Goal: Transaction & Acquisition: Purchase product/service

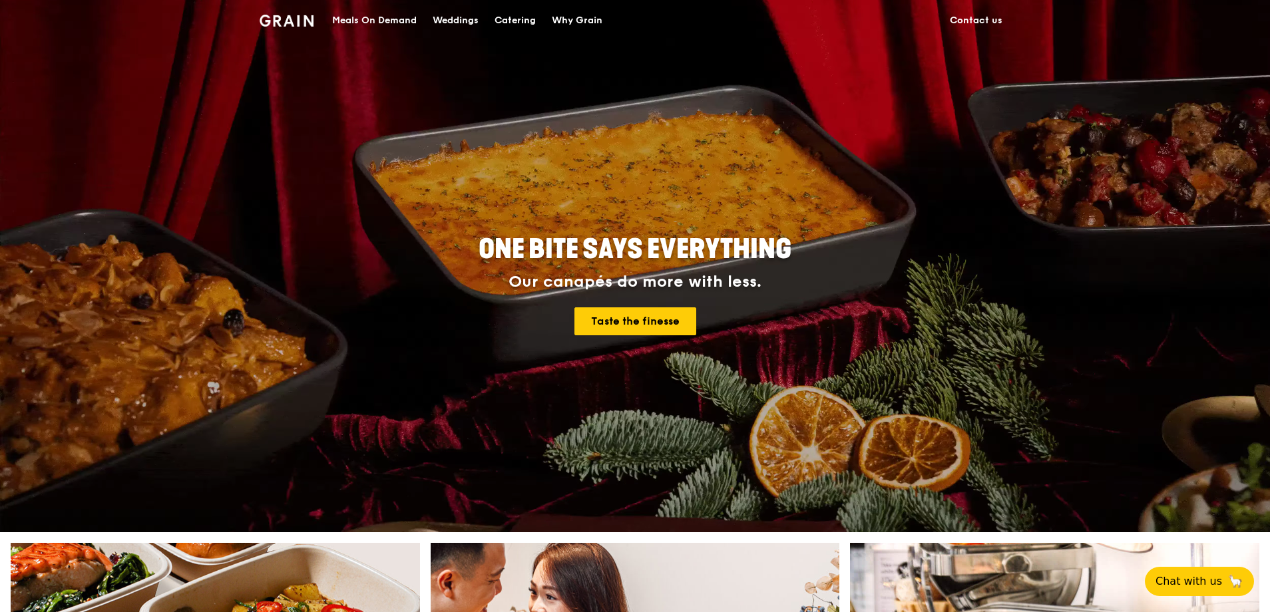
click at [410, 24] on div "Meals On Demand" at bounding box center [374, 21] width 85 height 40
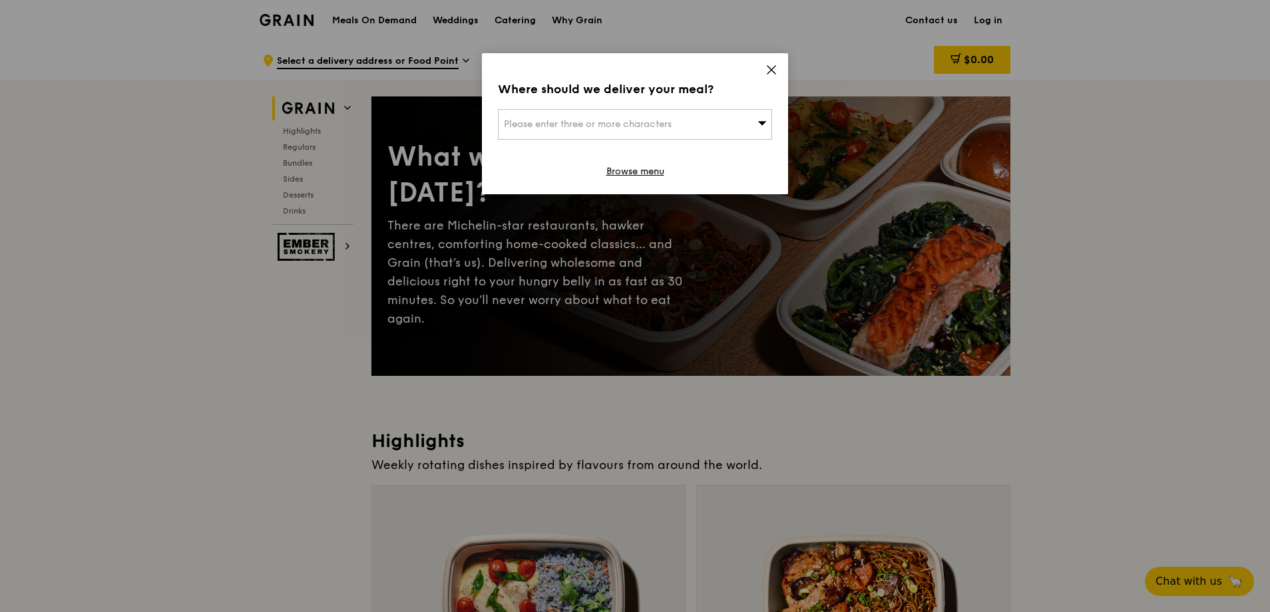
click at [747, 120] on div "Please enter three or more characters" at bounding box center [635, 124] width 274 height 31
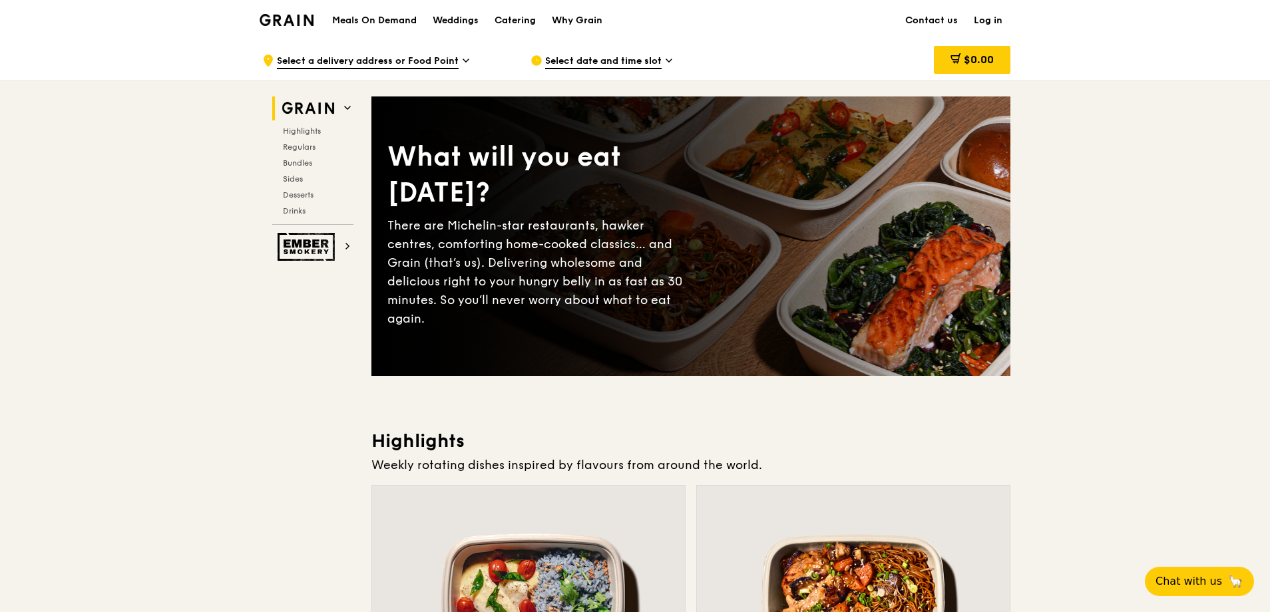
click at [604, 60] on span "Select date and time slot" at bounding box center [603, 62] width 117 height 15
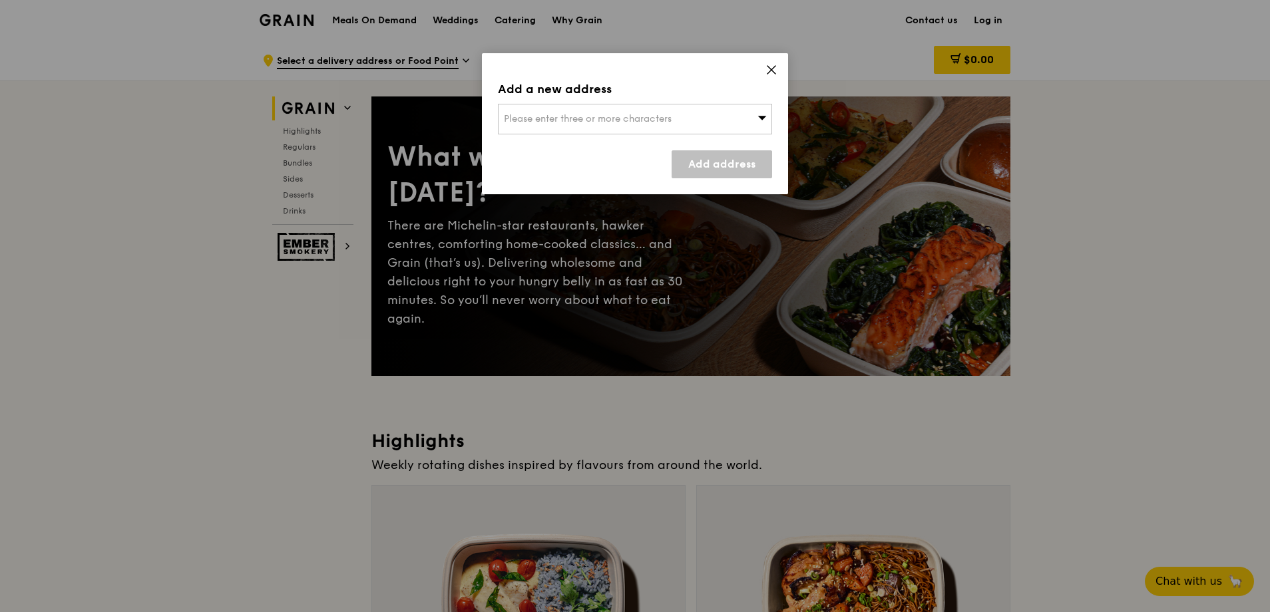
click at [604, 115] on span "Please enter three or more characters" at bounding box center [588, 118] width 168 height 11
type input "NATIONAL HEART"
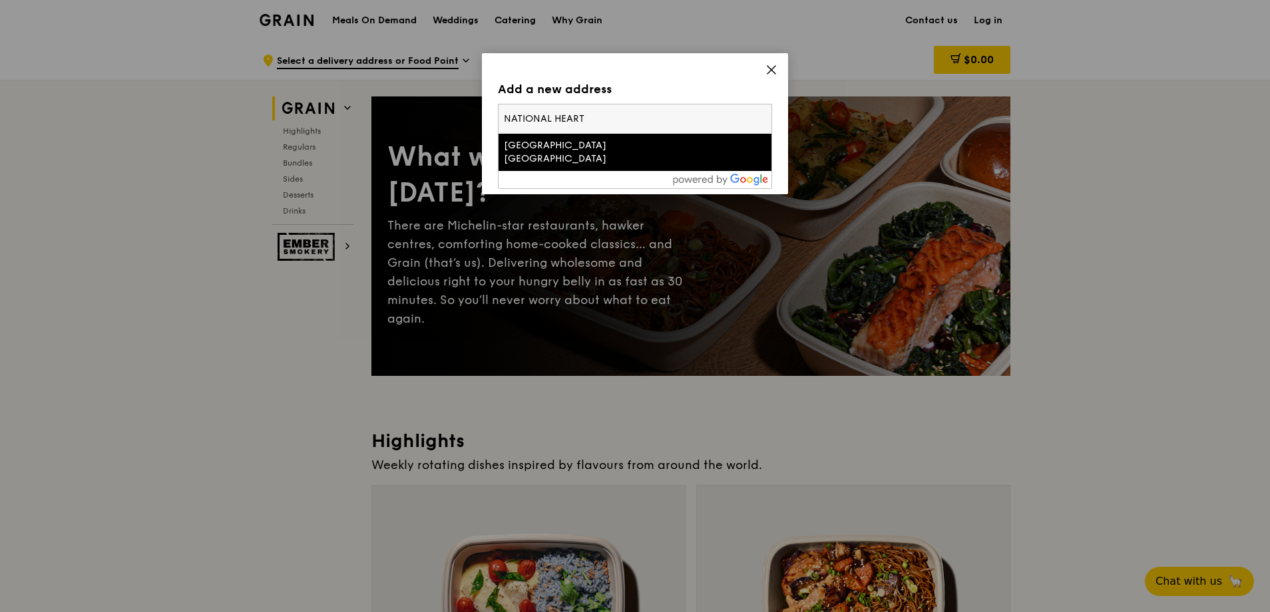
click at [629, 149] on div "[GEOGRAPHIC_DATA] [GEOGRAPHIC_DATA]" at bounding box center [602, 152] width 197 height 27
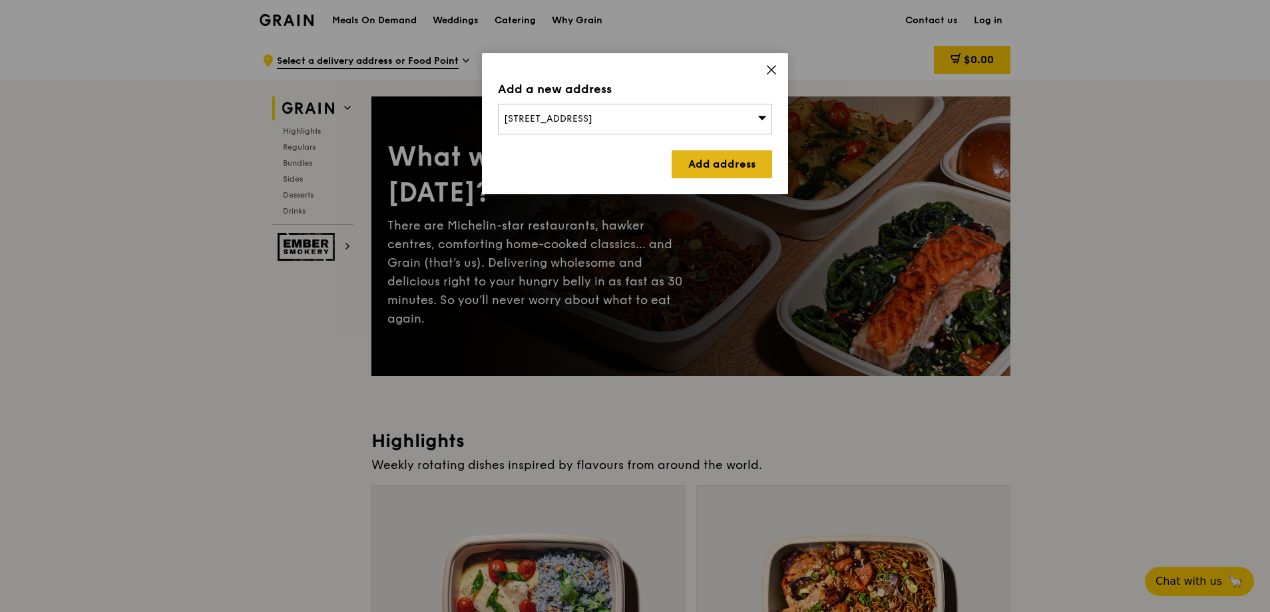
click at [714, 164] on link "Add address" at bounding box center [722, 164] width 101 height 28
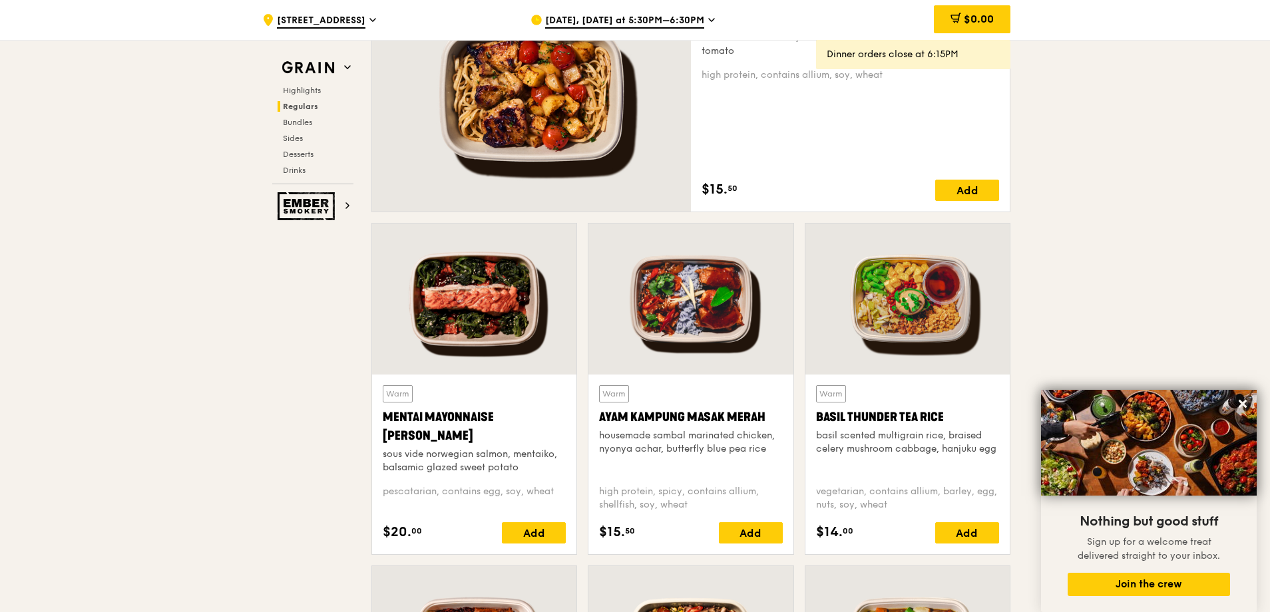
scroll to position [1065, 0]
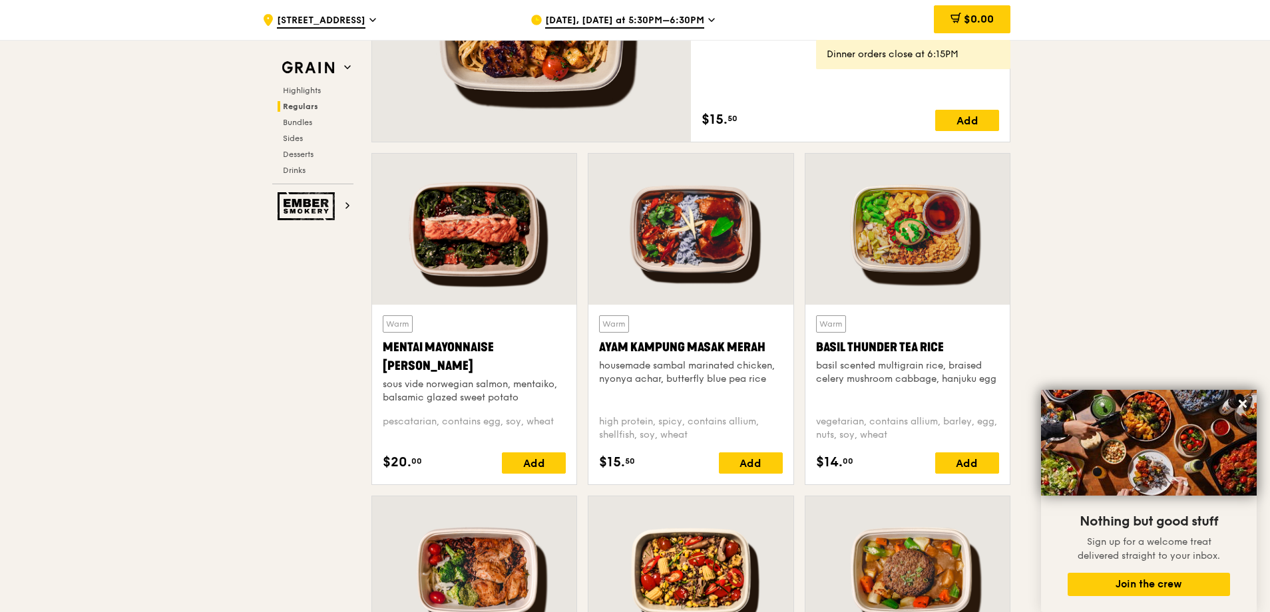
click at [541, 461] on div "Add" at bounding box center [534, 463] width 64 height 21
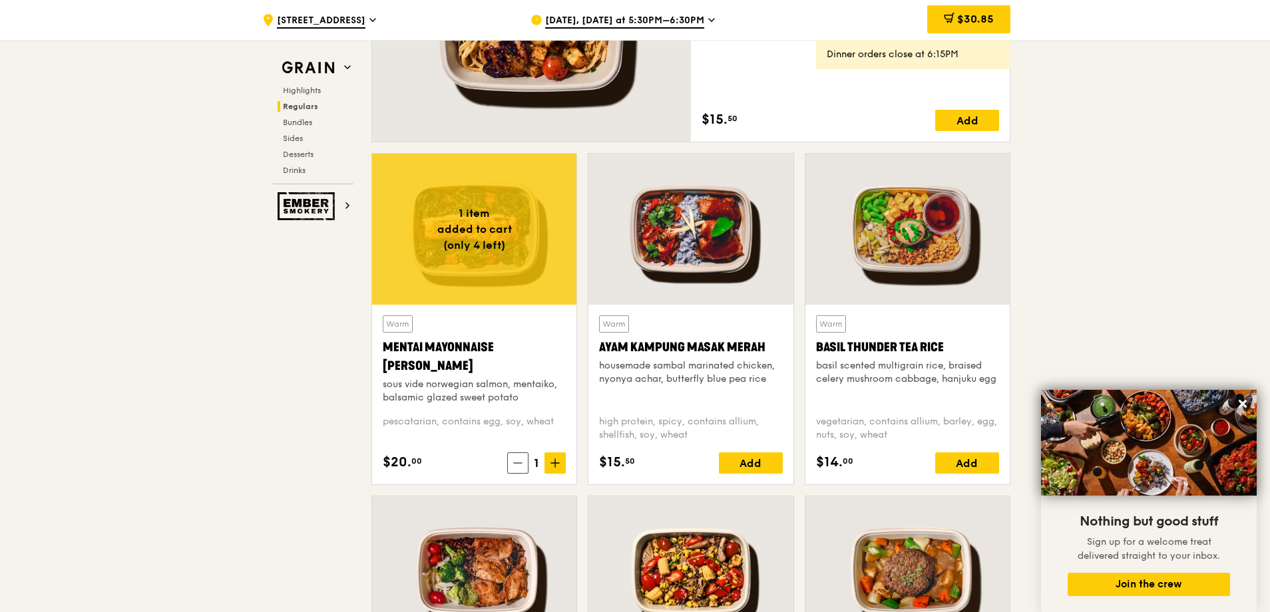
click at [710, 23] on div "[DATE], [DATE] at 5:30PM–6:30PM" at bounding box center [654, 20] width 247 height 40
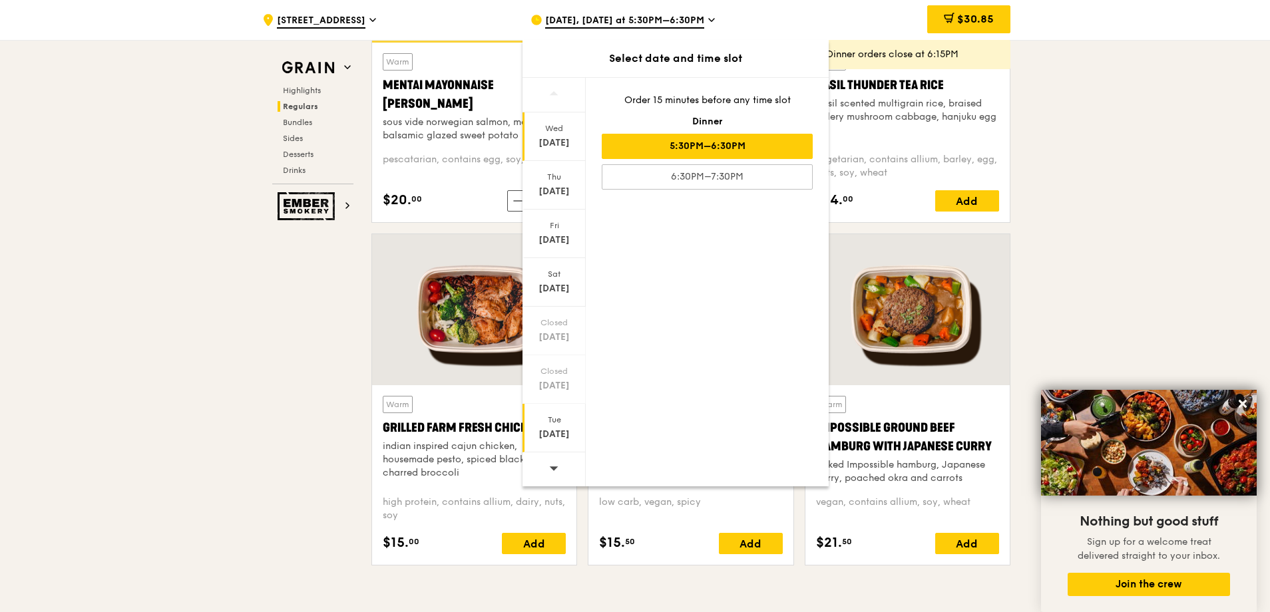
scroll to position [1332, 0]
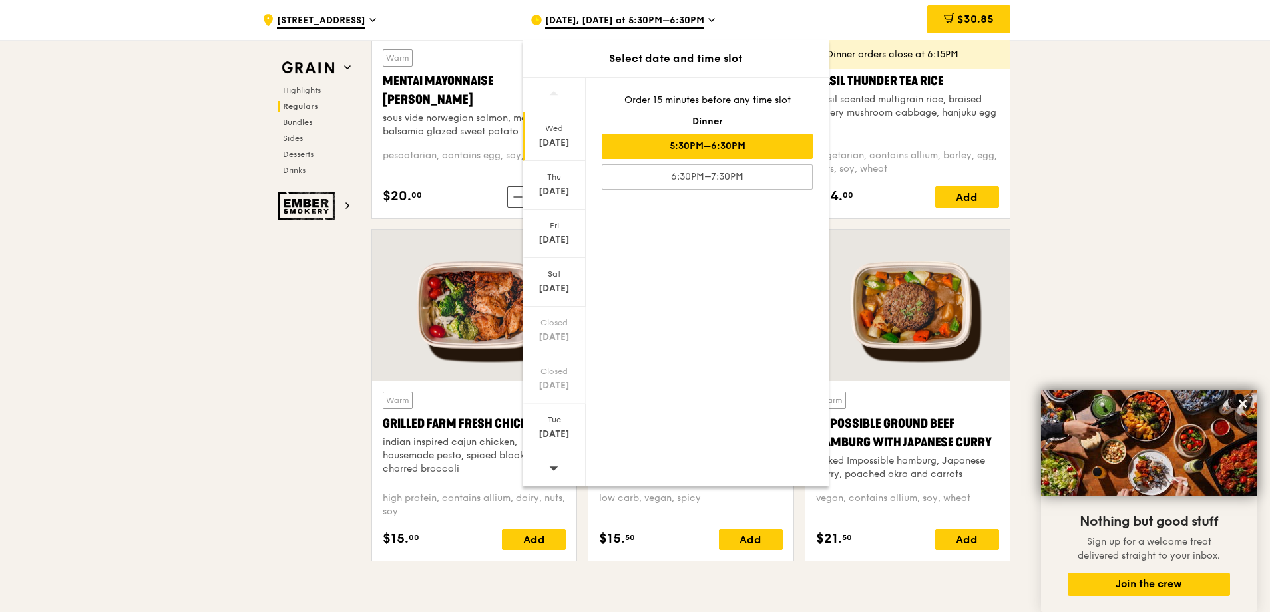
click at [553, 464] on icon at bounding box center [553, 468] width 9 height 10
click at [553, 432] on div "[DATE]" at bounding box center [554, 434] width 59 height 13
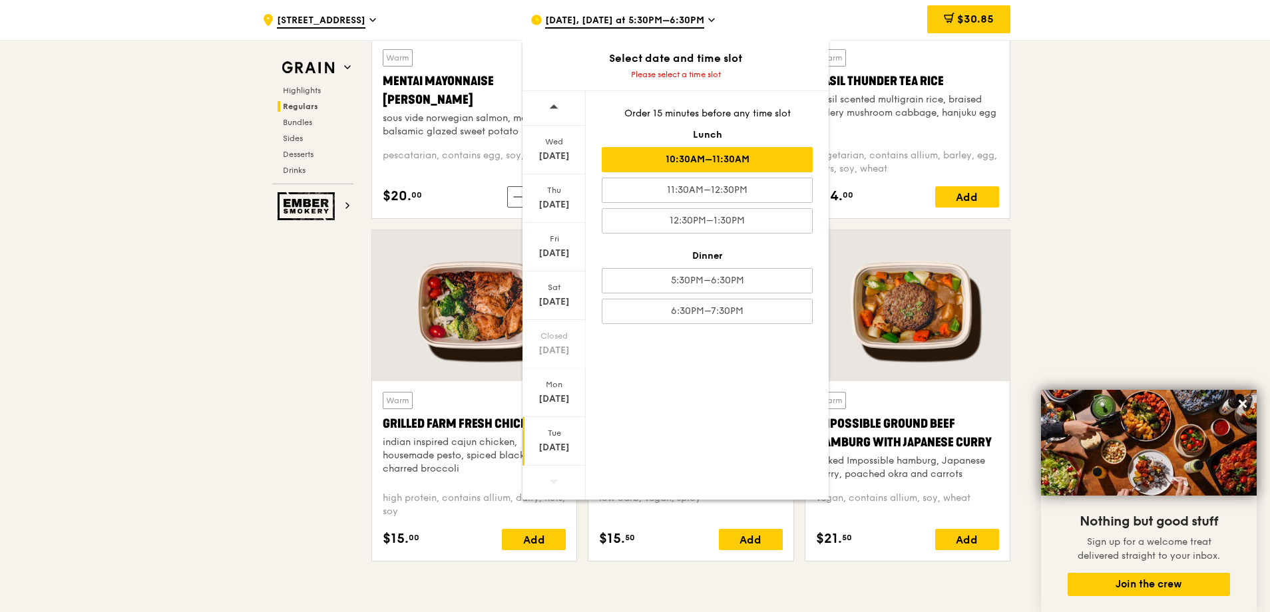
click at [712, 154] on div "10:30AM–11:30AM" at bounding box center [707, 159] width 211 height 25
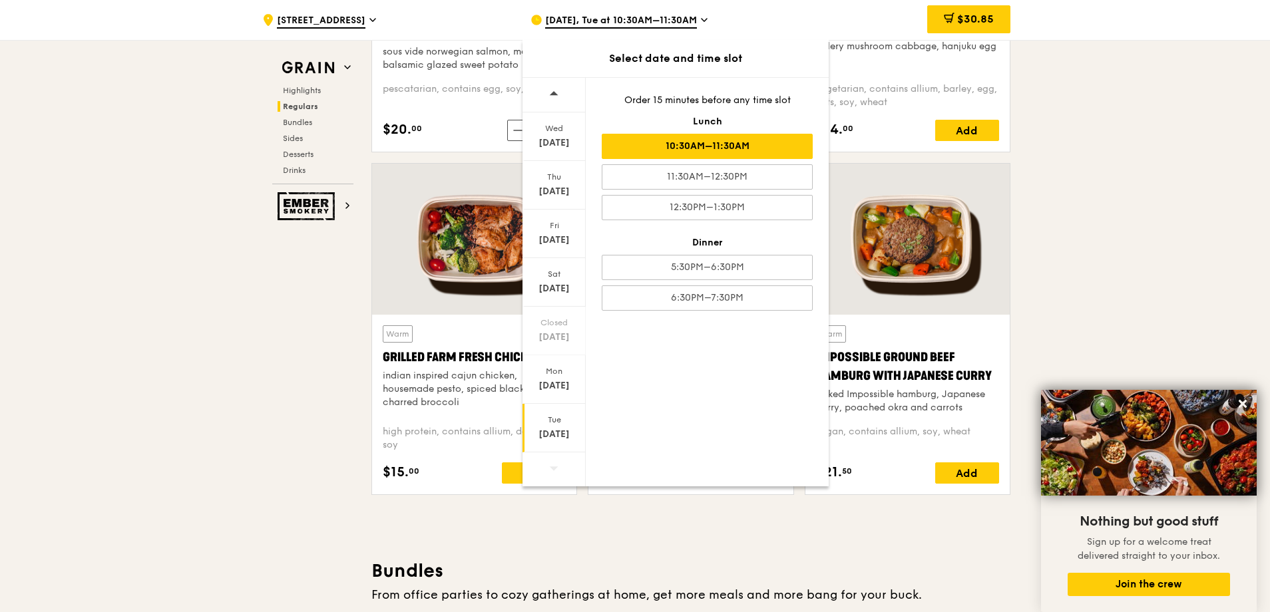
scroll to position [1345, 0]
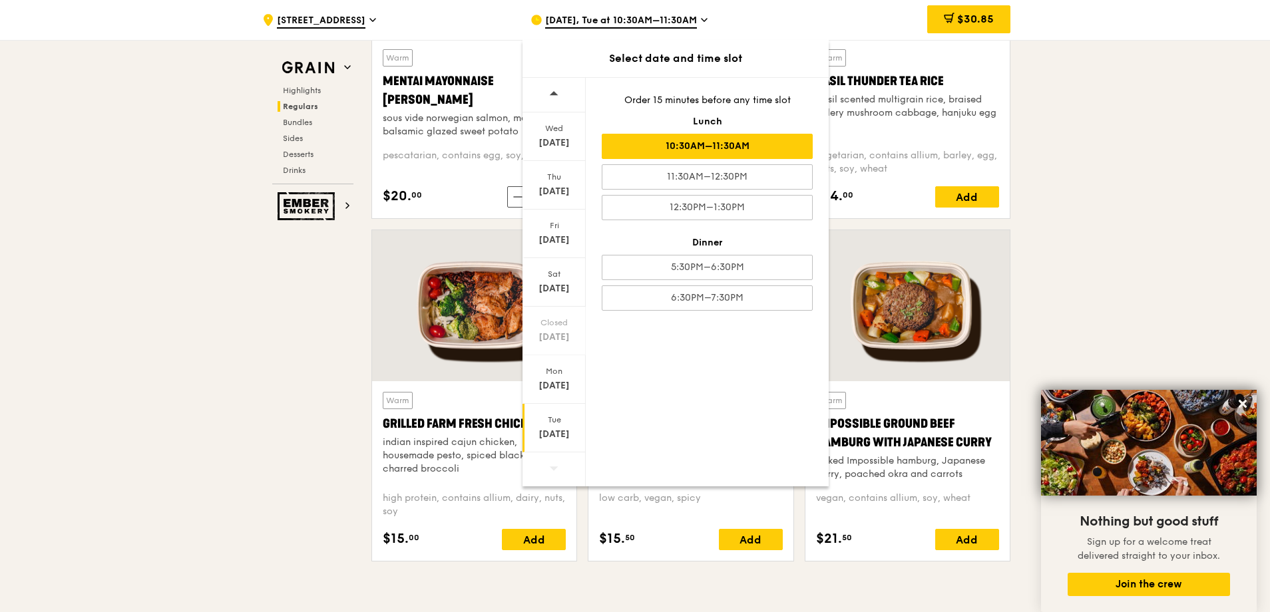
click at [806, 26] on div "$30.85" at bounding box center [903, 20] width 214 height 40
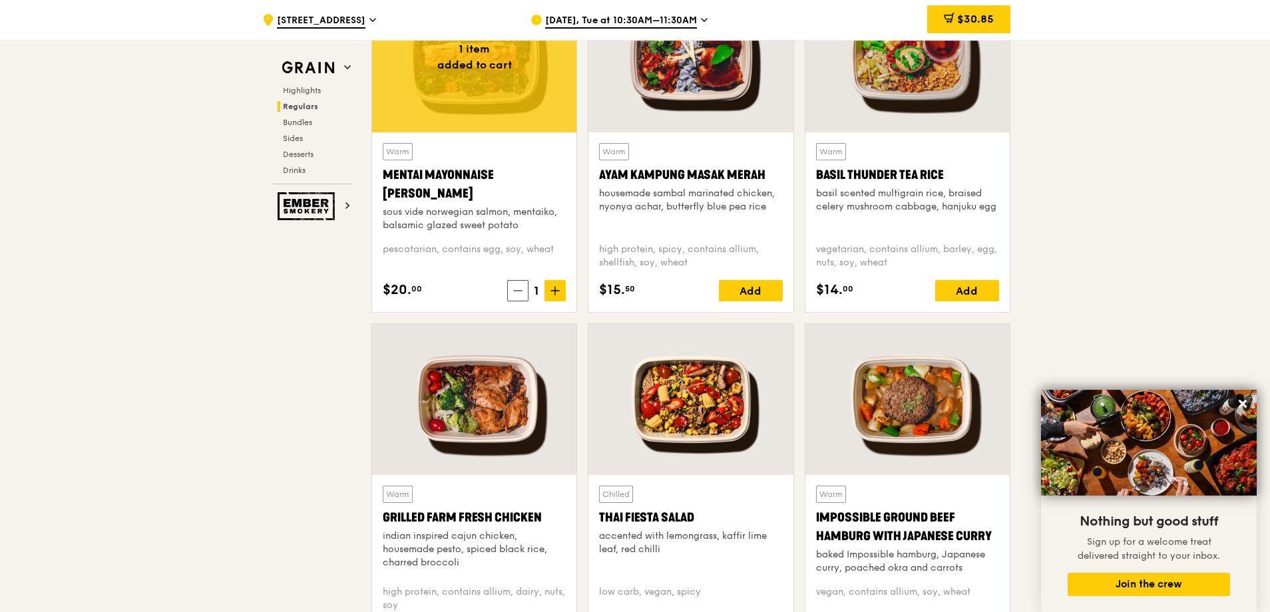
scroll to position [1212, 0]
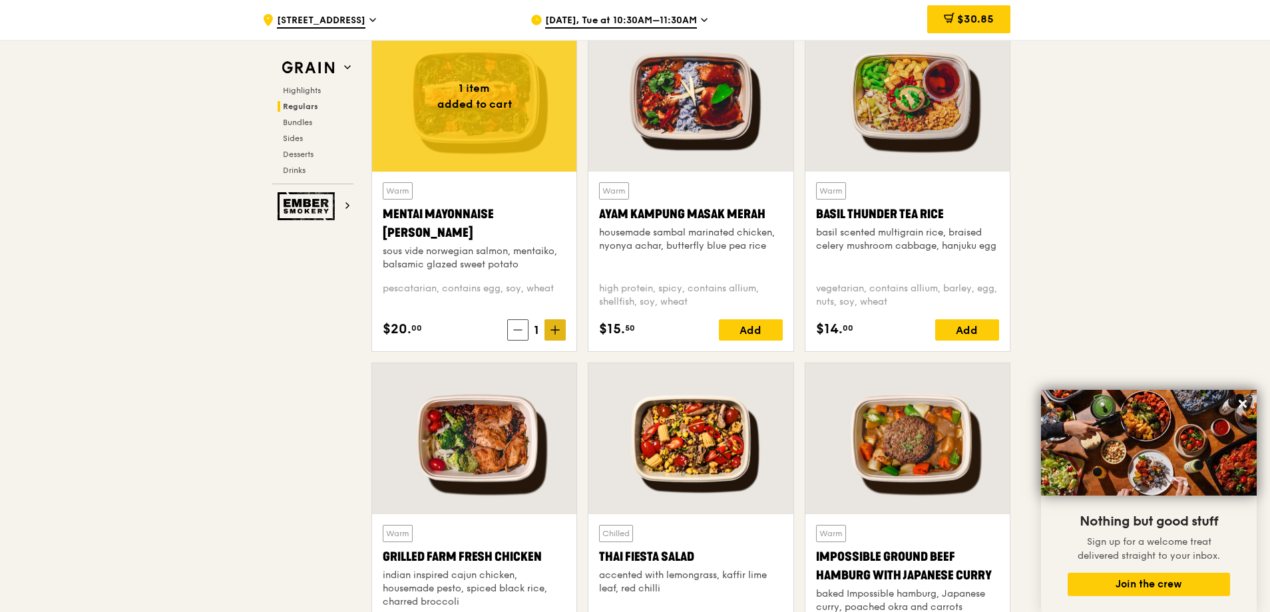
click at [563, 326] on span at bounding box center [555, 330] width 21 height 21
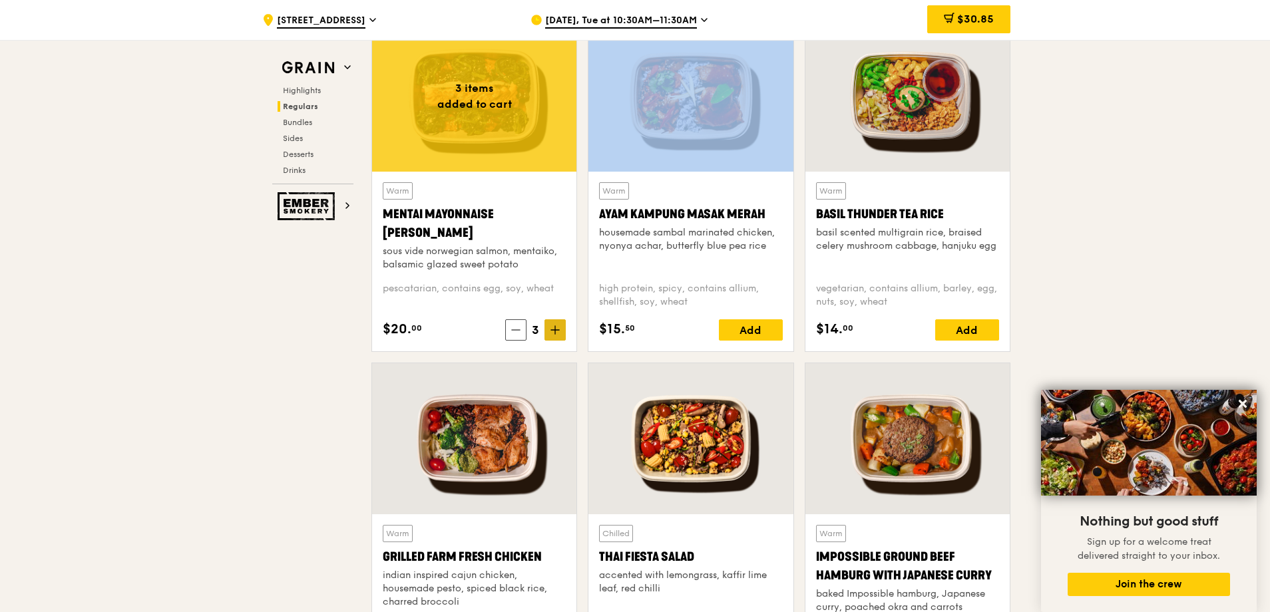
click at [563, 326] on span at bounding box center [555, 330] width 21 height 21
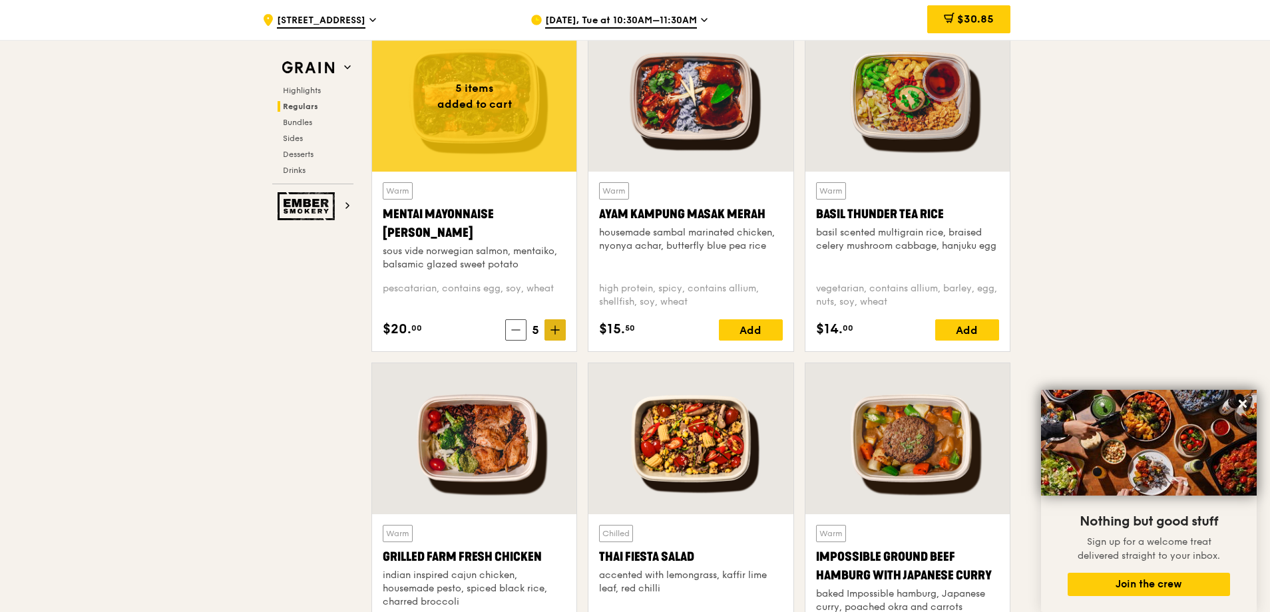
click at [563, 326] on span at bounding box center [555, 330] width 21 height 21
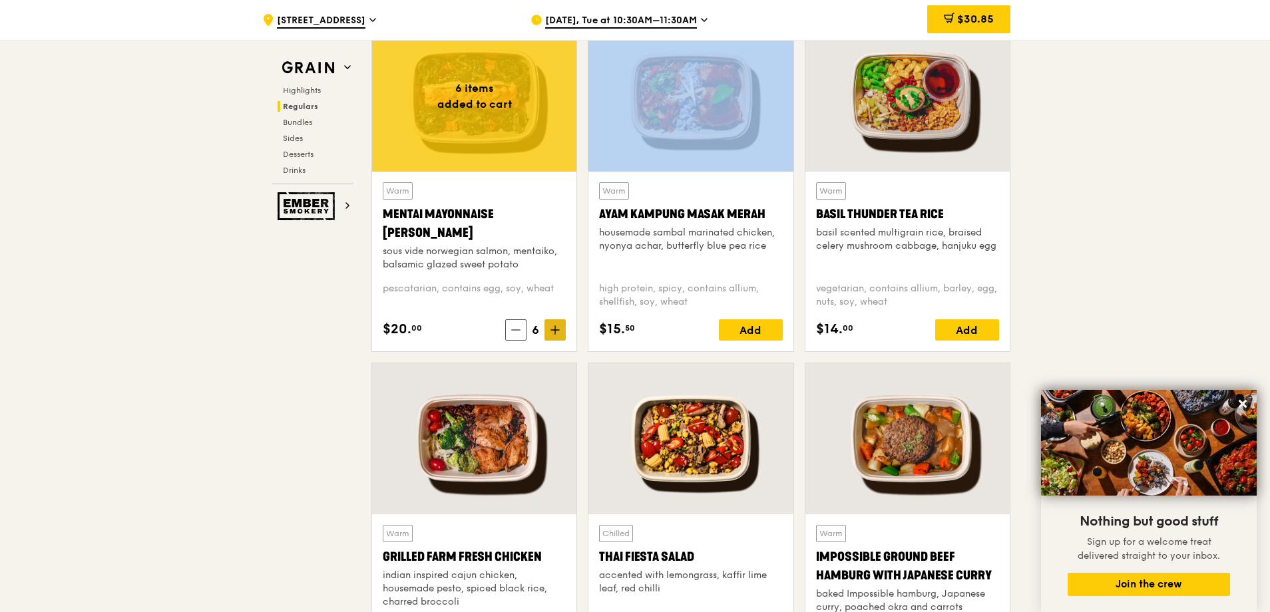
click at [563, 326] on span at bounding box center [555, 330] width 21 height 21
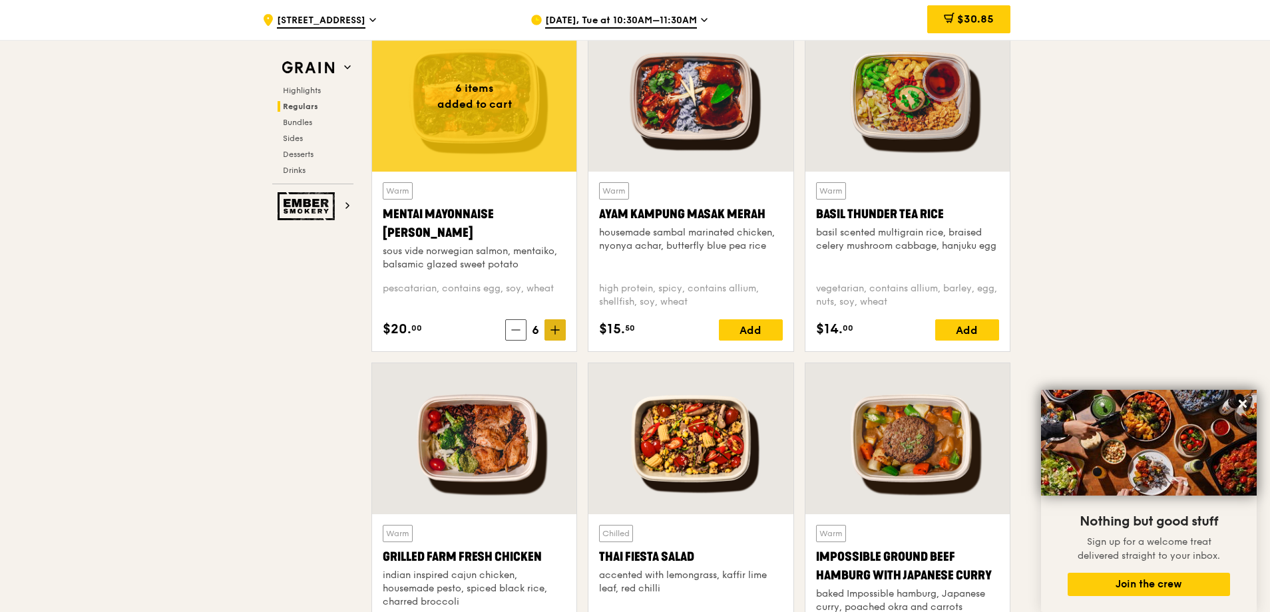
click at [563, 326] on span at bounding box center [555, 330] width 21 height 21
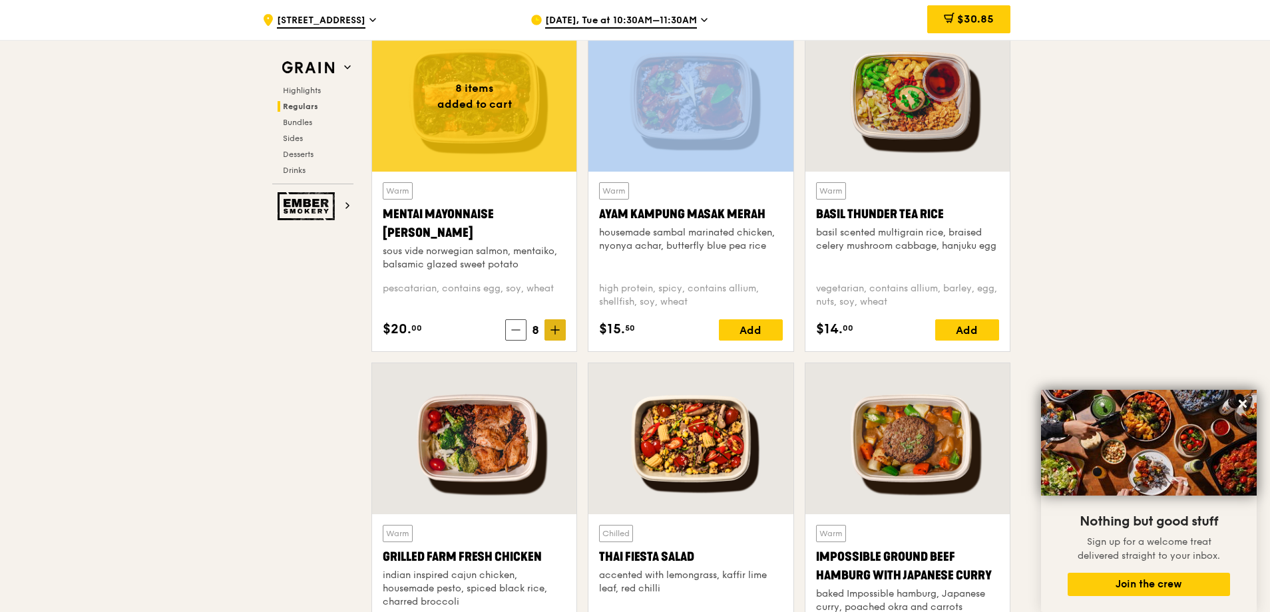
click at [560, 328] on icon at bounding box center [555, 330] width 9 height 9
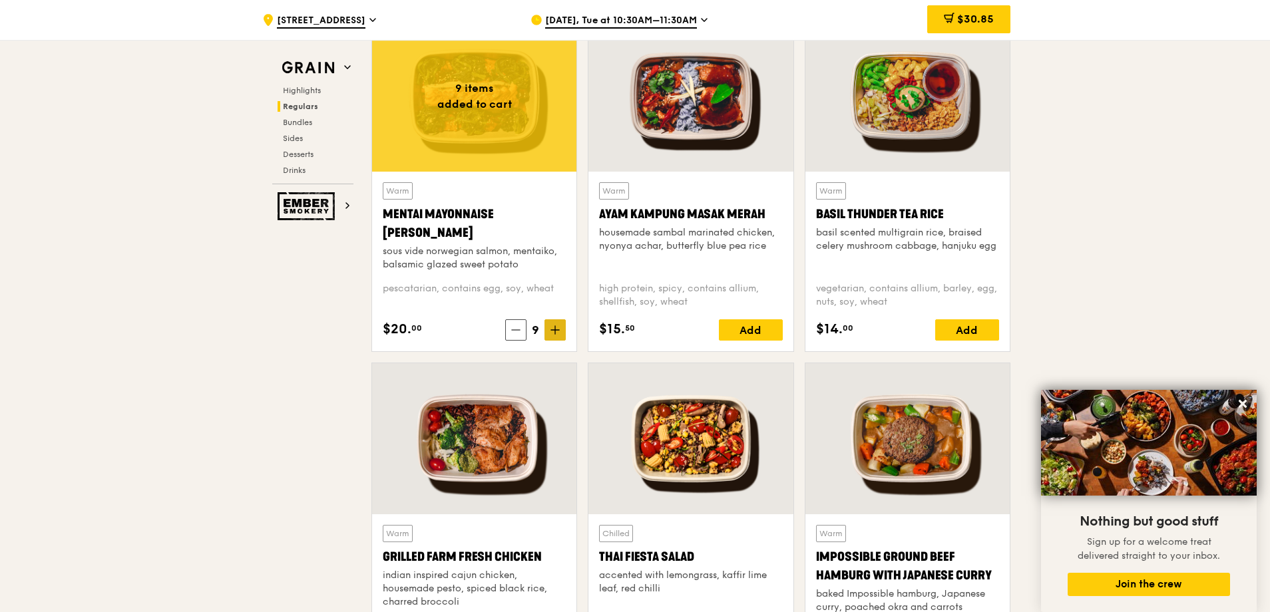
click at [560, 329] on icon at bounding box center [555, 330] width 9 height 9
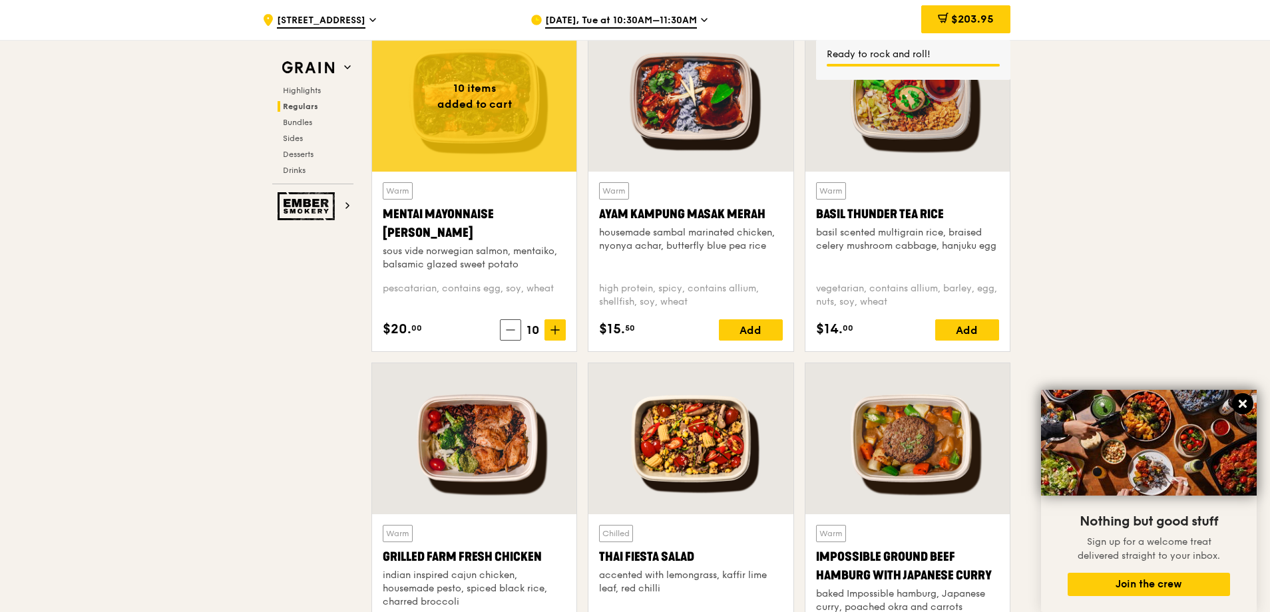
click at [1244, 407] on icon at bounding box center [1243, 404] width 12 height 12
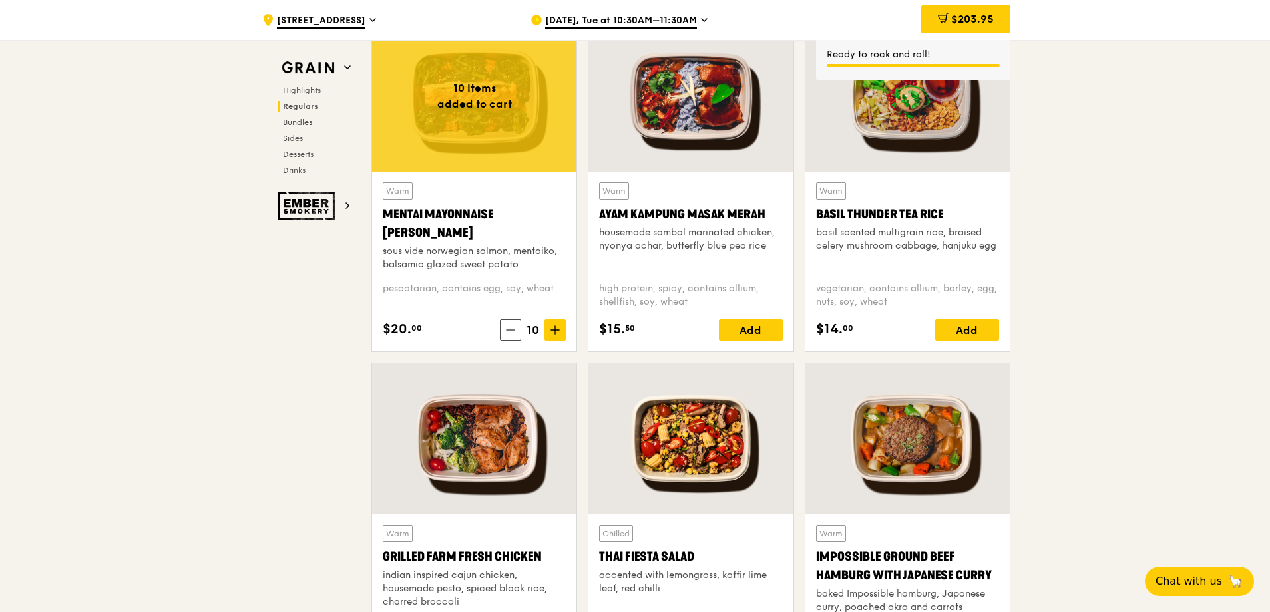
click at [770, 334] on div "Add" at bounding box center [751, 330] width 64 height 21
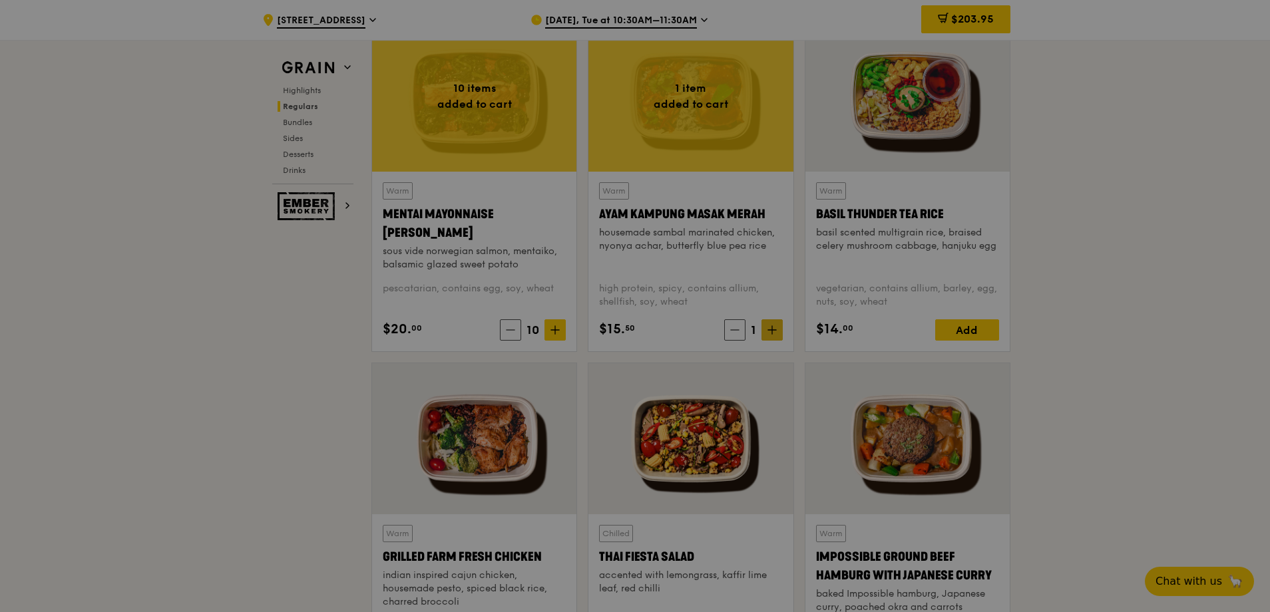
click at [770, 332] on div at bounding box center [635, 306] width 1270 height 612
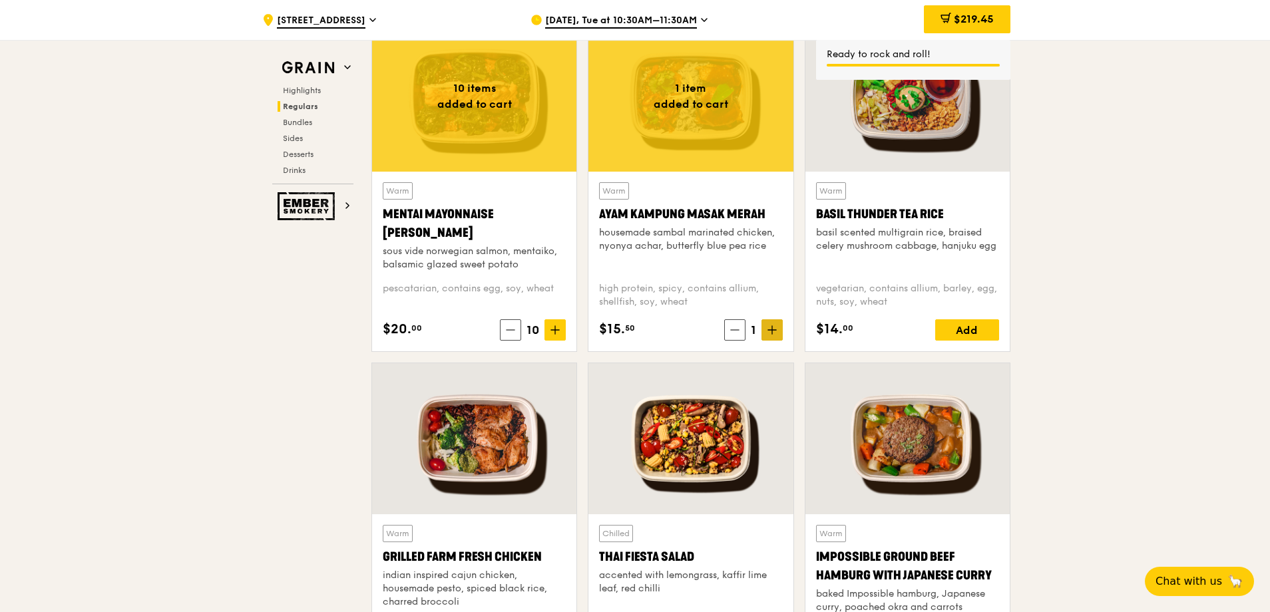
click at [770, 332] on icon at bounding box center [772, 330] width 9 height 9
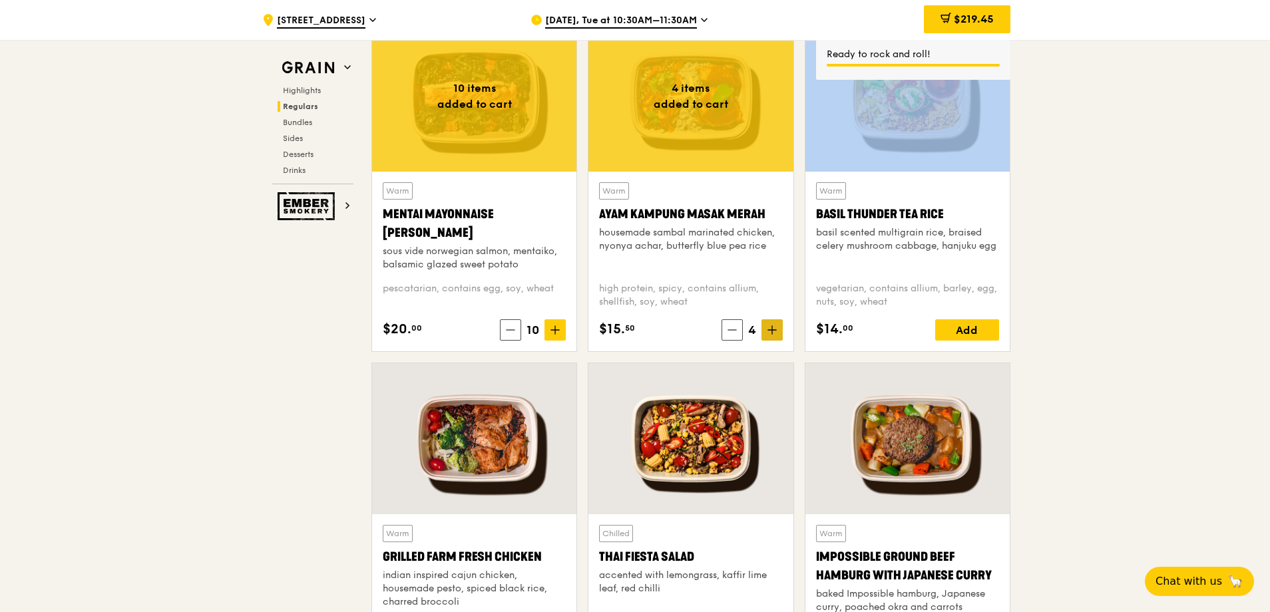
click at [770, 332] on icon at bounding box center [772, 330] width 9 height 9
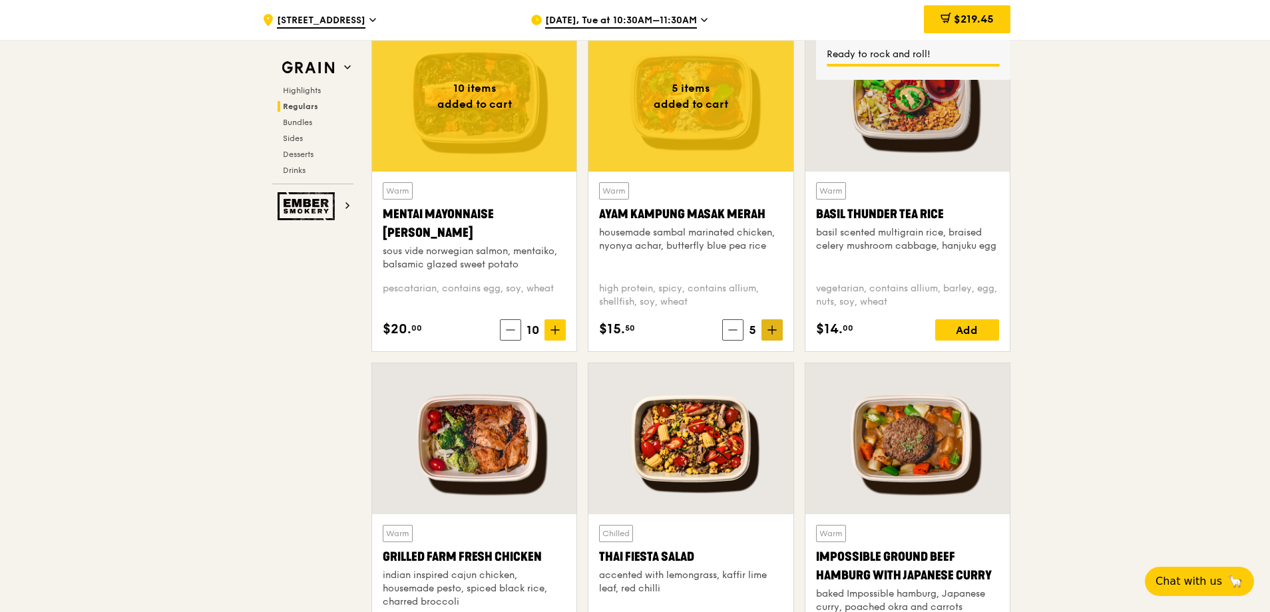
click at [770, 332] on icon at bounding box center [772, 330] width 9 height 9
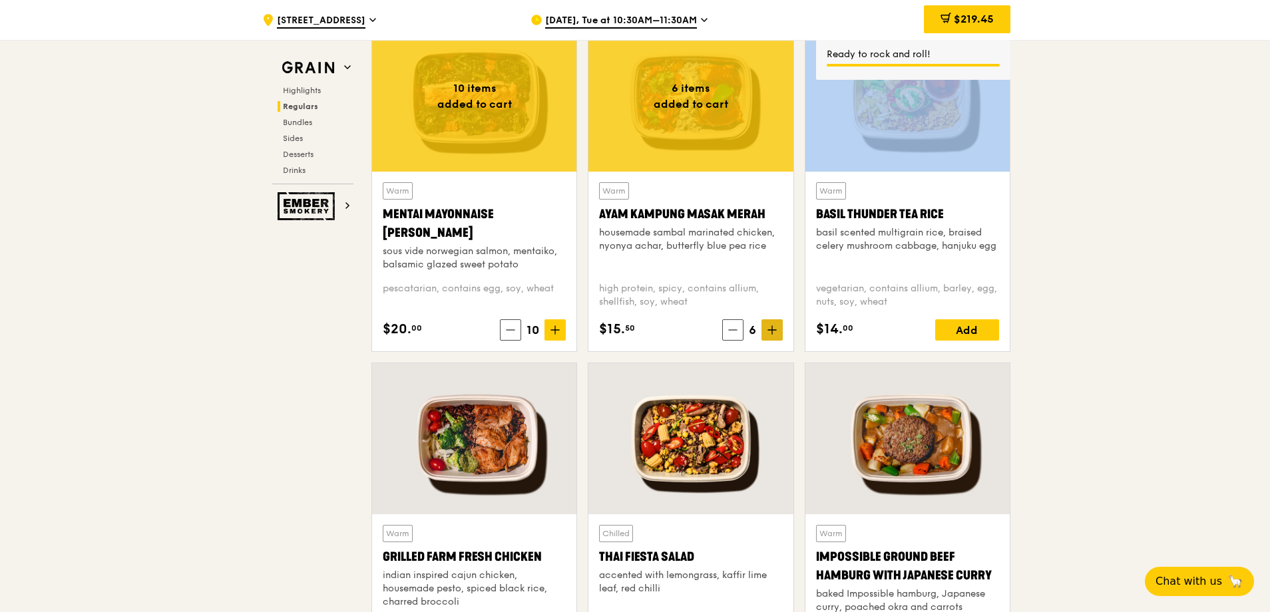
click at [770, 332] on icon at bounding box center [772, 330] width 9 height 9
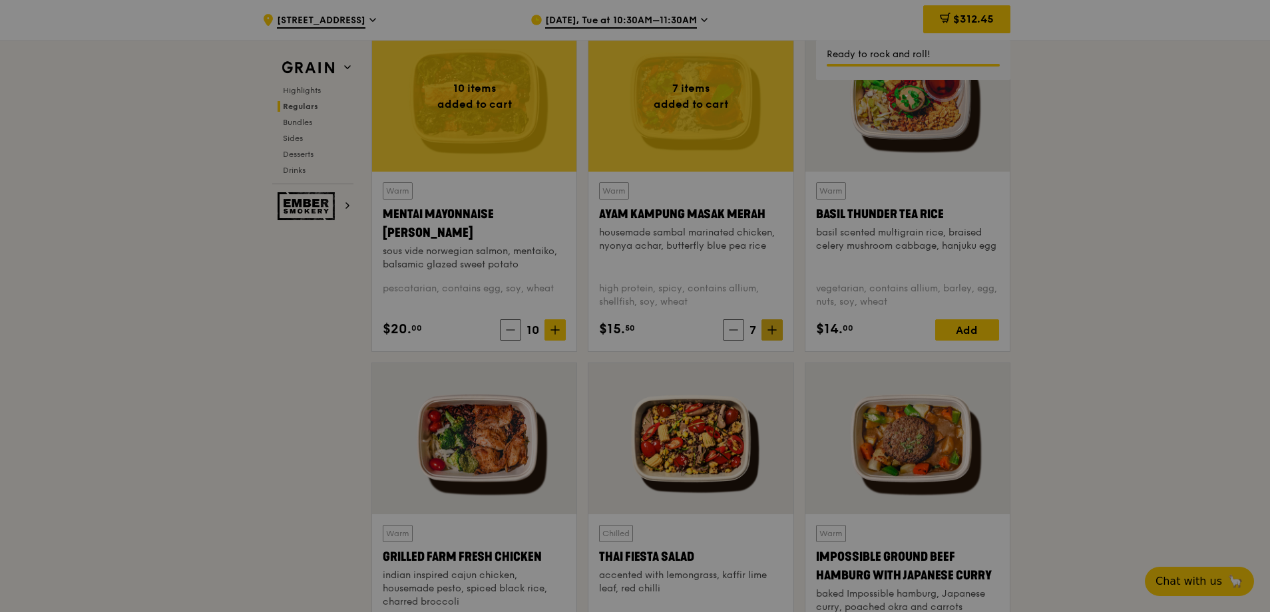
click at [770, 332] on div at bounding box center [635, 306] width 1270 height 612
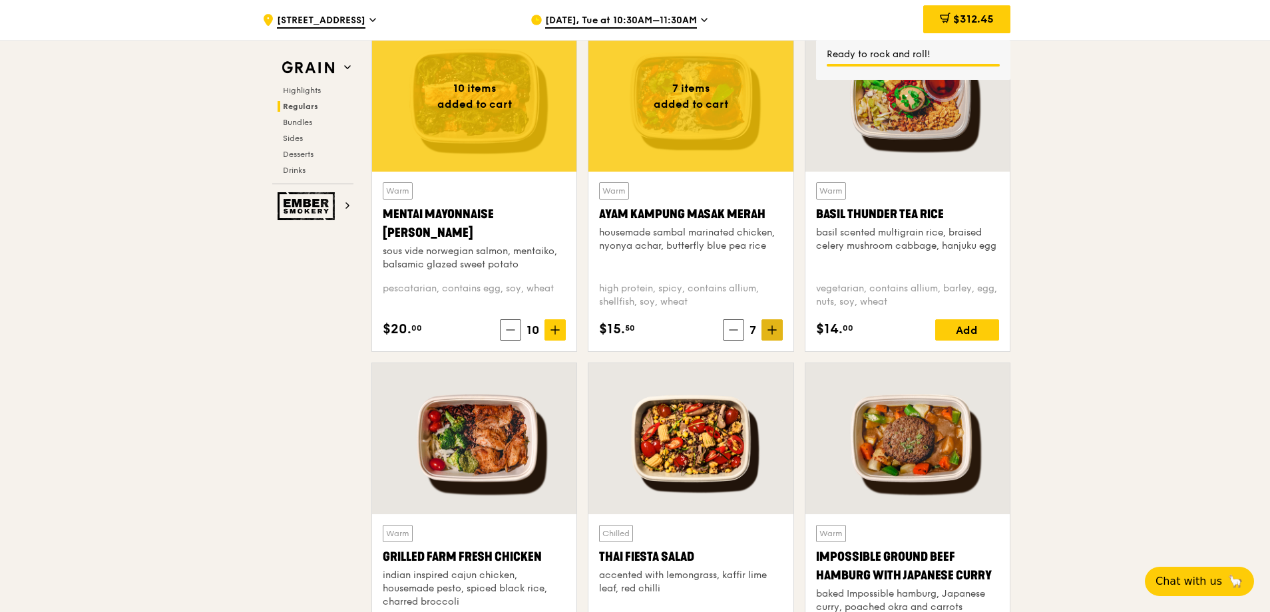
click at [770, 332] on icon at bounding box center [772, 330] width 9 height 9
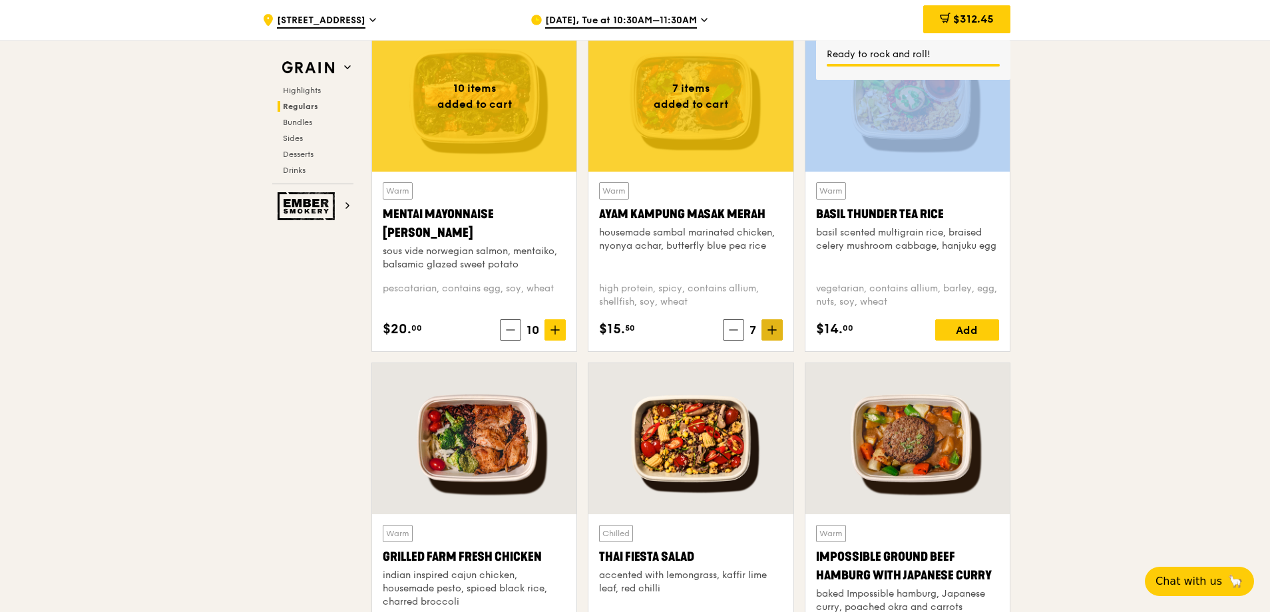
click at [770, 332] on icon at bounding box center [772, 330] width 9 height 9
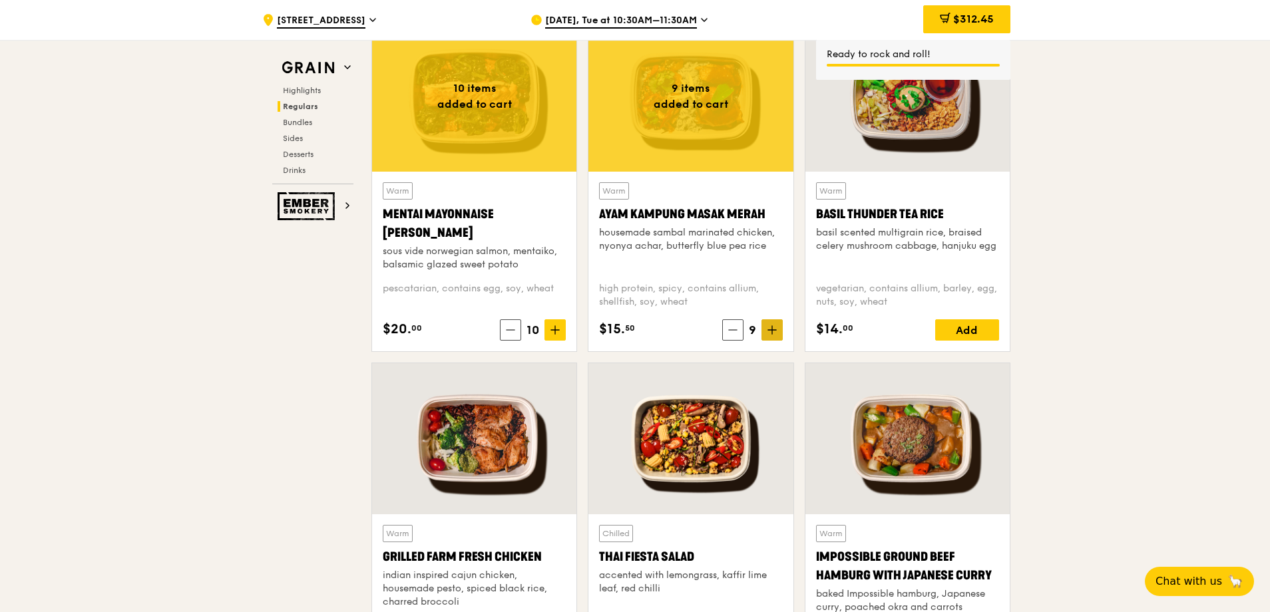
click at [770, 332] on icon at bounding box center [772, 330] width 9 height 9
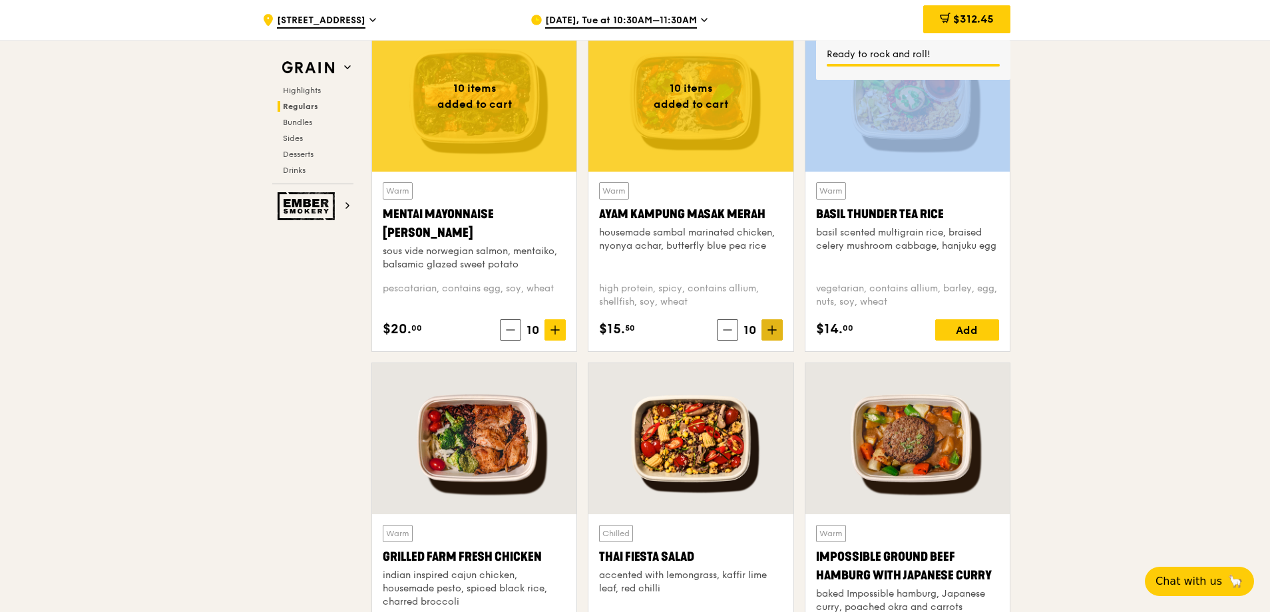
click at [770, 332] on icon at bounding box center [772, 330] width 9 height 9
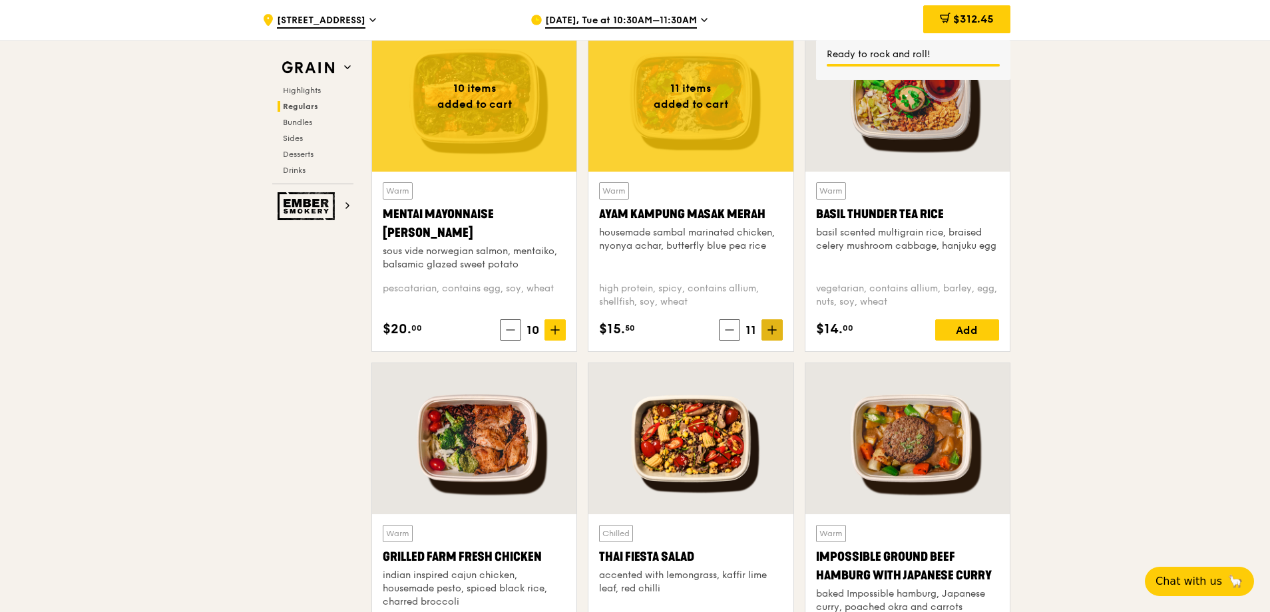
click at [770, 332] on icon at bounding box center [772, 330] width 9 height 9
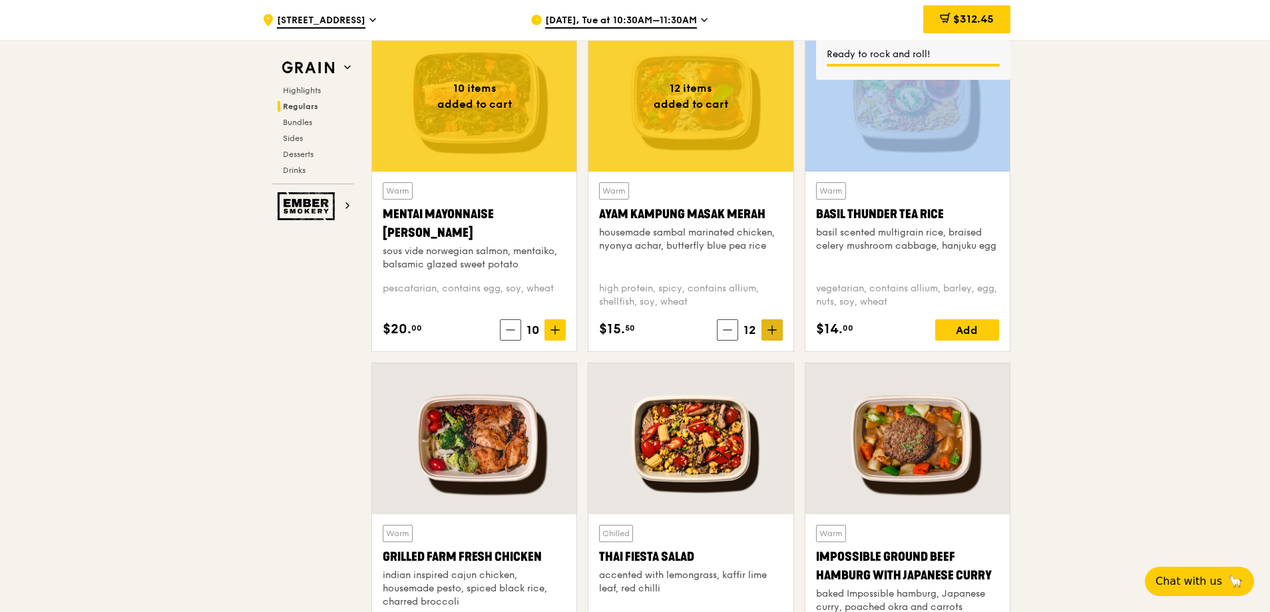
click at [770, 332] on icon at bounding box center [772, 330] width 9 height 9
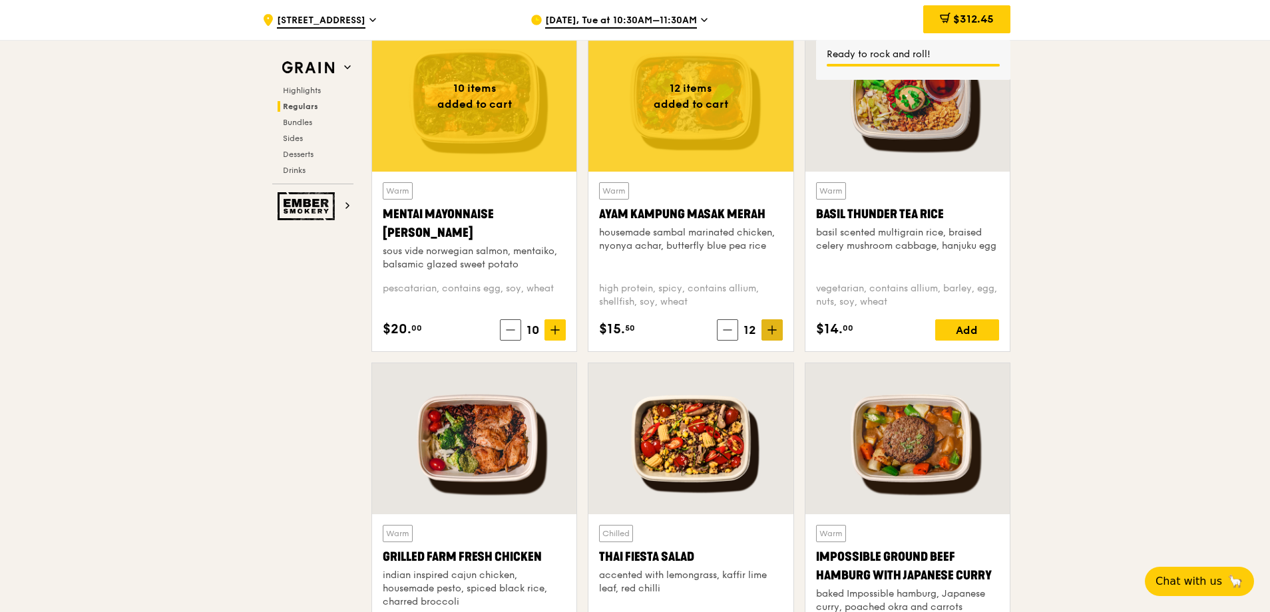
click at [770, 332] on icon at bounding box center [772, 330] width 9 height 9
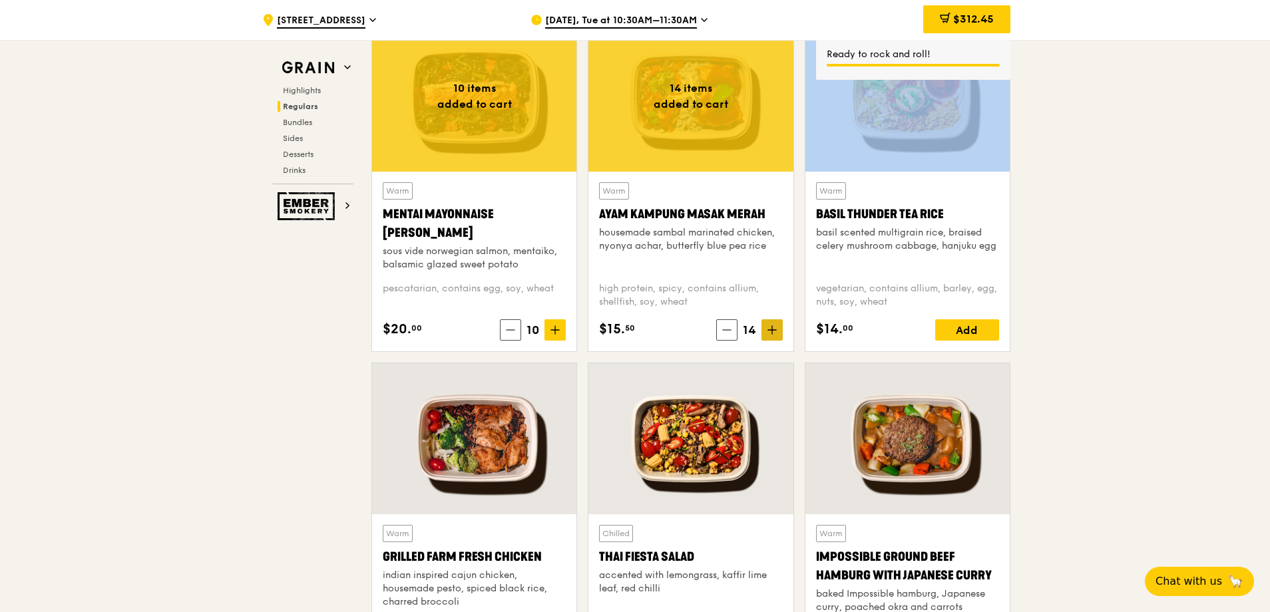
click at [770, 332] on icon at bounding box center [772, 330] width 9 height 9
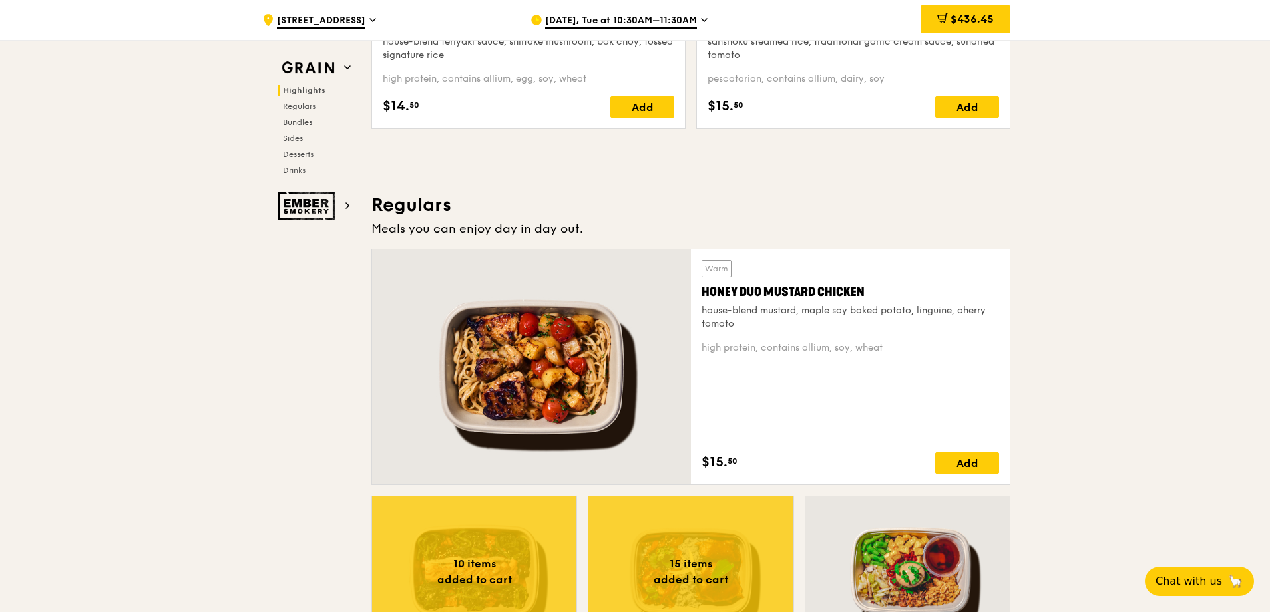
scroll to position [678, 0]
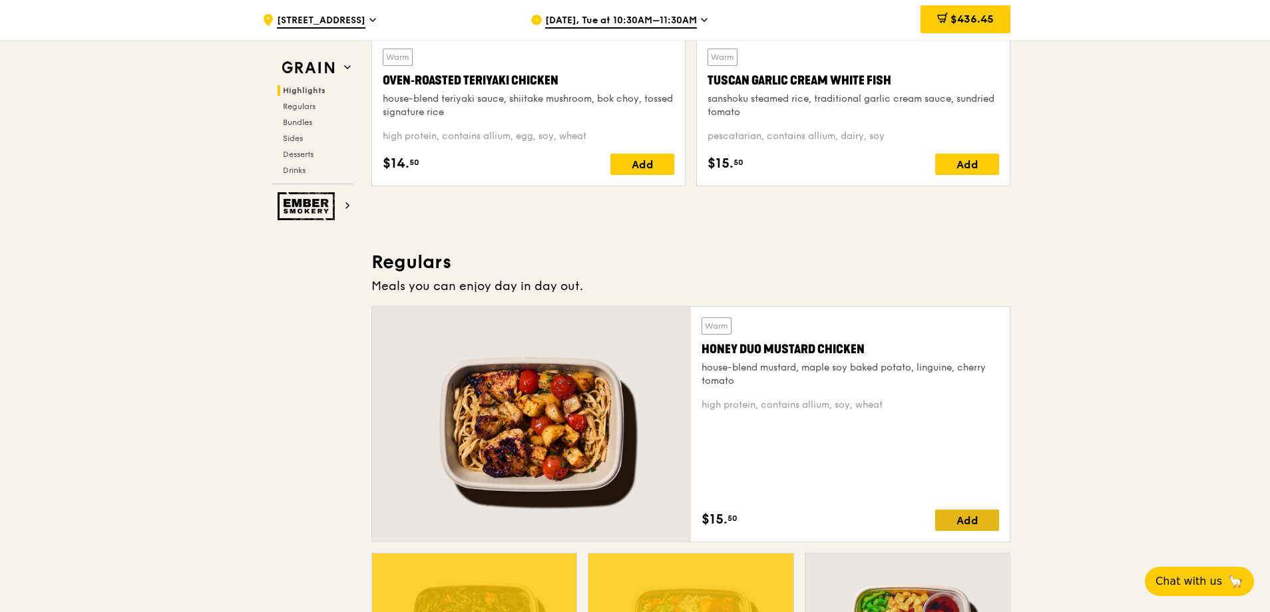
click at [989, 520] on div "Add" at bounding box center [967, 520] width 64 height 21
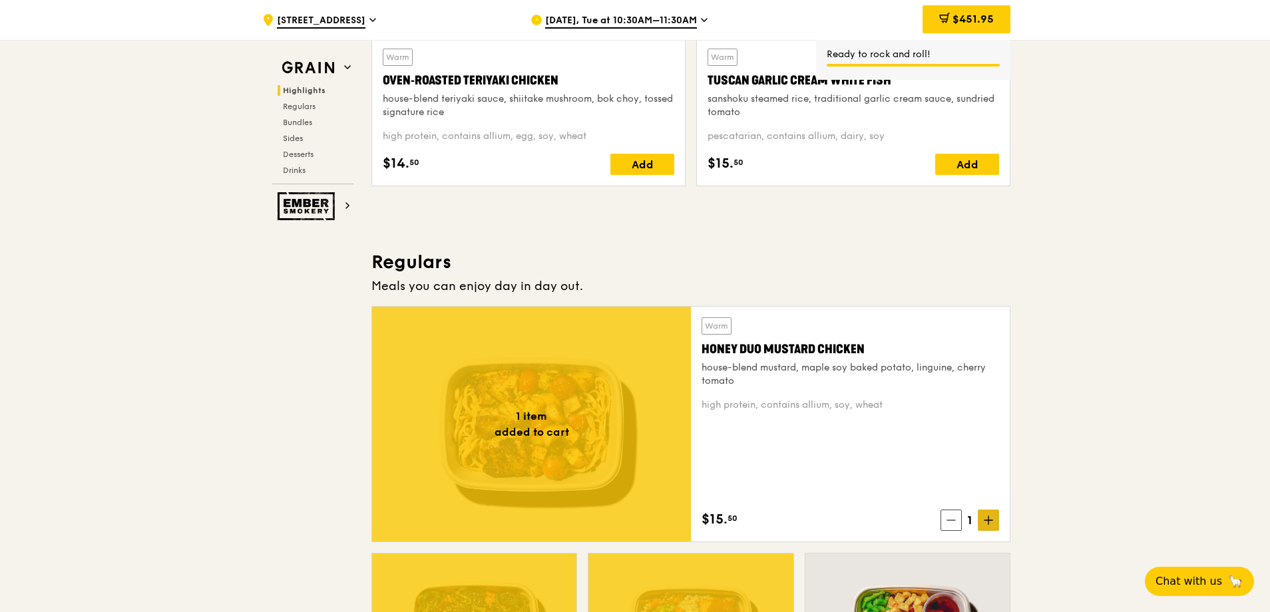
click at [991, 520] on icon at bounding box center [988, 520] width 9 height 9
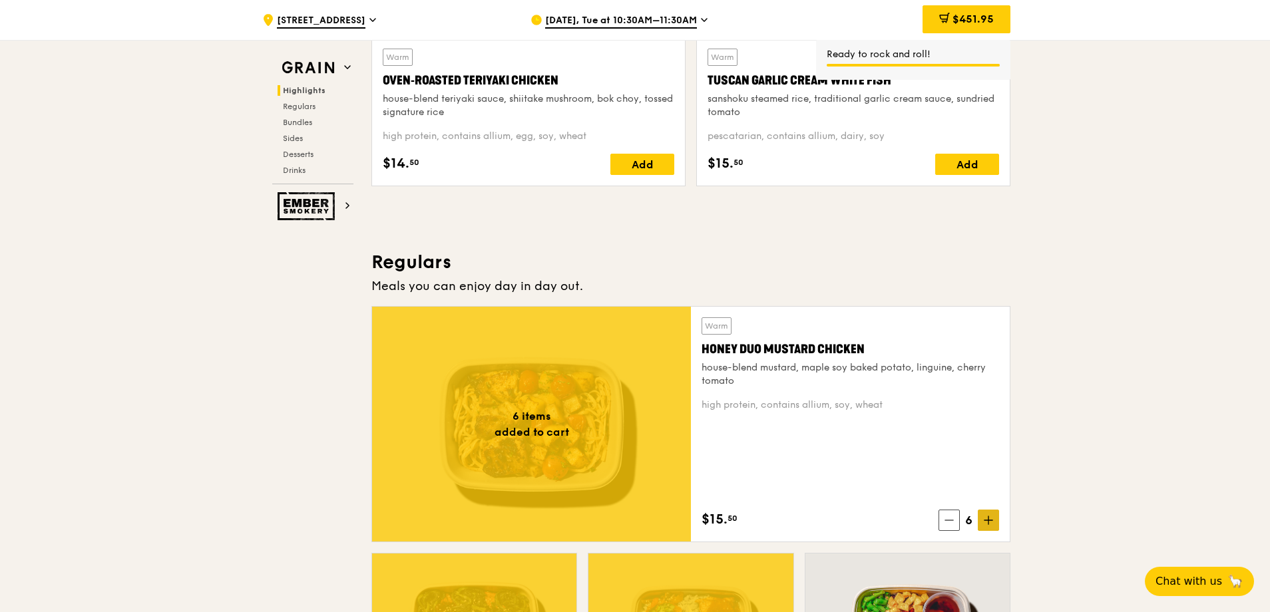
click at [991, 520] on icon at bounding box center [988, 520] width 9 height 9
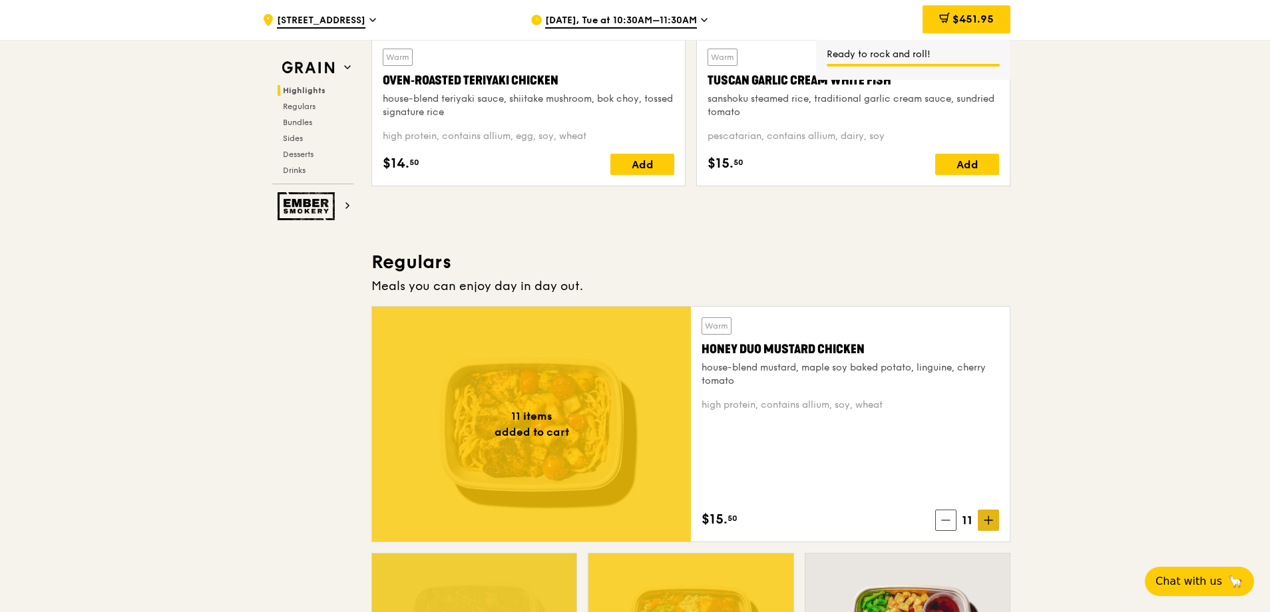
click at [991, 520] on icon at bounding box center [988, 520] width 9 height 9
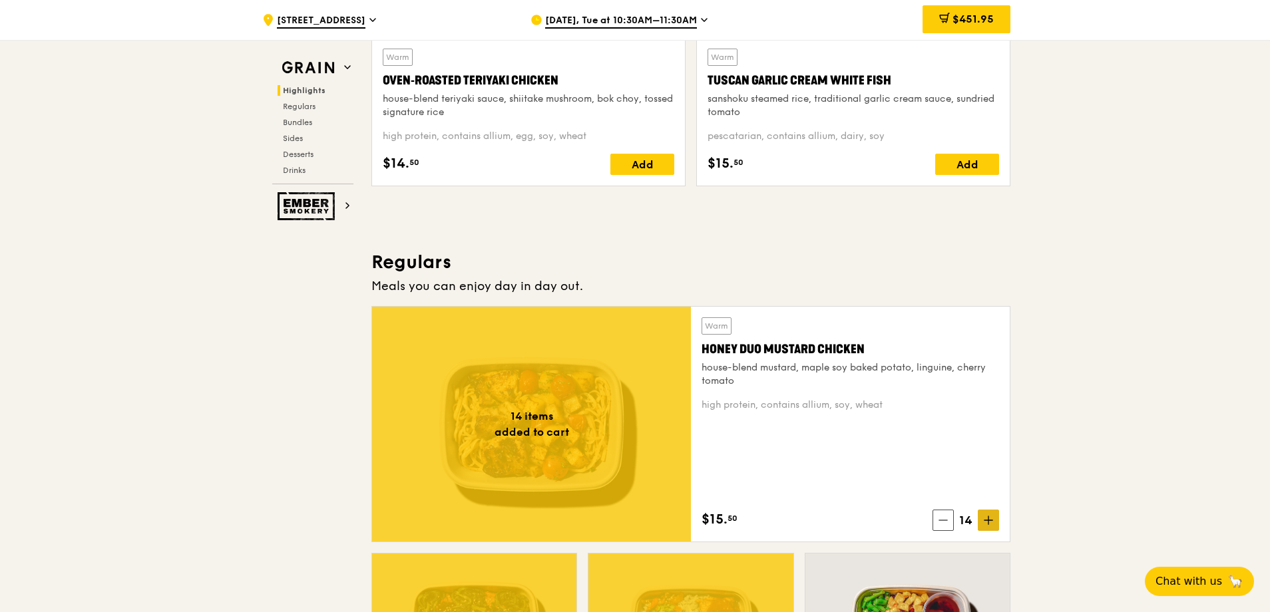
click at [991, 520] on icon at bounding box center [988, 520] width 9 height 9
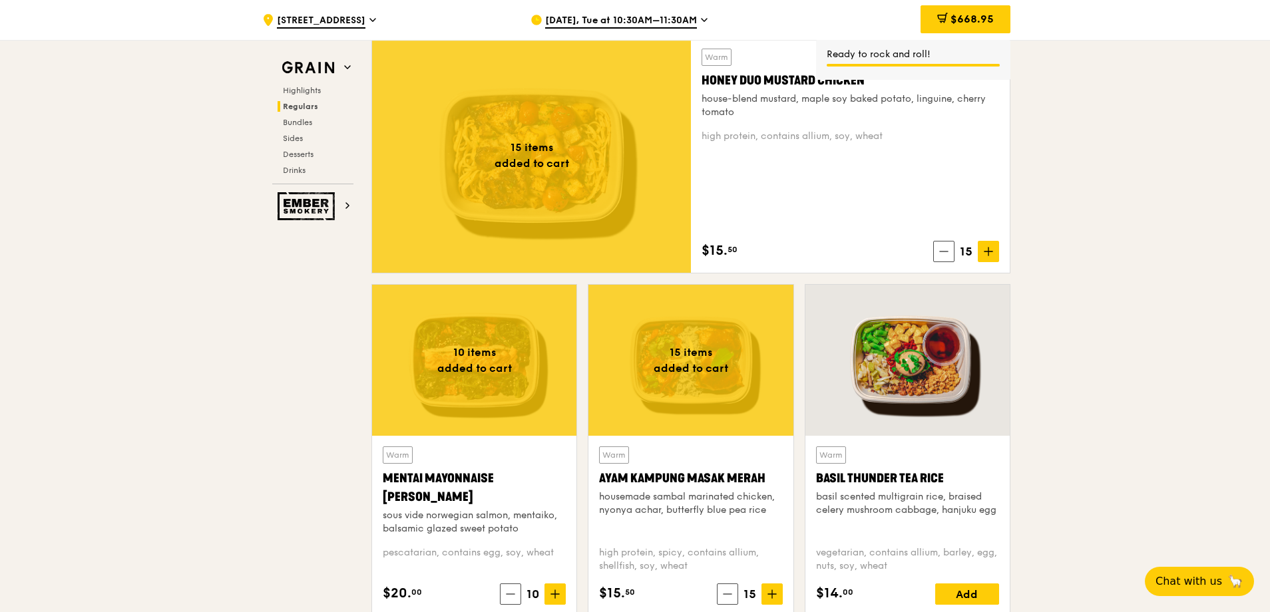
scroll to position [1012, 0]
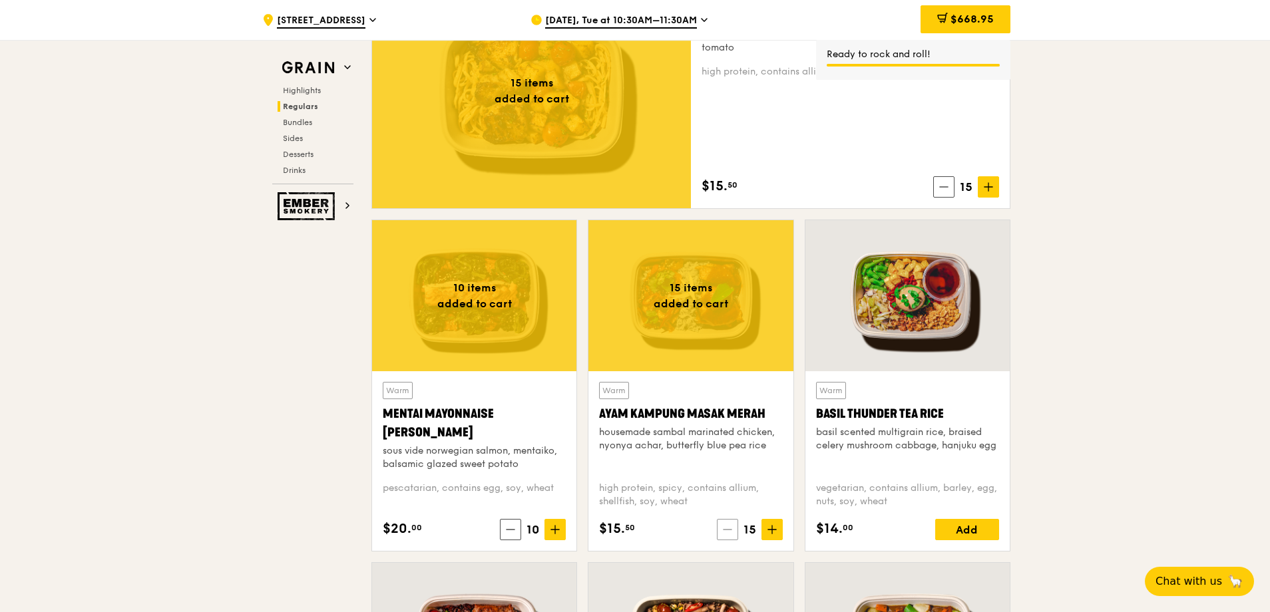
click at [728, 530] on icon at bounding box center [728, 530] width 8 height 0
click at [728, 530] on icon at bounding box center [727, 530] width 8 height 0
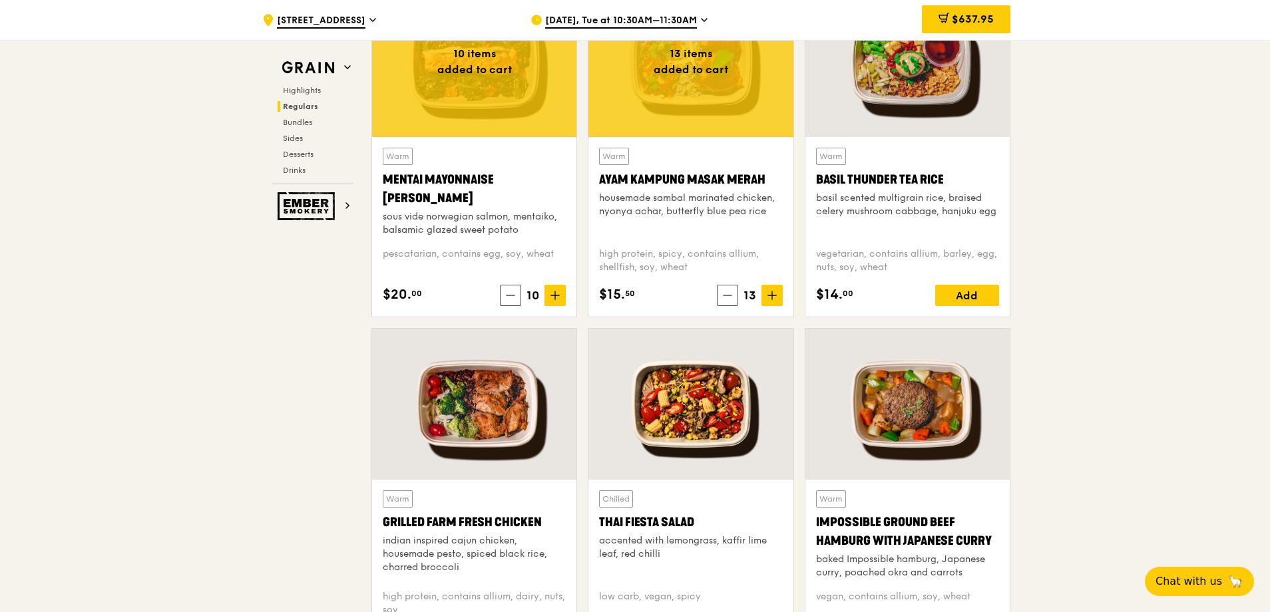
scroll to position [1132, 0]
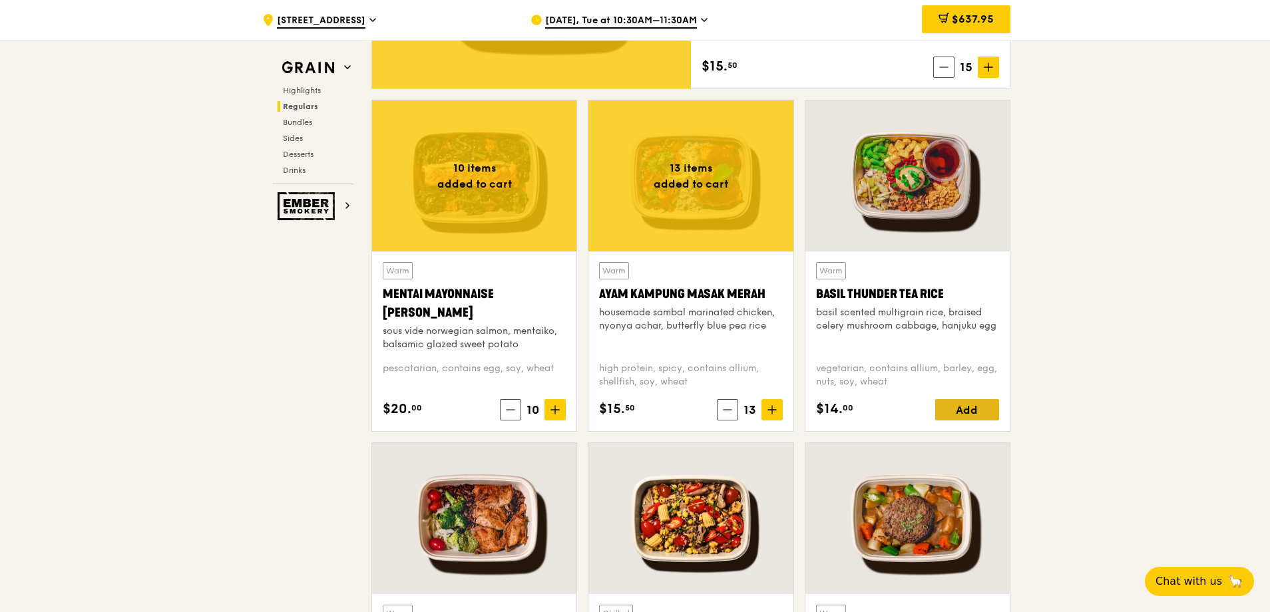
click at [981, 409] on div "Add" at bounding box center [967, 409] width 64 height 21
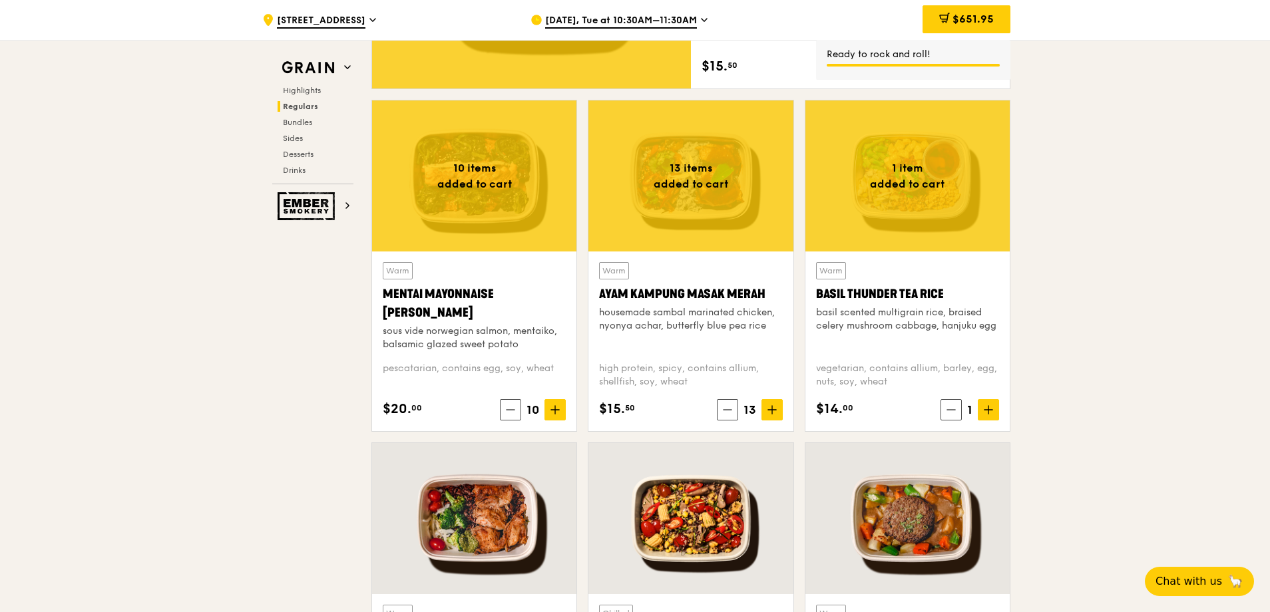
click at [1000, 414] on div "Warm Basil Thunder Tea [PERSON_NAME] scented multigrain rice, braised celery mu…" at bounding box center [908, 342] width 204 height 180
click at [990, 409] on icon at bounding box center [988, 409] width 9 height 9
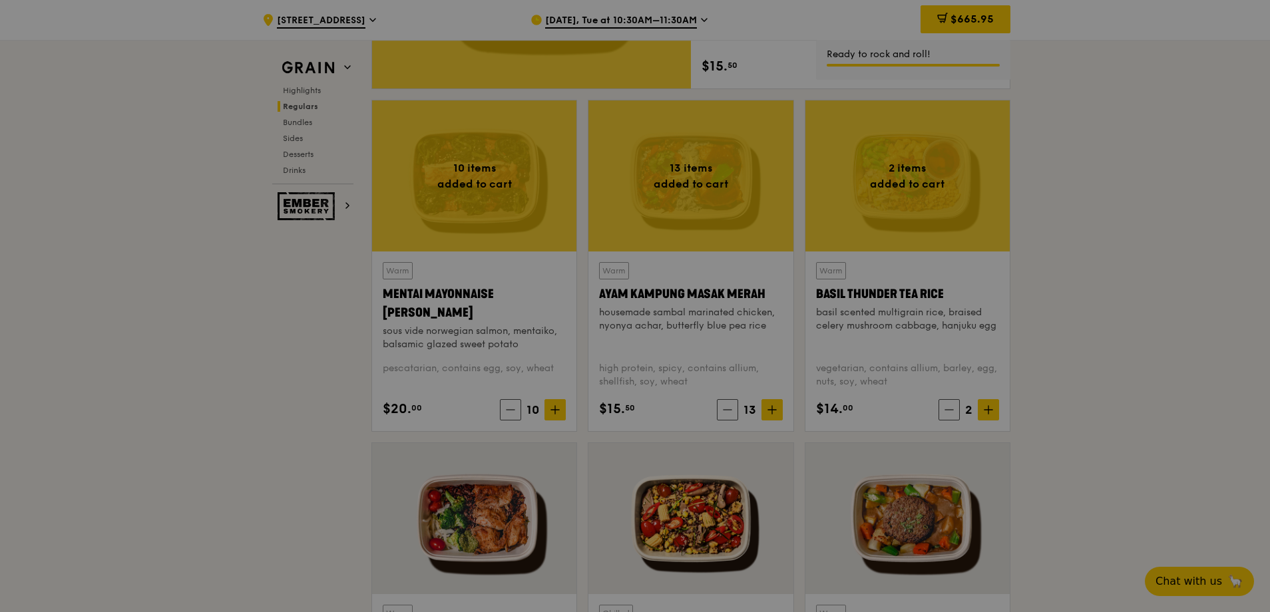
type input "2"
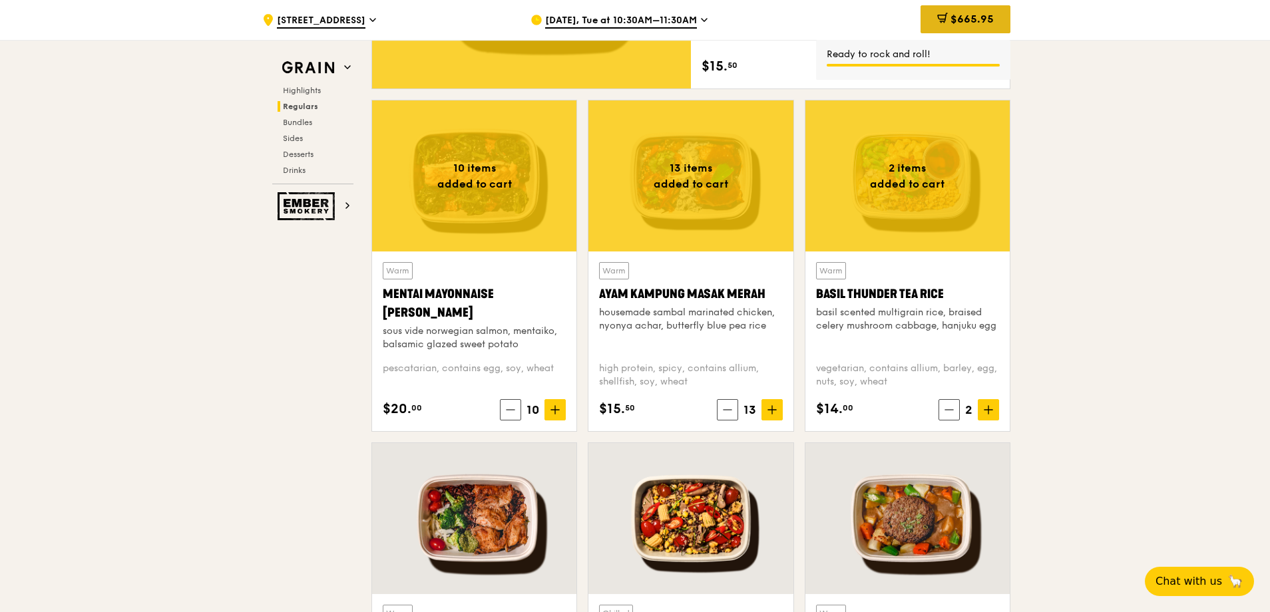
click at [997, 17] on div "$665.95" at bounding box center [966, 19] width 90 height 28
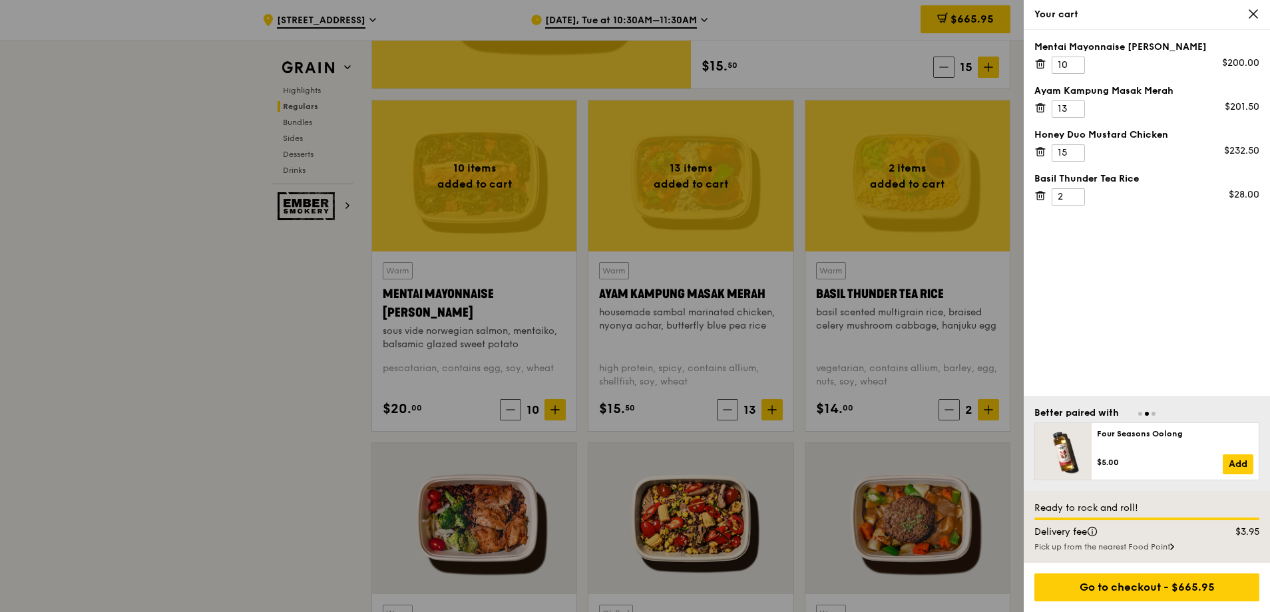
click at [1128, 258] on div "Mentai Mayonnaise [PERSON_NAME] 10 $200.00 Ayam [GEOGRAPHIC_DATA] 13 $201.50 Ho…" at bounding box center [1147, 213] width 246 height 366
click at [1172, 253] on div "Mentai Mayonnaise [PERSON_NAME] 10 $200.00 Ayam [GEOGRAPHIC_DATA] 13 $201.50 Ho…" at bounding box center [1147, 213] width 246 height 366
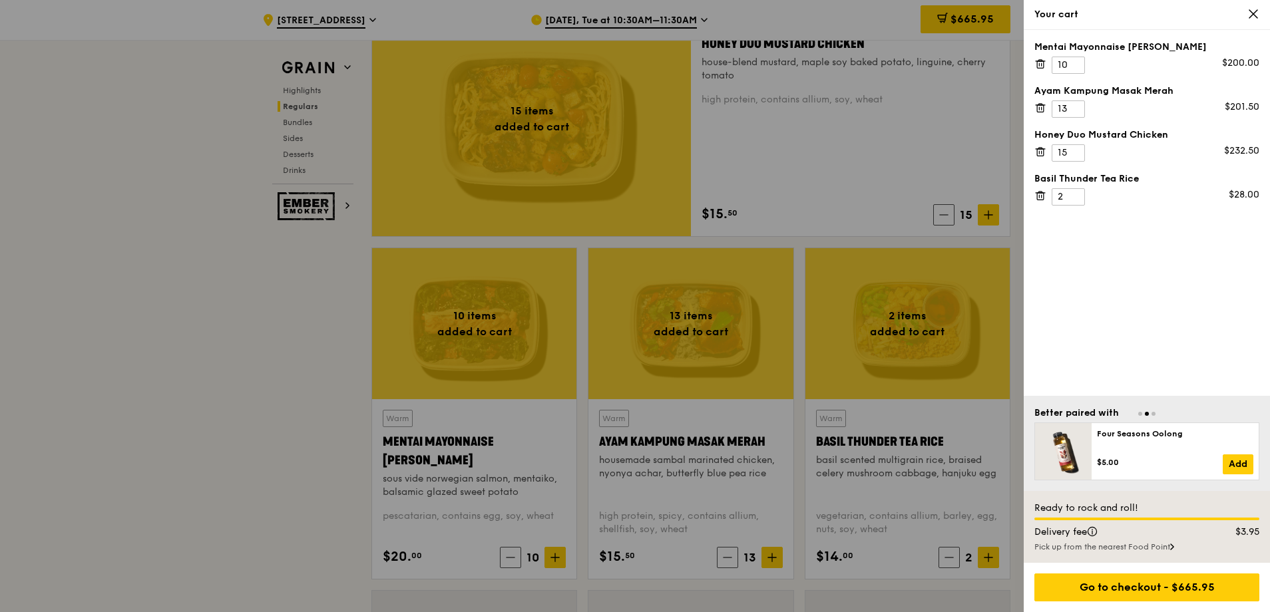
scroll to position [865, 0]
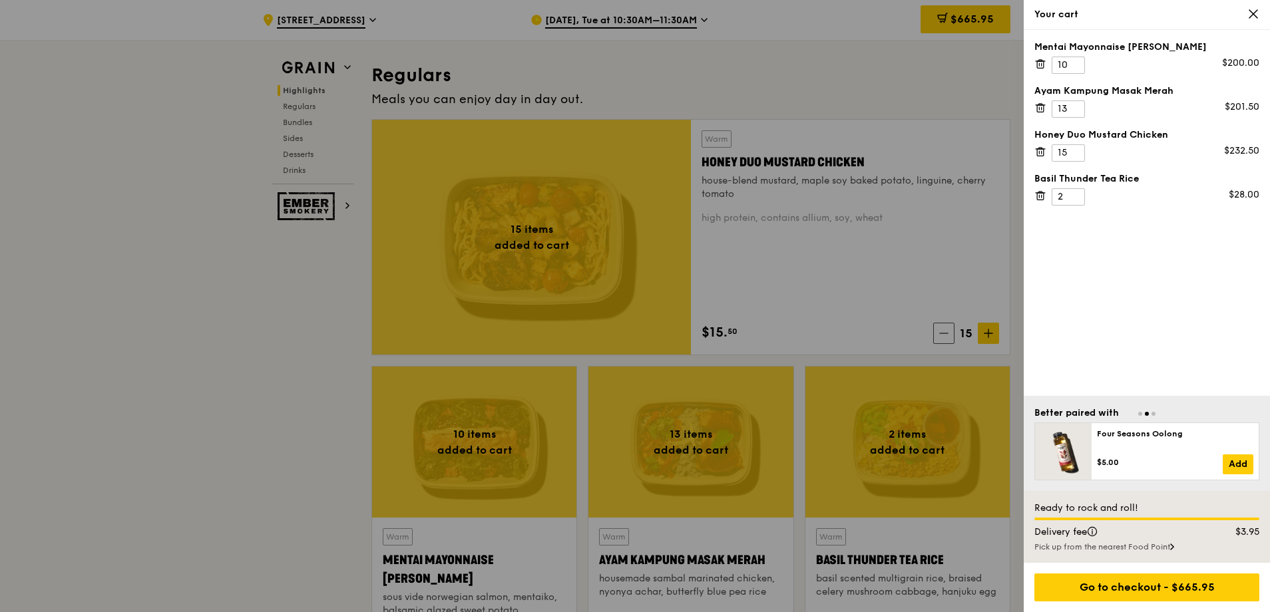
click at [232, 250] on div at bounding box center [635, 306] width 1270 height 612
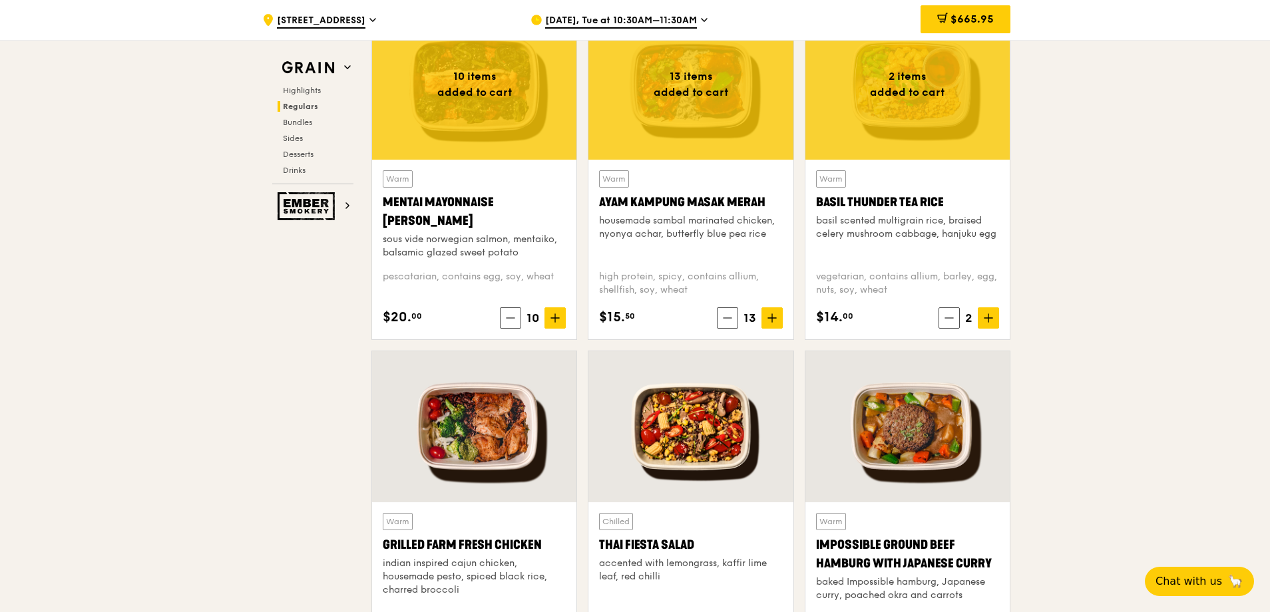
scroll to position [1132, 0]
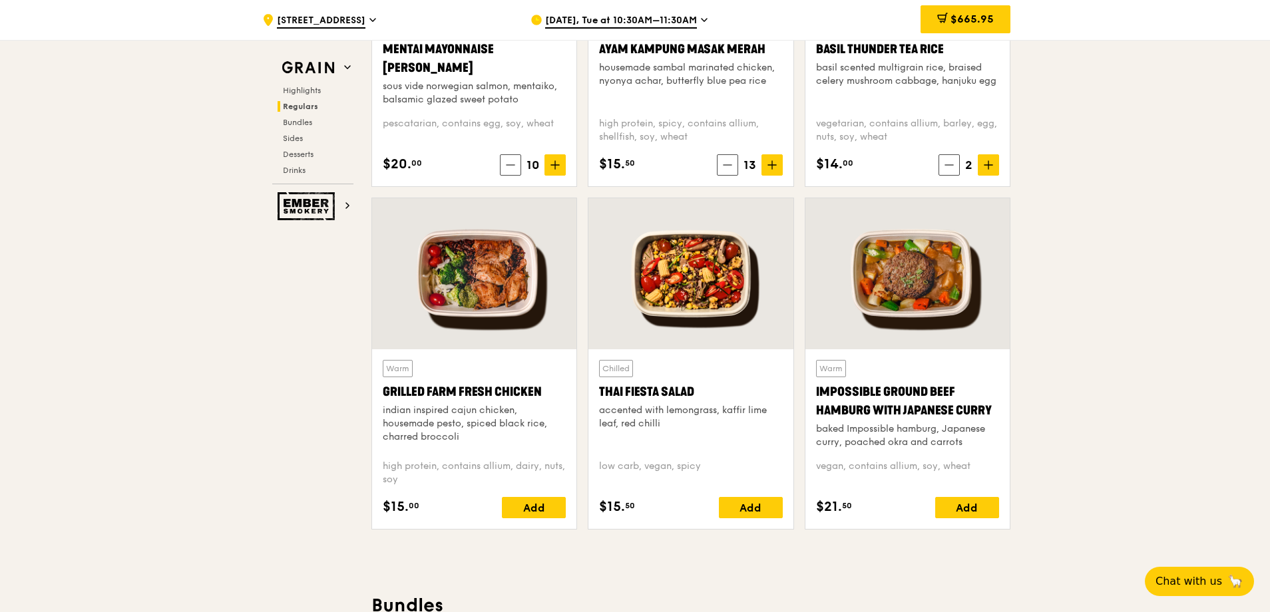
scroll to position [1398, 0]
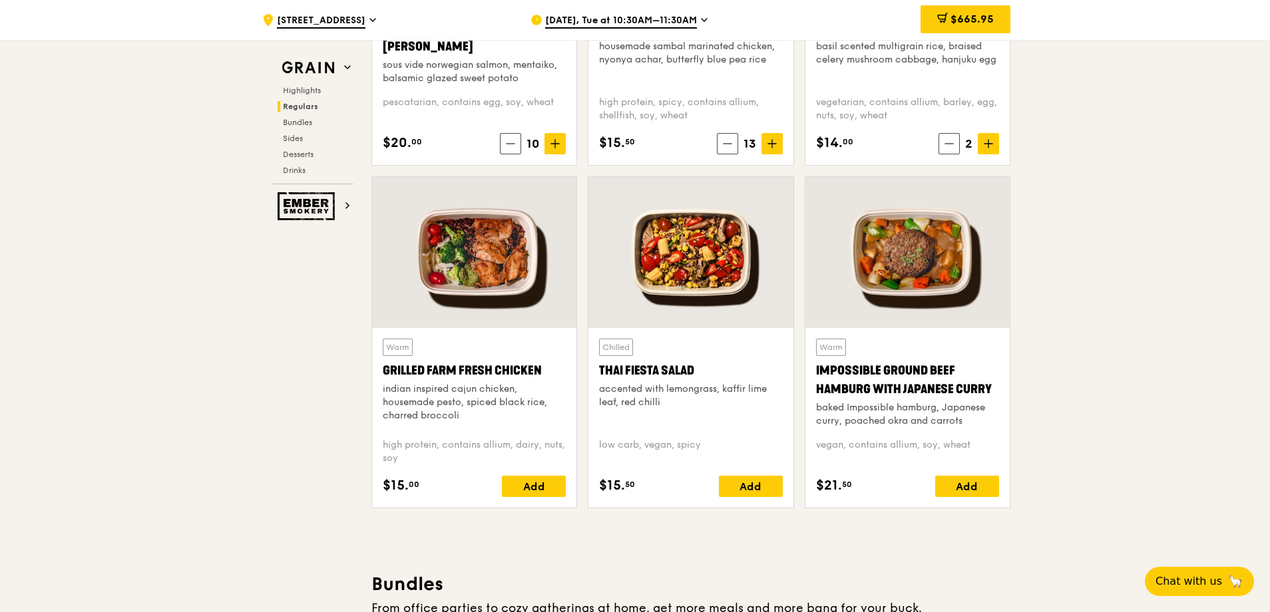
click at [706, 286] on div at bounding box center [691, 252] width 204 height 151
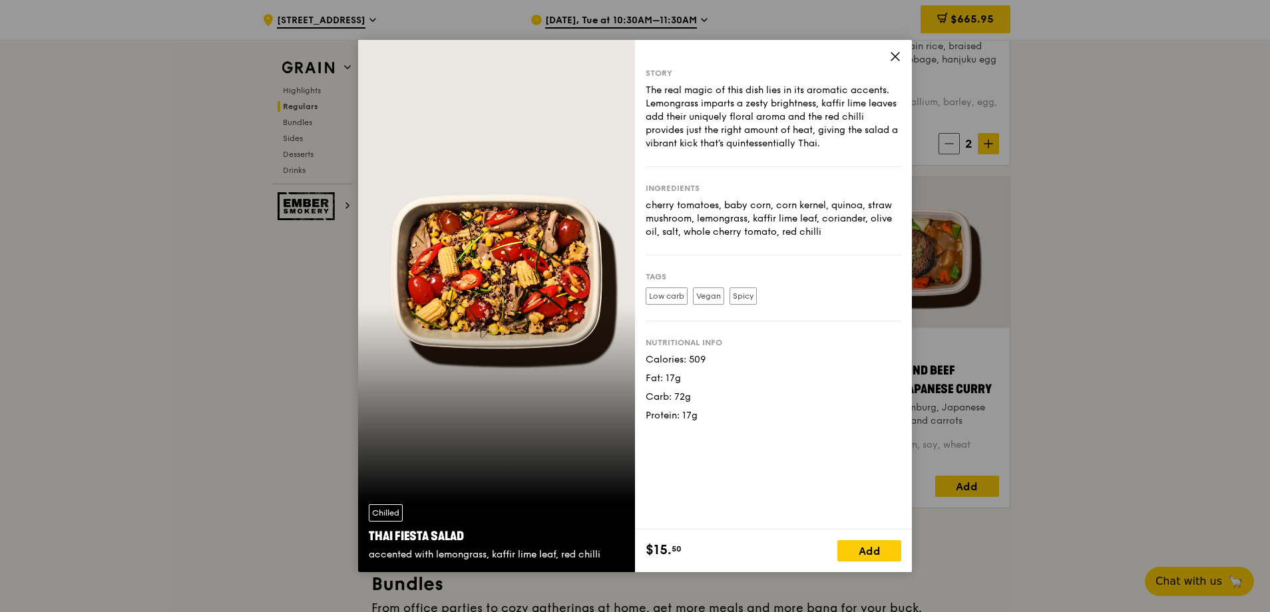
drag, startPoint x: 672, startPoint y: 204, endPoint x: 846, endPoint y: 236, distance: 175.9
click at [846, 236] on div "cherry tomatoes, baby corn, corn kernel, quinoa, straw mushroom, lemongrass, ka…" at bounding box center [774, 219] width 256 height 40
click at [886, 56] on div "Story The real magic of this dish lies in its aromatic accents. Lemongrass impa…" at bounding box center [773, 285] width 277 height 490
click at [893, 53] on icon at bounding box center [895, 57] width 12 height 12
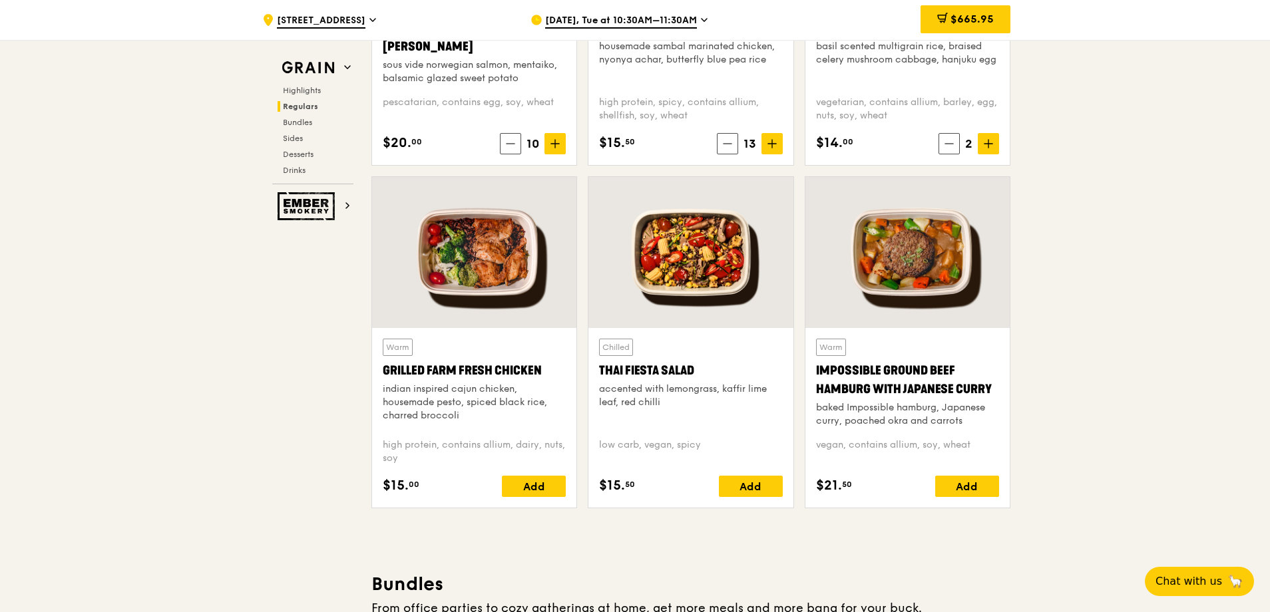
click at [699, 250] on div at bounding box center [691, 252] width 204 height 151
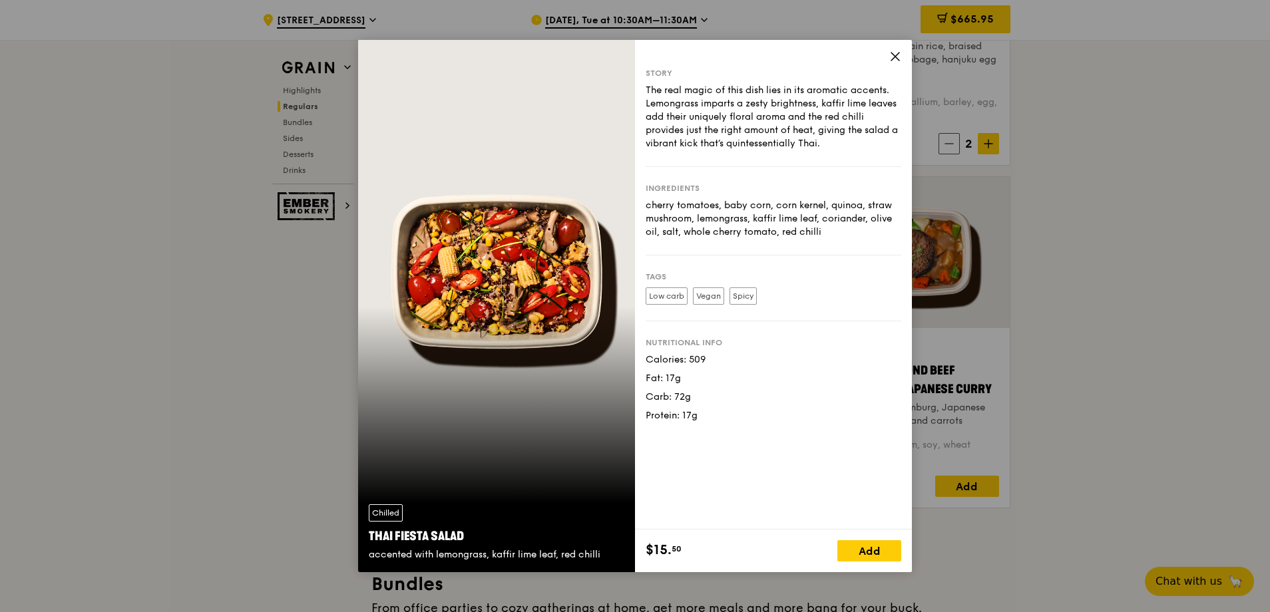
click at [728, 226] on div "cherry tomatoes, baby corn, corn kernel, quinoa, straw mushroom, lemongrass, ka…" at bounding box center [774, 219] width 256 height 40
click at [730, 219] on div "cherry tomatoes, baby corn, corn kernel, quinoa, straw mushroom, lemongrass, ka…" at bounding box center [774, 219] width 256 height 40
copy div "lemongrass"
click at [796, 204] on div "cherry tomatoes, baby corn, corn kernel, quinoa, straw mushroom, lemongrass, ka…" at bounding box center [774, 219] width 256 height 40
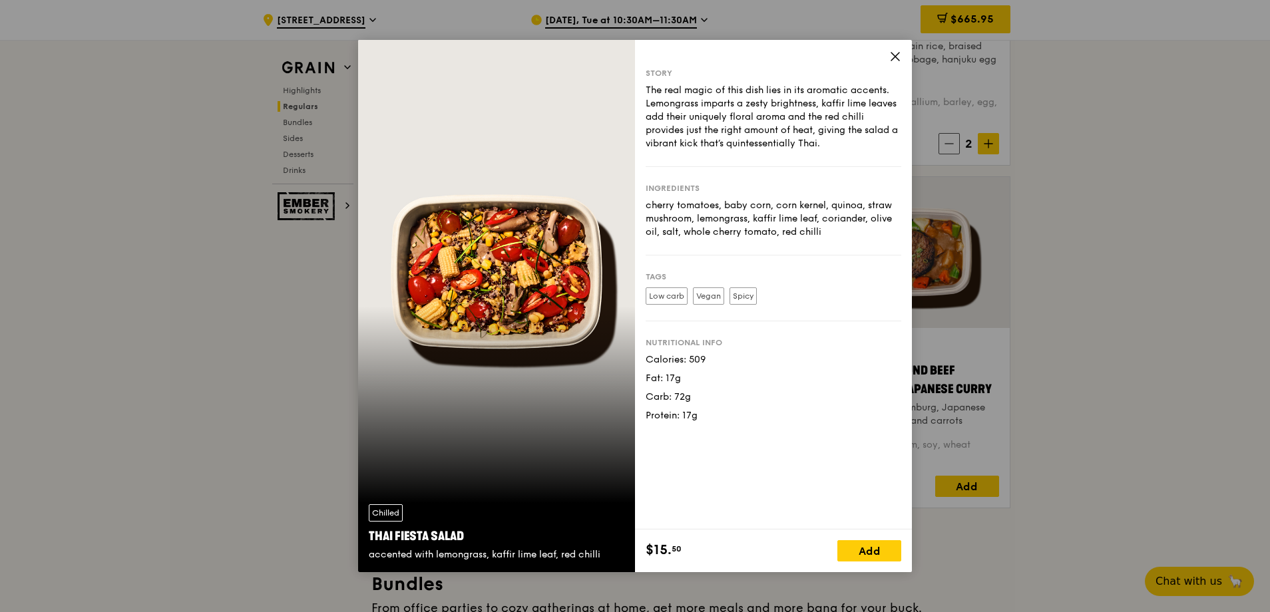
click at [796, 204] on div "cherry tomatoes, baby corn, corn kernel, quinoa, straw mushroom, lemongrass, ka…" at bounding box center [774, 219] width 256 height 40
click at [834, 204] on div "cherry tomatoes, baby corn, corn kernel, quinoa, straw mushroom, lemongrass, ka…" at bounding box center [774, 219] width 256 height 40
click at [847, 205] on div "cherry tomatoes, baby corn, corn kernel, quinoa, straw mushroom, lemongrass, ka…" at bounding box center [774, 219] width 256 height 40
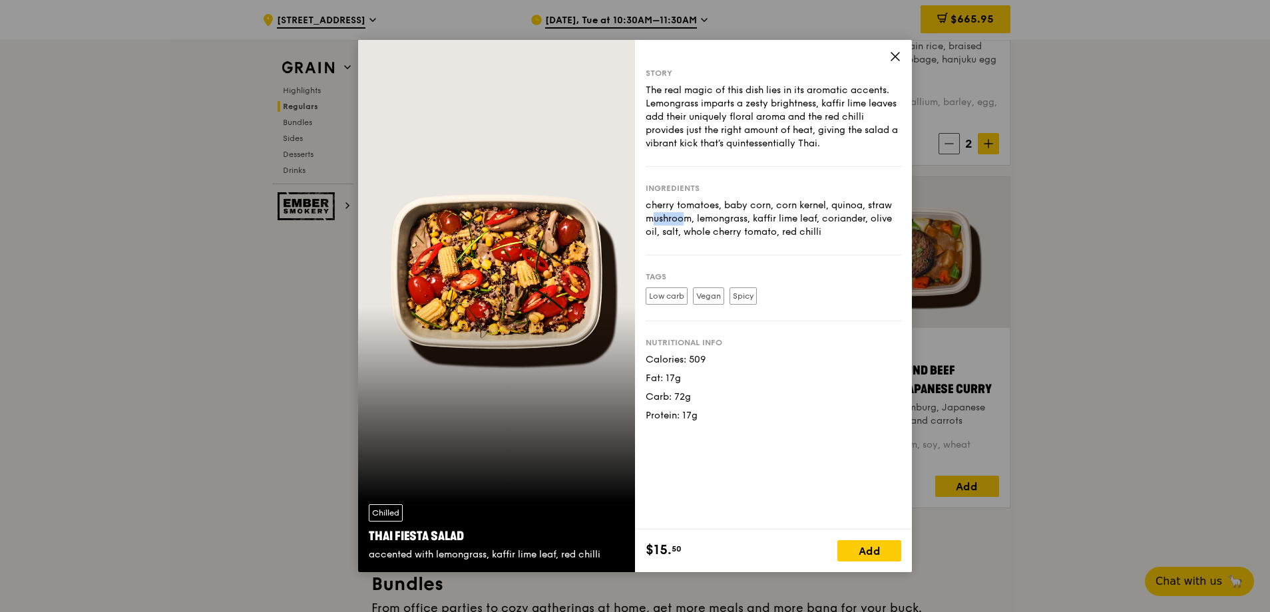
click at [785, 218] on div "cherry tomatoes, baby corn, corn kernel, quinoa, straw mushroom, lemongrass, ka…" at bounding box center [774, 219] width 256 height 40
click at [803, 218] on div "cherry tomatoes, baby corn, corn kernel, quinoa, straw mushroom, lemongrass, ka…" at bounding box center [774, 219] width 256 height 40
click at [819, 219] on div "cherry tomatoes, baby corn, corn kernel, quinoa, straw mushroom, lemongrass, ka…" at bounding box center [774, 219] width 256 height 40
click at [893, 55] on icon at bounding box center [895, 57] width 8 height 8
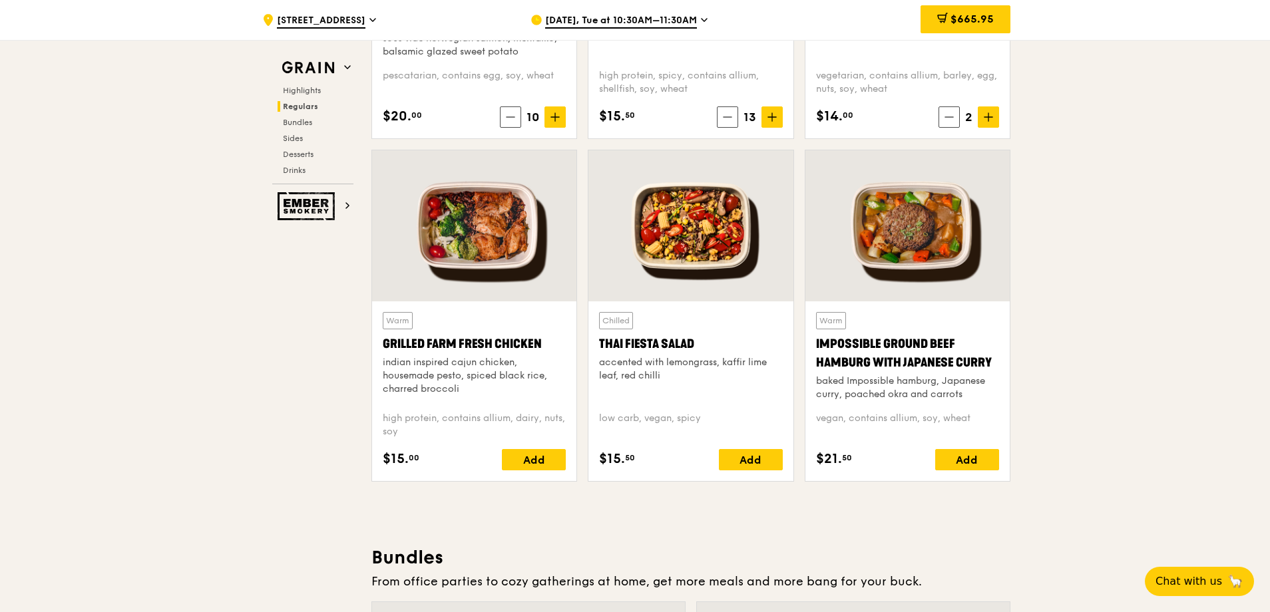
scroll to position [1531, 0]
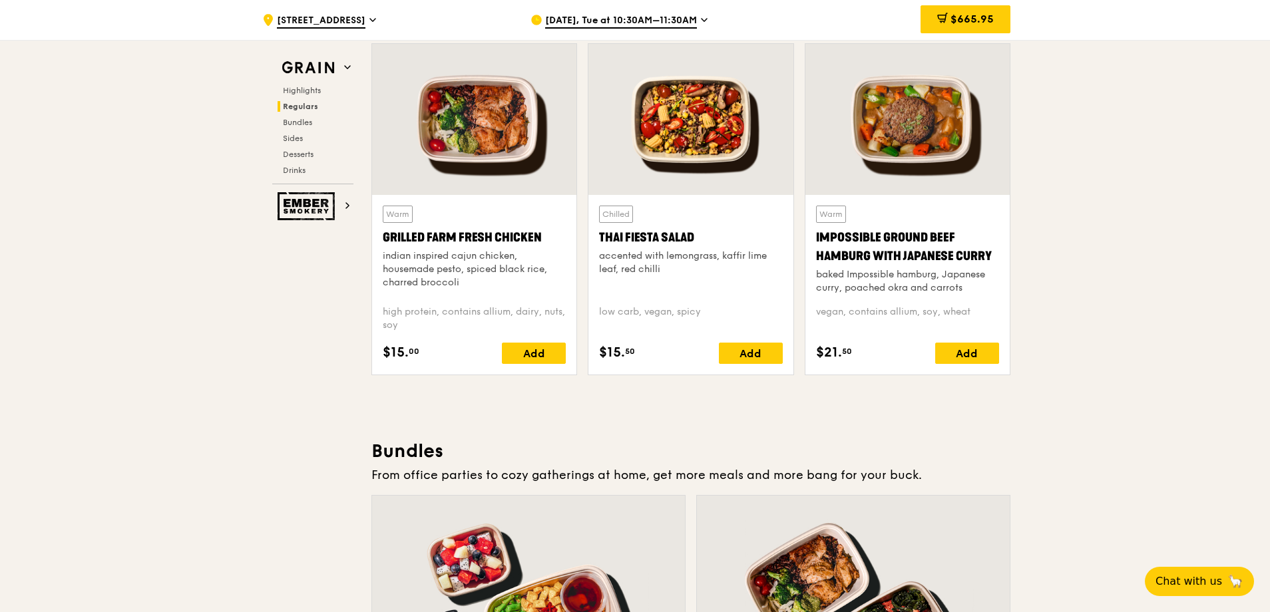
click at [925, 164] on div at bounding box center [908, 119] width 204 height 151
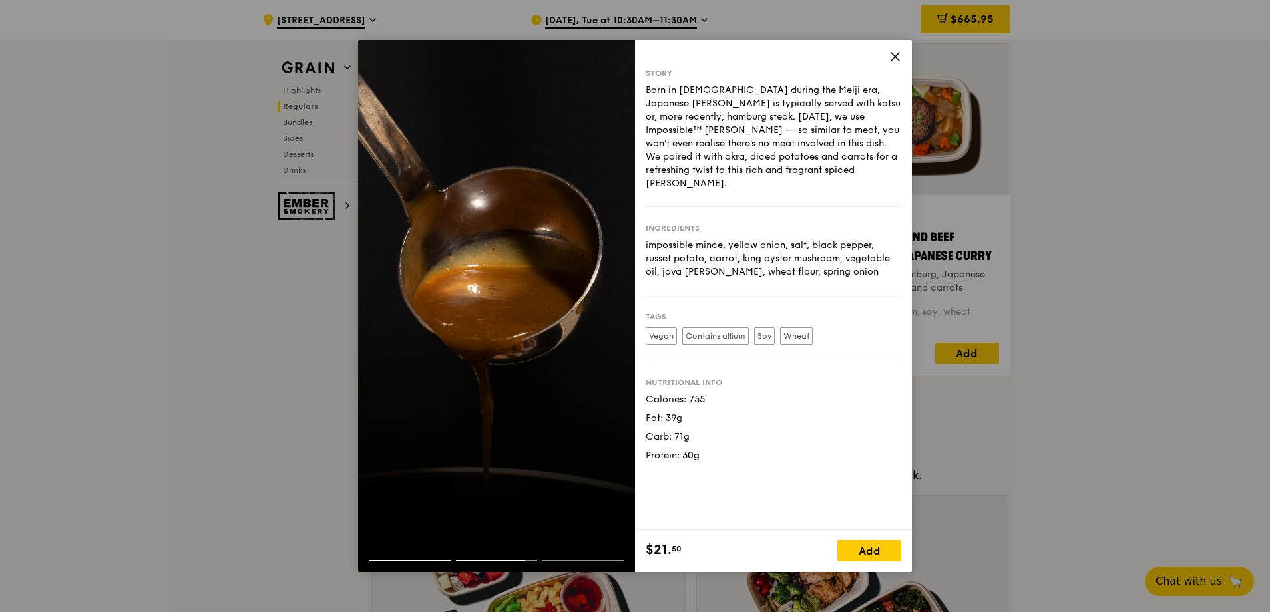
click at [718, 330] on label "Contains allium" at bounding box center [715, 336] width 67 height 17
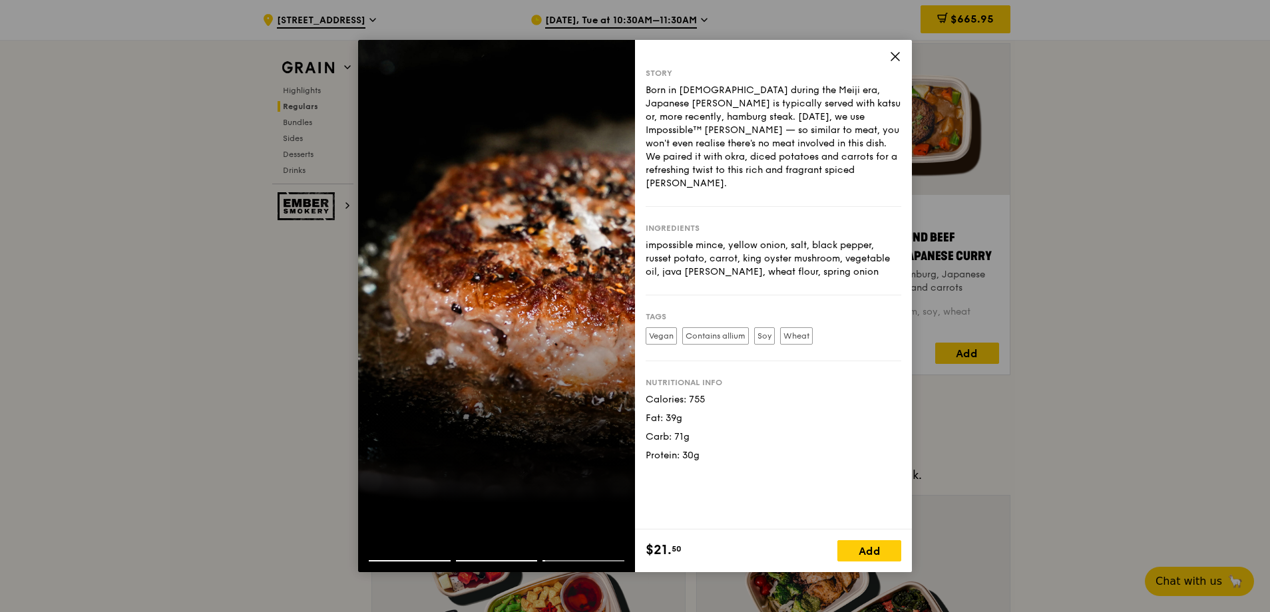
click at [714, 362] on div "Nutritional info Calories: 755 Fat: 39g Carb: 71g Protein: 30g" at bounding box center [774, 412] width 256 height 101
click at [899, 59] on icon at bounding box center [895, 57] width 8 height 8
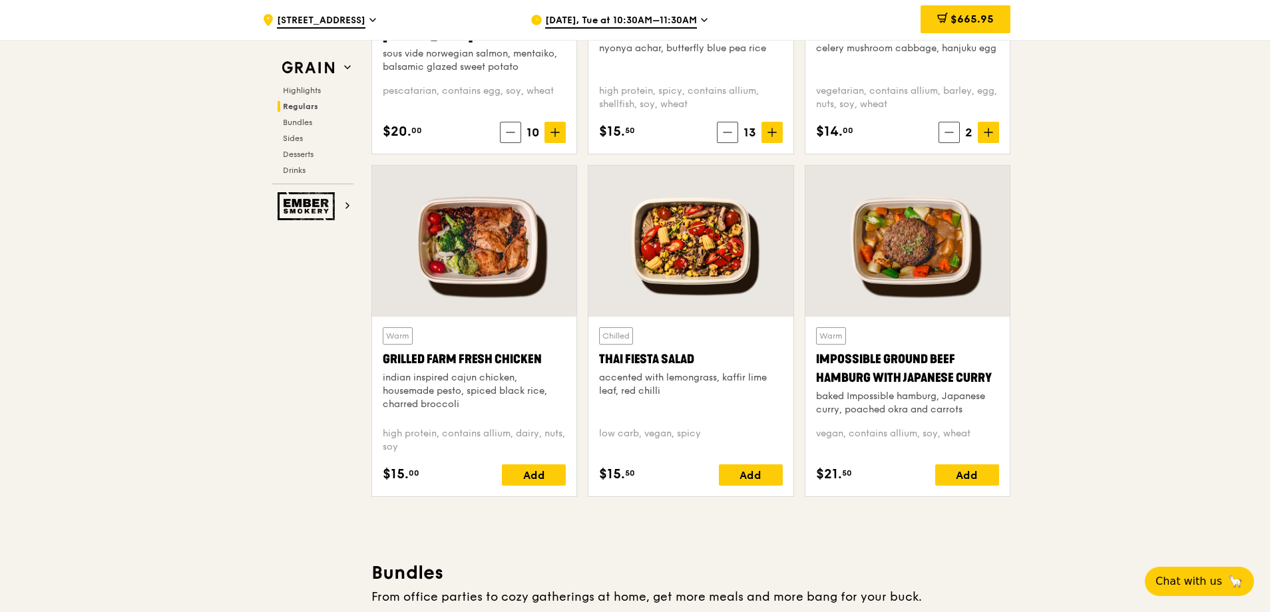
scroll to position [1398, 0]
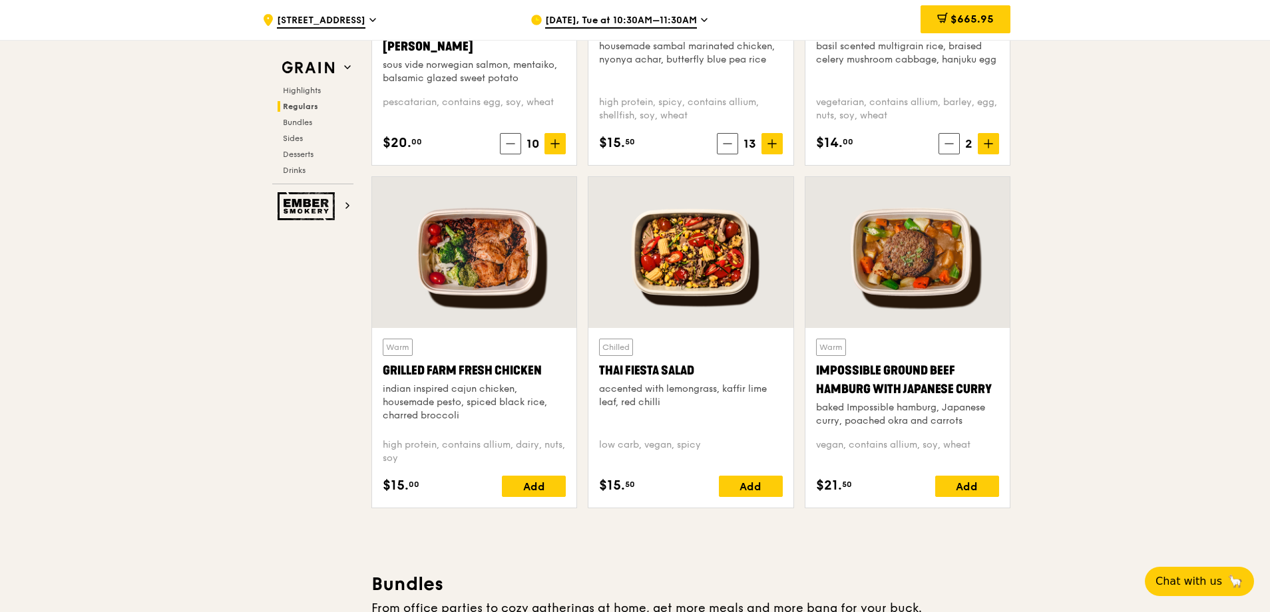
click at [652, 220] on div at bounding box center [691, 252] width 204 height 151
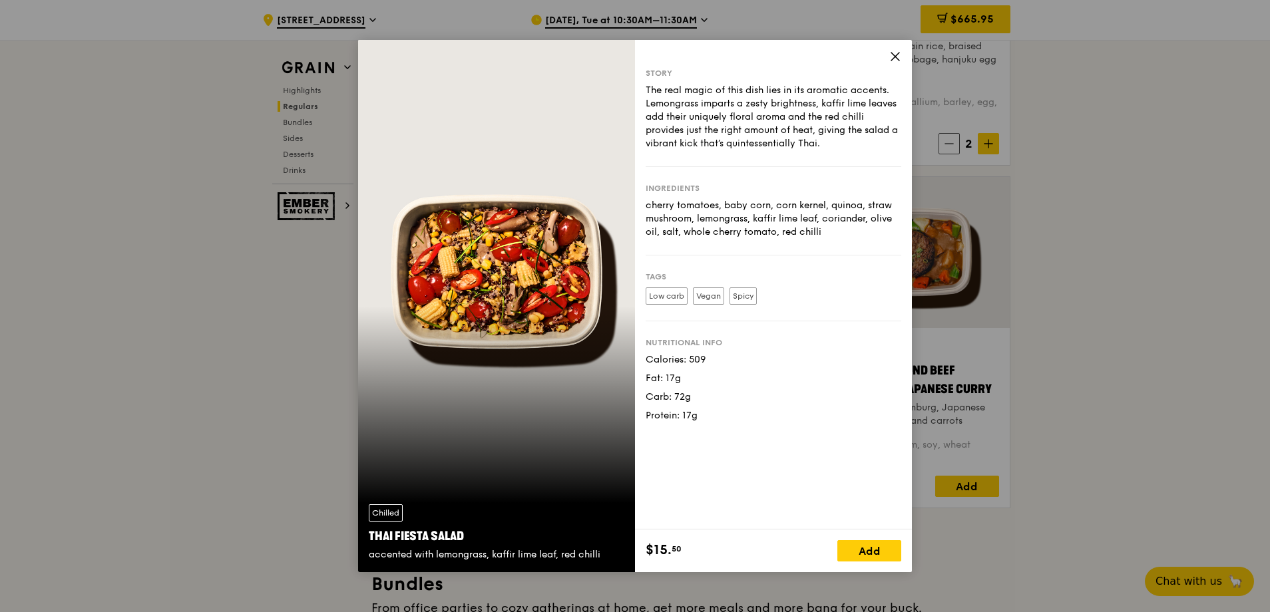
click at [893, 58] on icon at bounding box center [895, 57] width 12 height 12
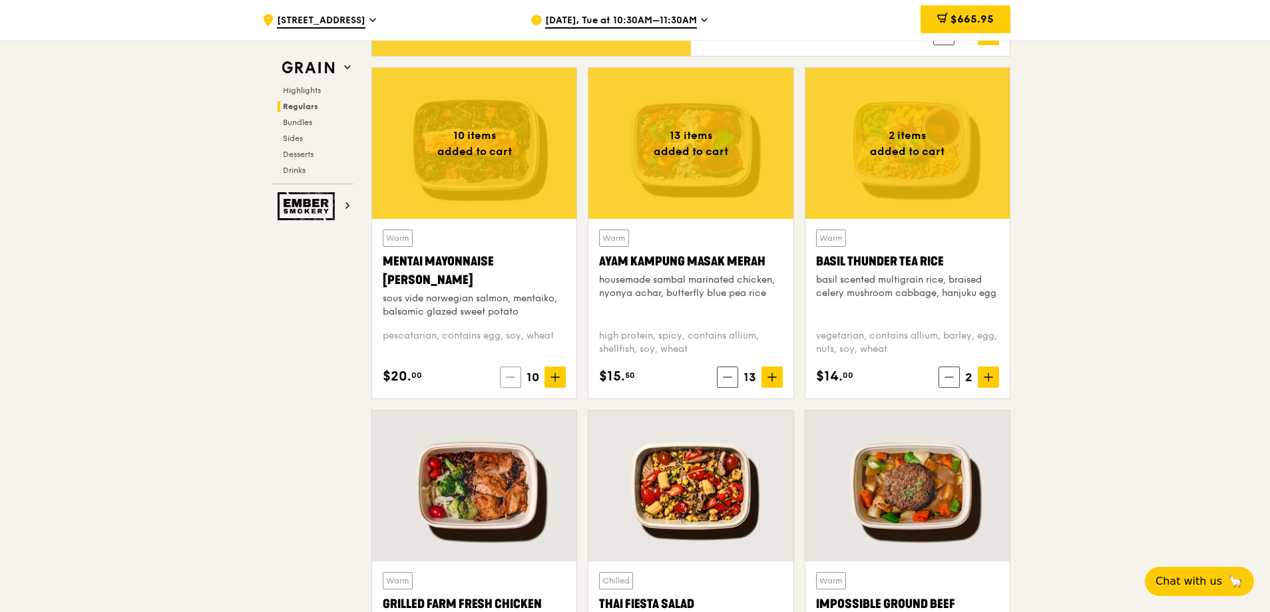
scroll to position [1132, 0]
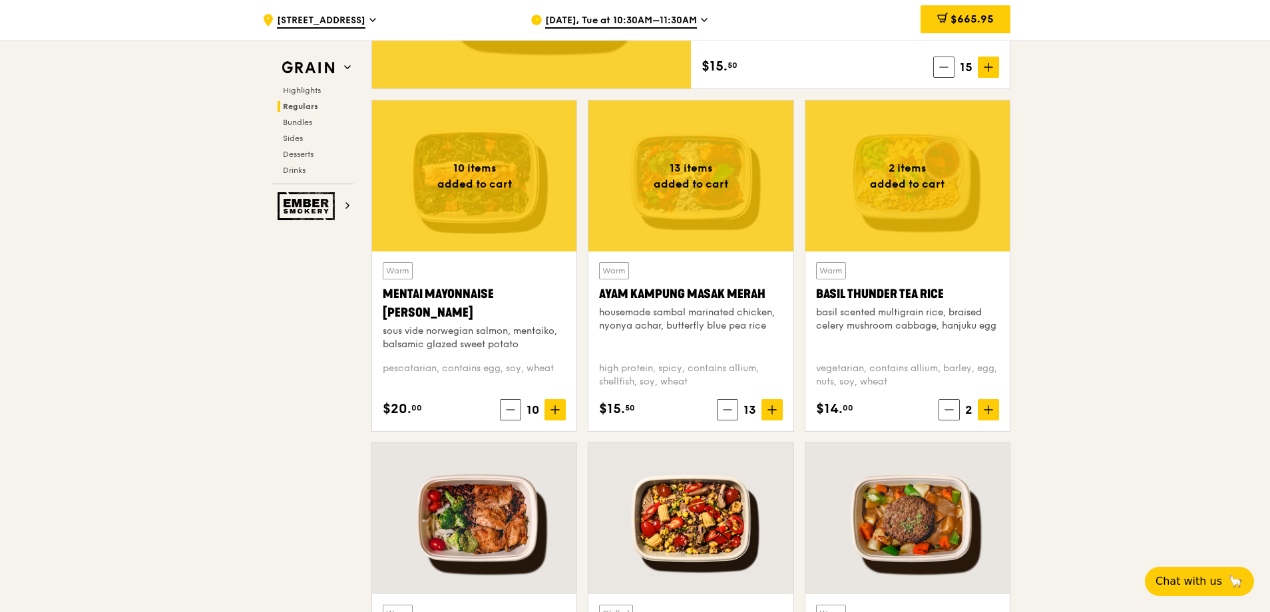
click at [479, 148] on div at bounding box center [474, 176] width 204 height 151
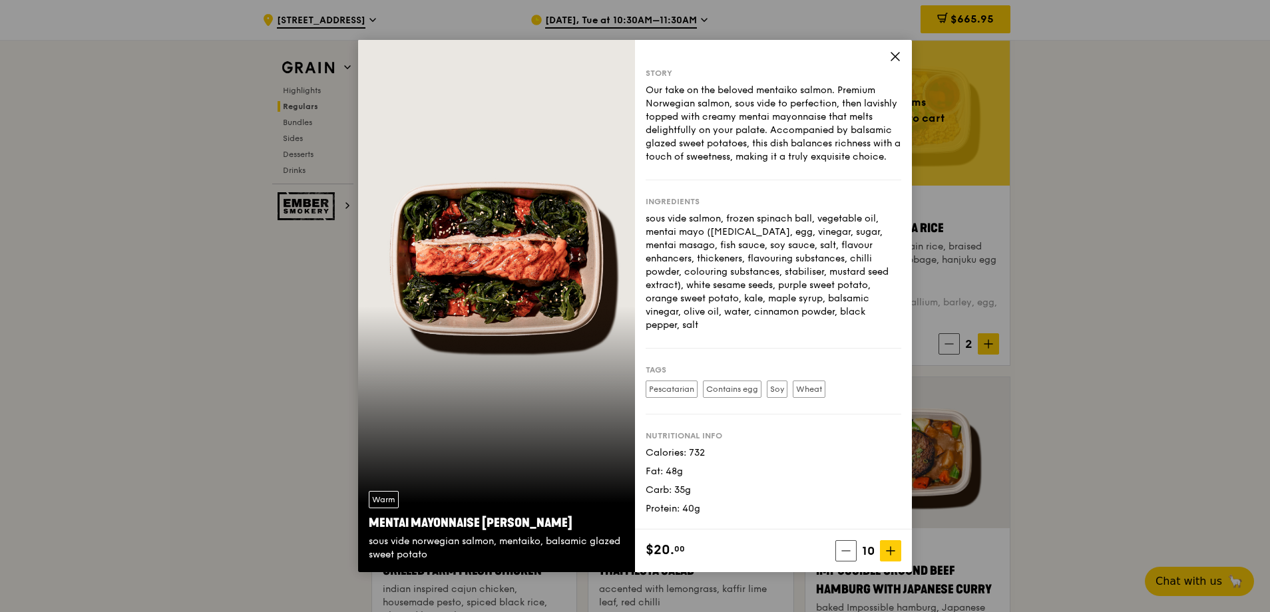
scroll to position [1198, 0]
click at [893, 57] on icon at bounding box center [895, 57] width 12 height 12
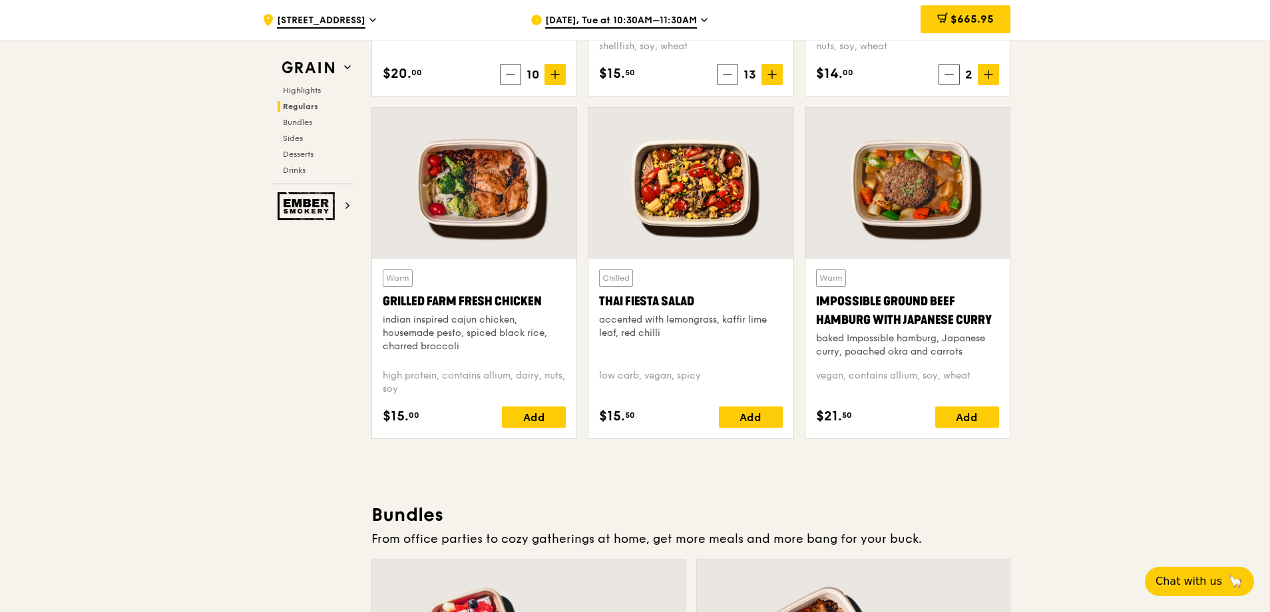
scroll to position [1265, 0]
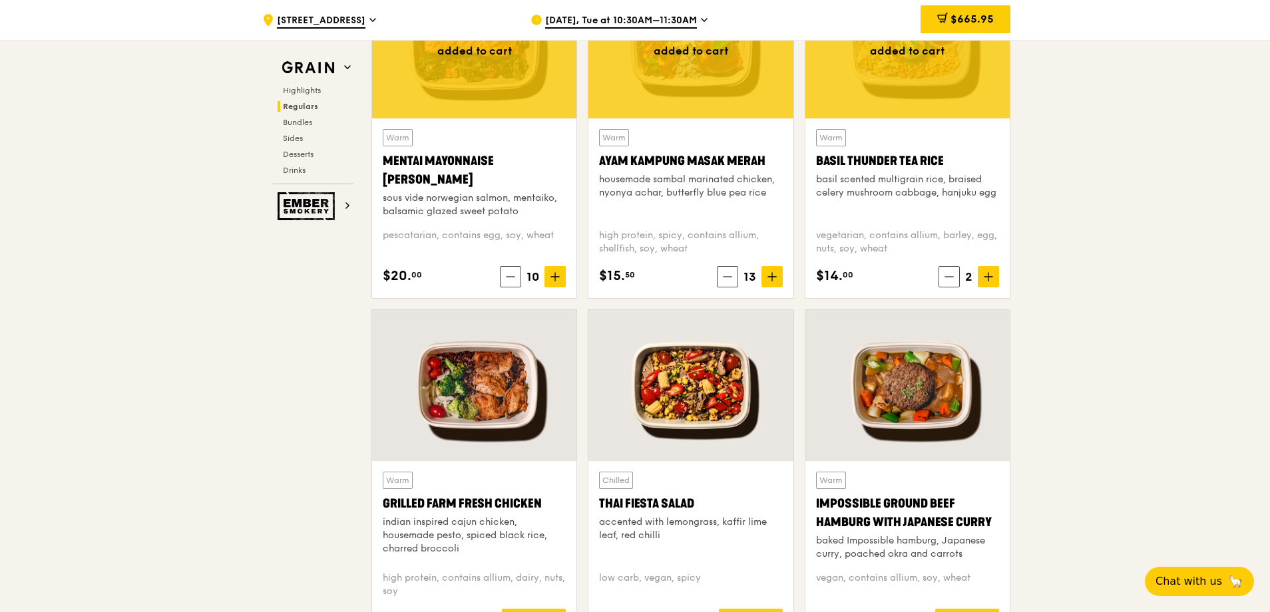
click at [728, 399] on div at bounding box center [691, 385] width 204 height 151
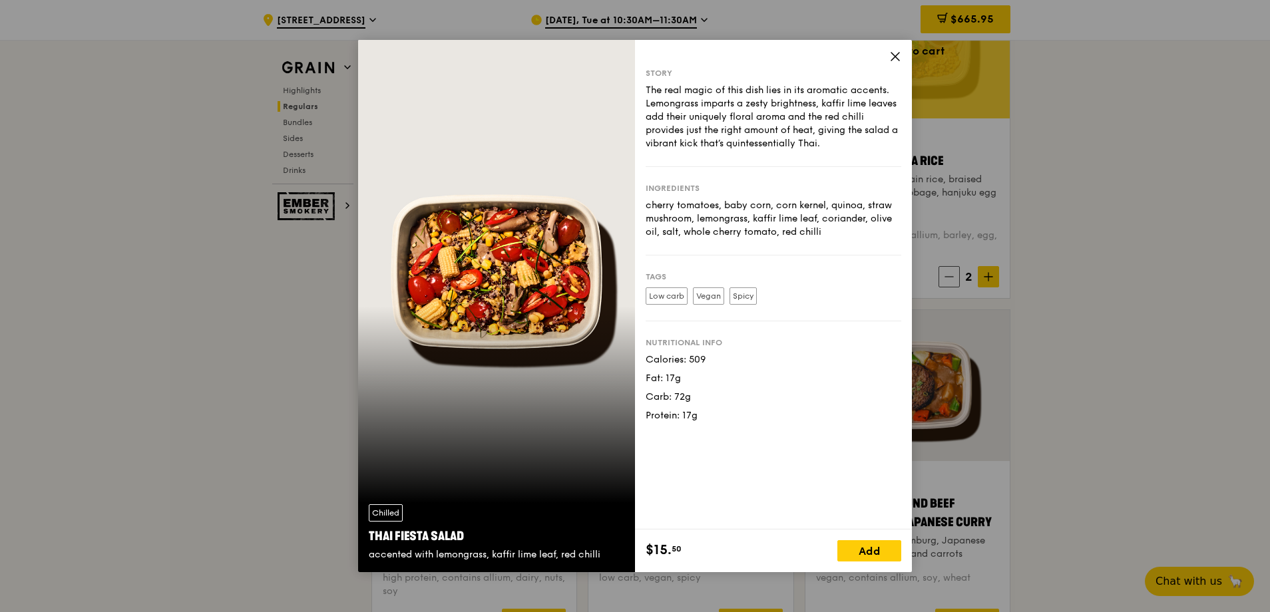
click at [892, 49] on div "Story The real magic of this dish lies in its aromatic accents. Lemongrass impa…" at bounding box center [773, 285] width 277 height 490
click at [900, 54] on icon at bounding box center [895, 57] width 12 height 12
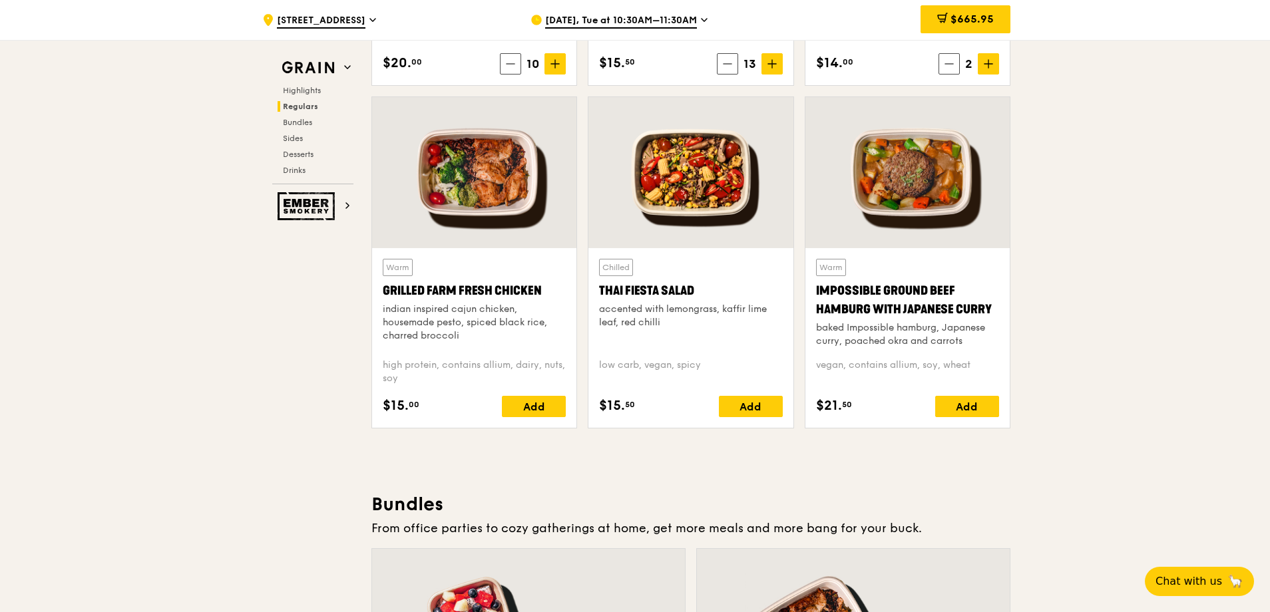
scroll to position [1465, 0]
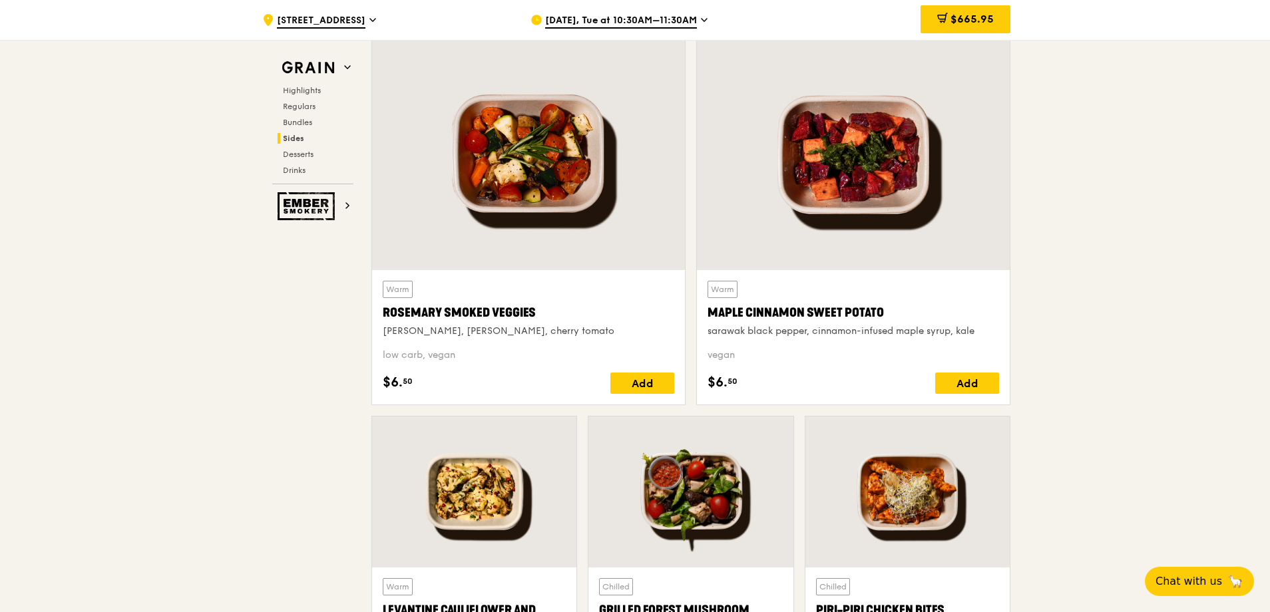
scroll to position [2996, 0]
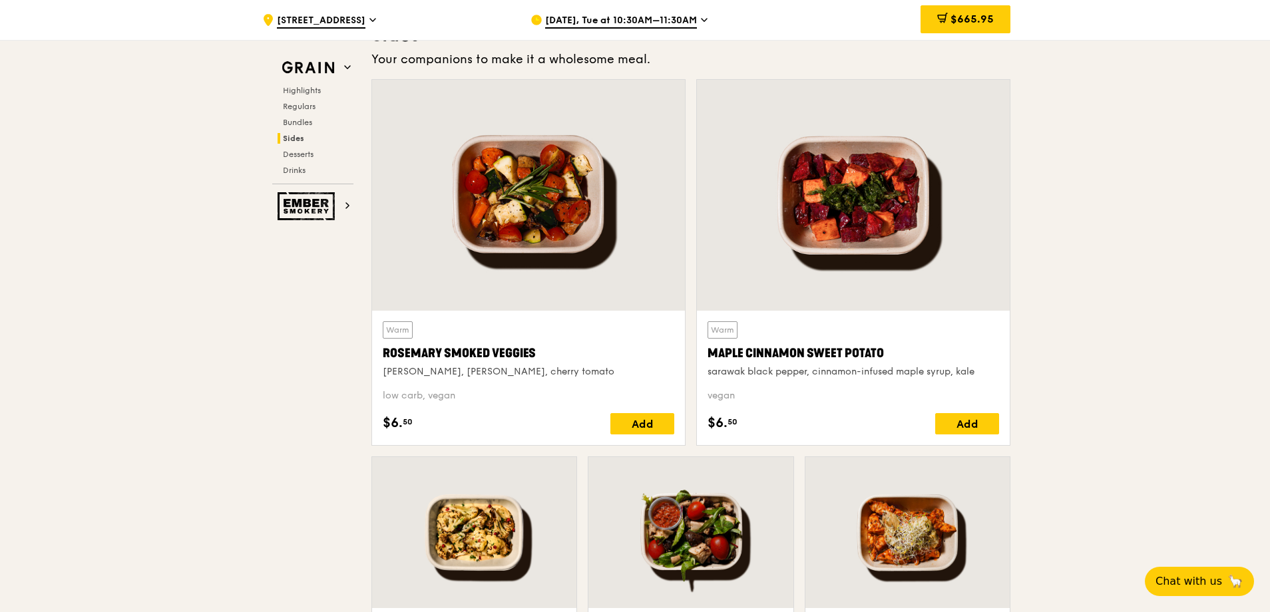
click at [832, 248] on div at bounding box center [853, 195] width 313 height 231
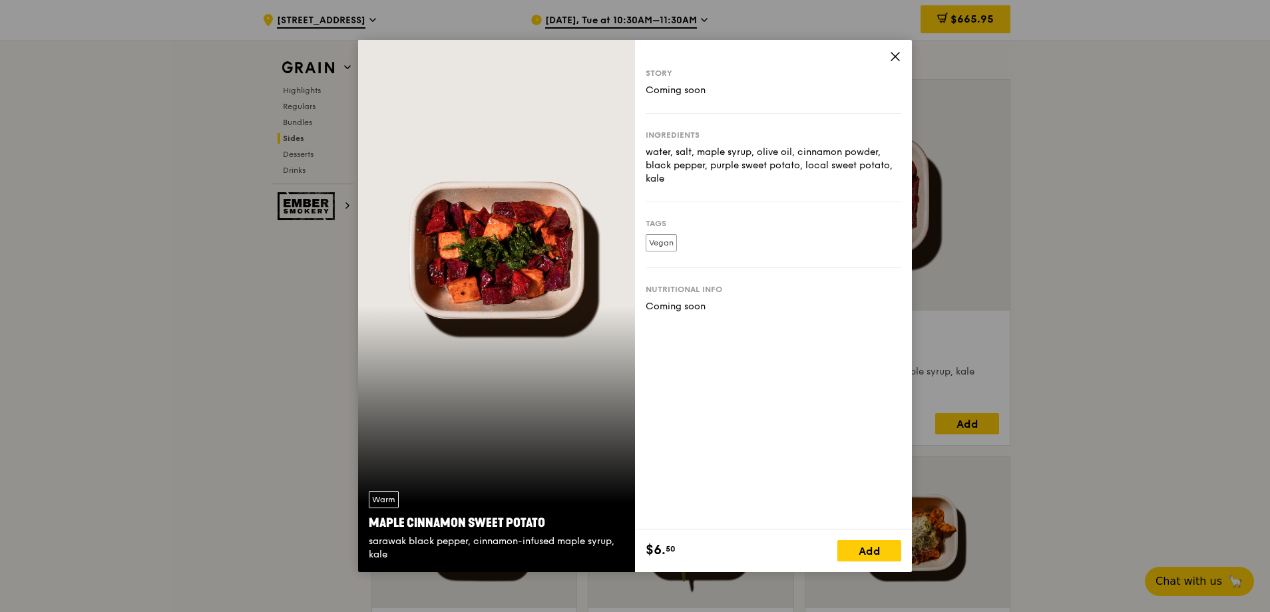
click at [893, 54] on icon at bounding box center [895, 57] width 8 height 8
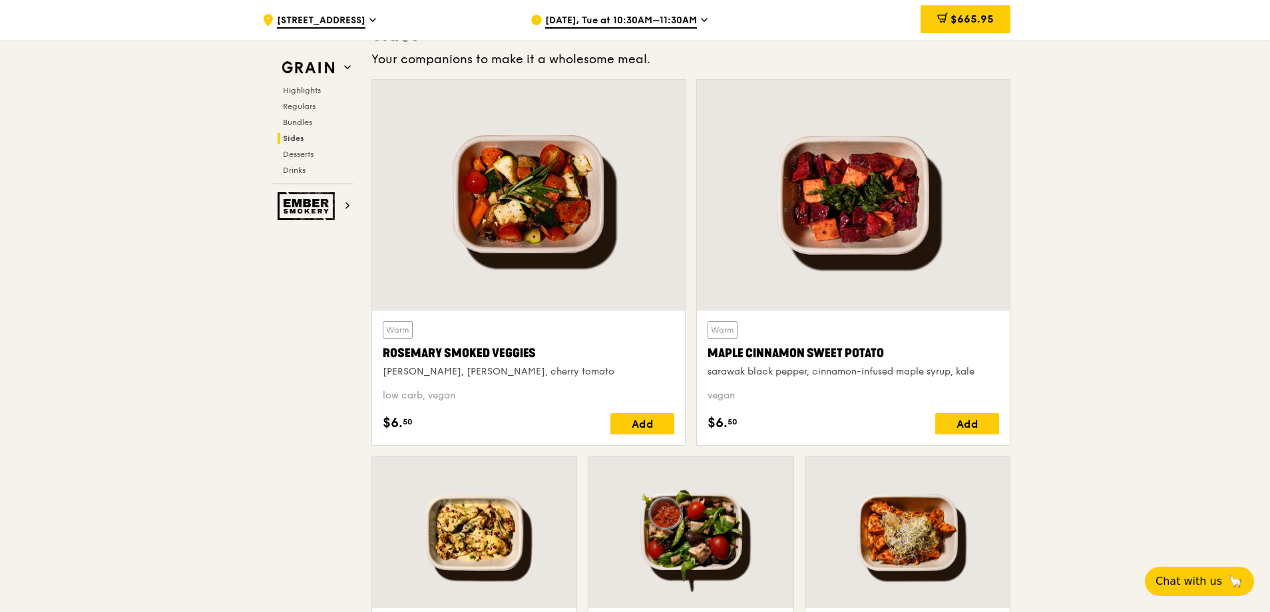
click at [585, 212] on div at bounding box center [528, 195] width 313 height 231
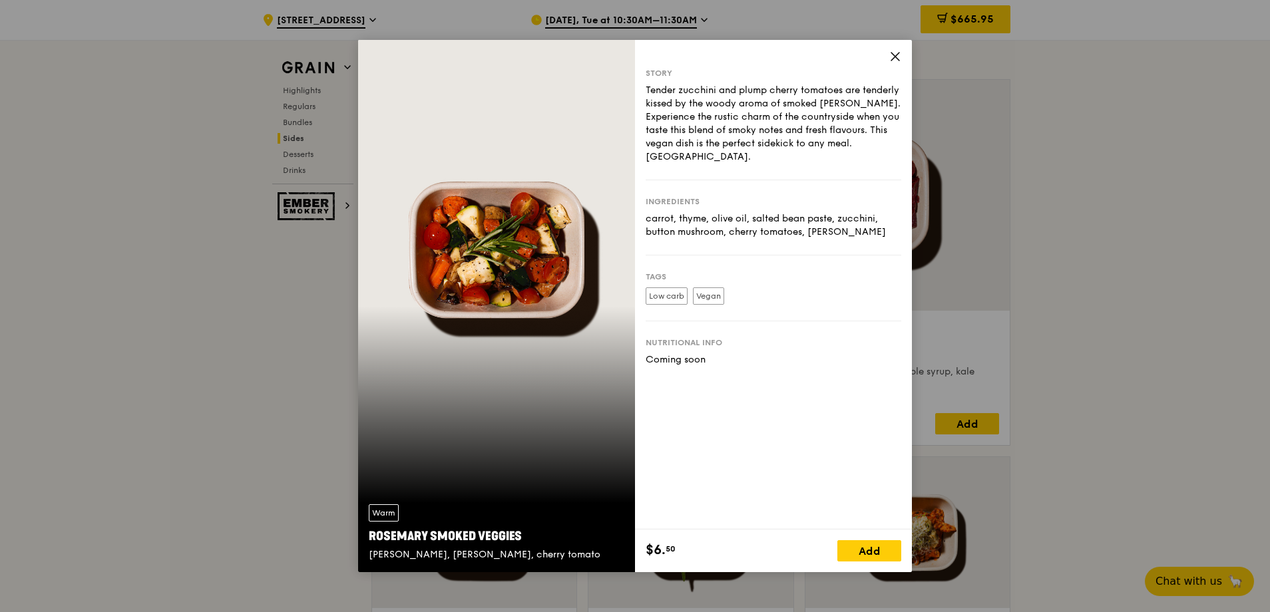
click at [896, 60] on icon at bounding box center [895, 57] width 12 height 12
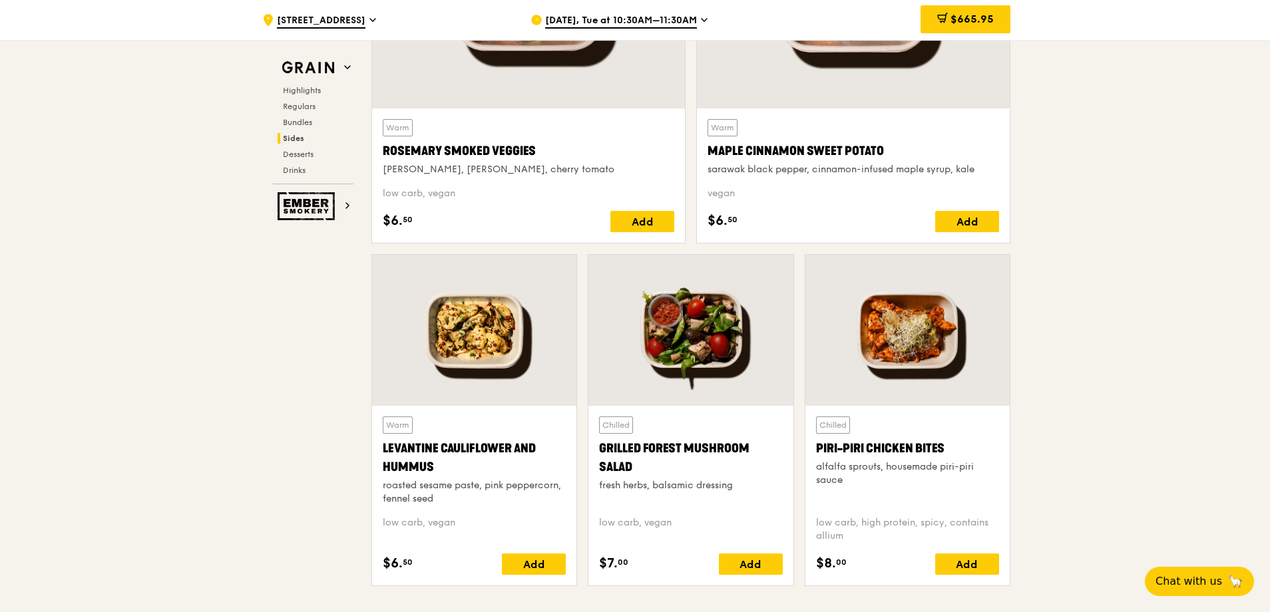
scroll to position [3262, 0]
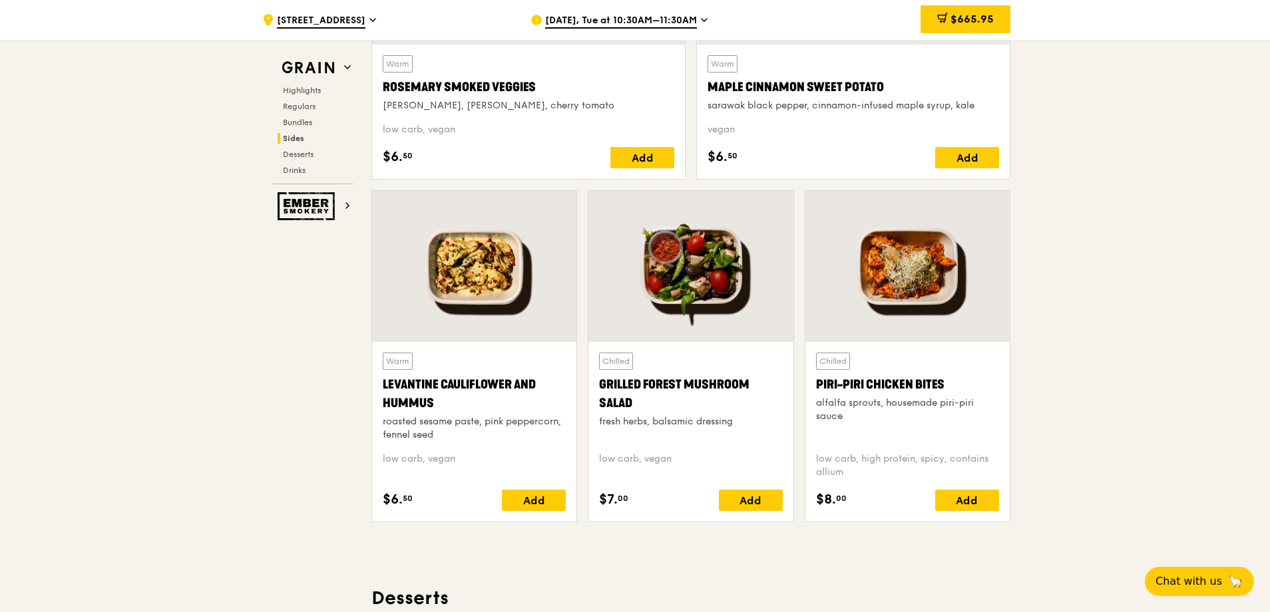
click at [696, 268] on div at bounding box center [691, 266] width 204 height 151
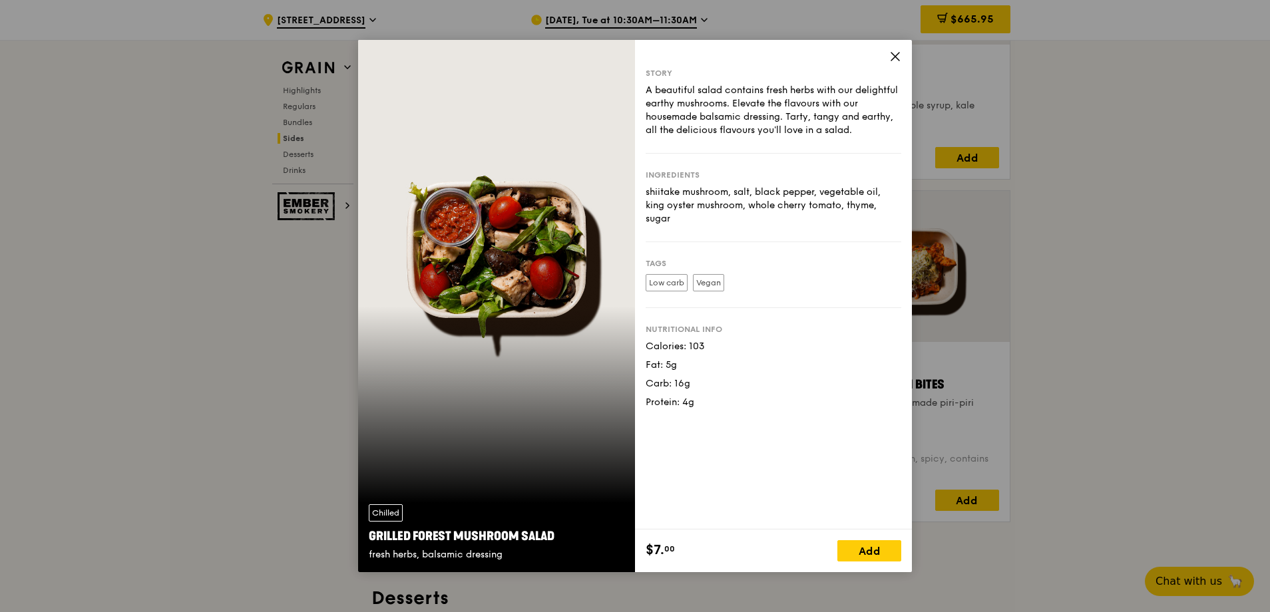
click at [897, 56] on icon at bounding box center [895, 57] width 12 height 12
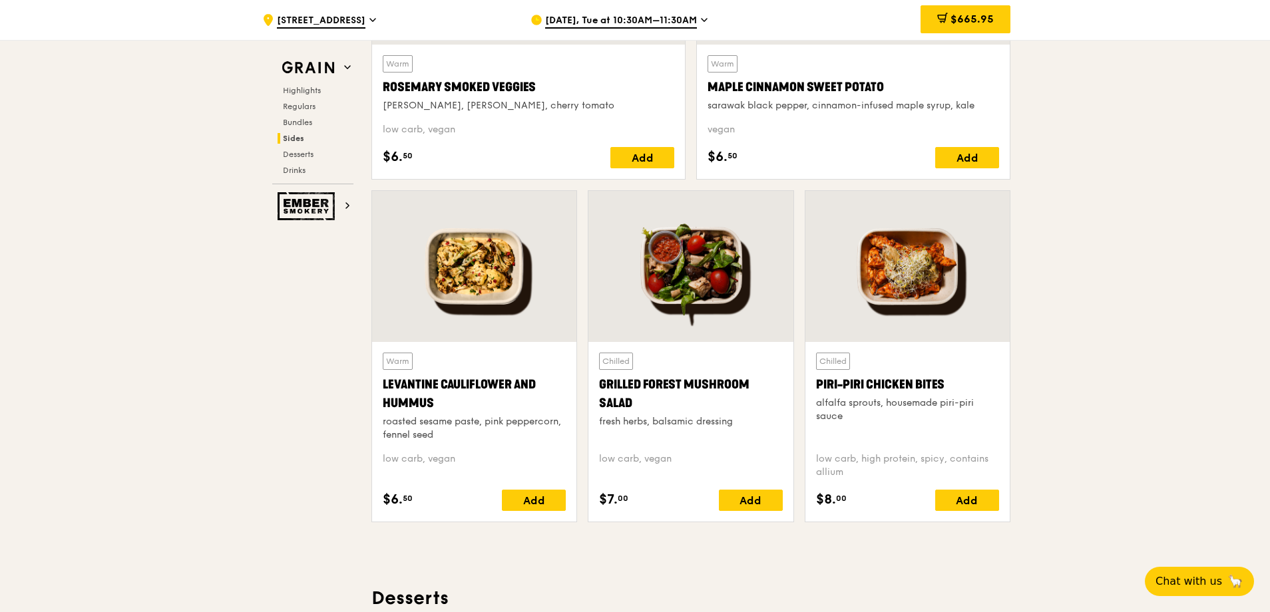
click at [778, 274] on div at bounding box center [691, 266] width 204 height 151
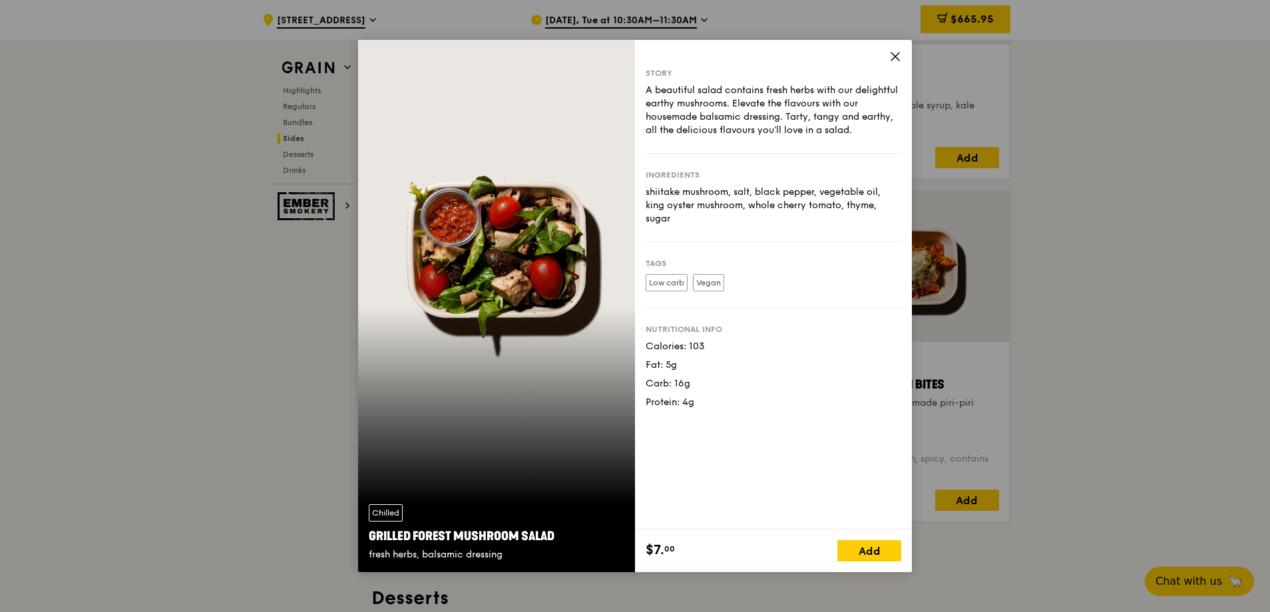
click at [899, 58] on icon at bounding box center [895, 57] width 12 height 12
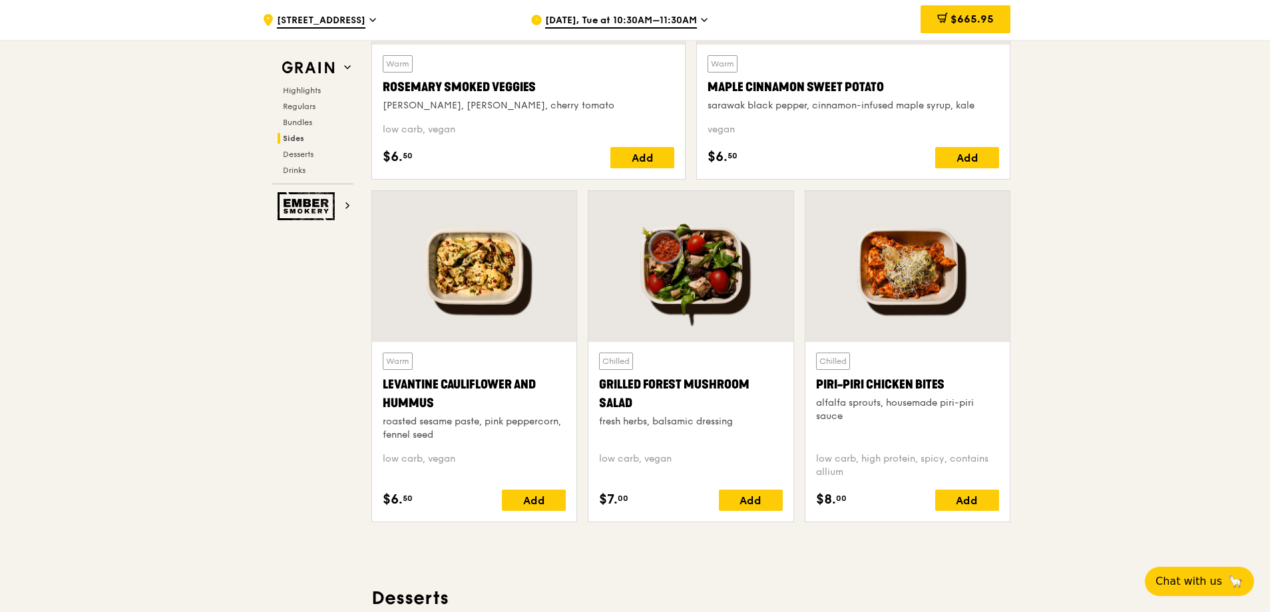
click at [425, 270] on div at bounding box center [474, 266] width 204 height 151
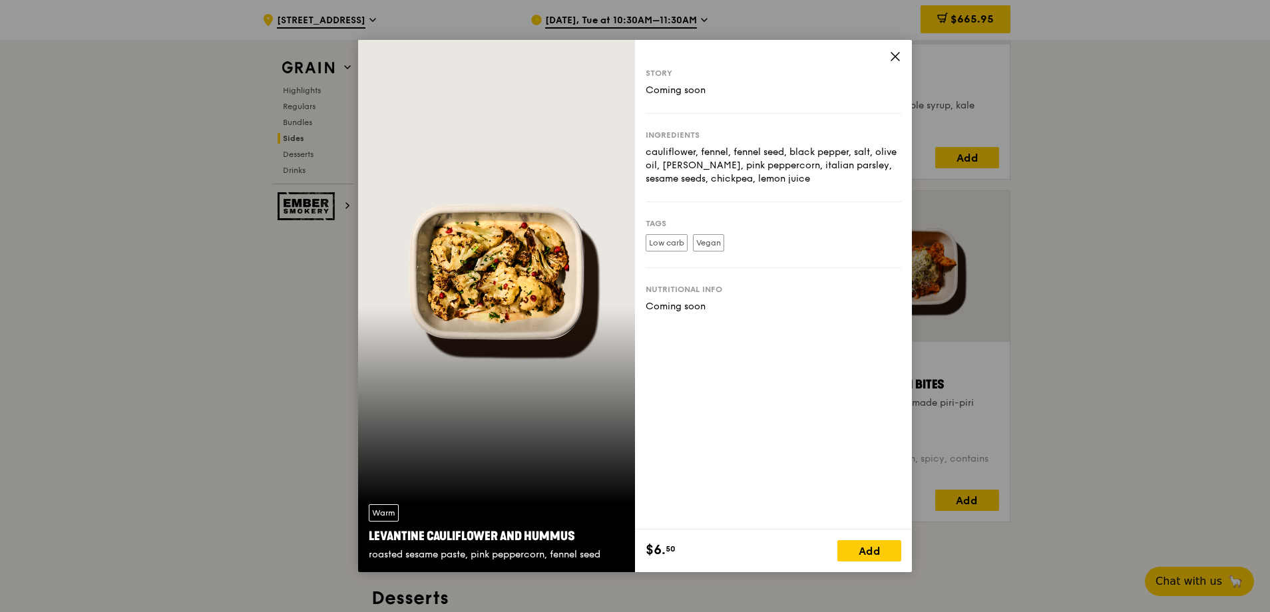
drag, startPoint x: 730, startPoint y: 88, endPoint x: 643, endPoint y: 95, distance: 86.9
click at [643, 95] on div "Story Coming soon Ingredients cauliflower, fennel, fennel seed, black pepper, s…" at bounding box center [773, 285] width 277 height 490
drag, startPoint x: 643, startPoint y: 95, endPoint x: 816, endPoint y: 99, distance: 172.5
click at [816, 99] on div "Story Coming soon" at bounding box center [774, 91] width 256 height 46
click at [891, 53] on icon at bounding box center [895, 57] width 12 height 12
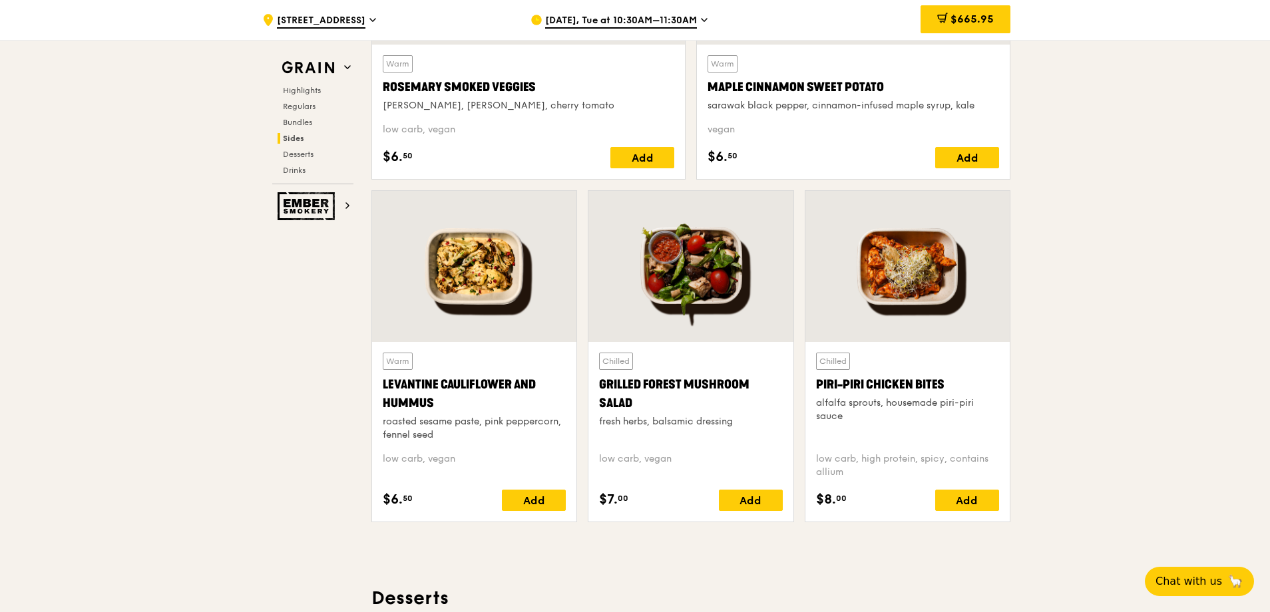
click at [937, 300] on div at bounding box center [908, 266] width 204 height 151
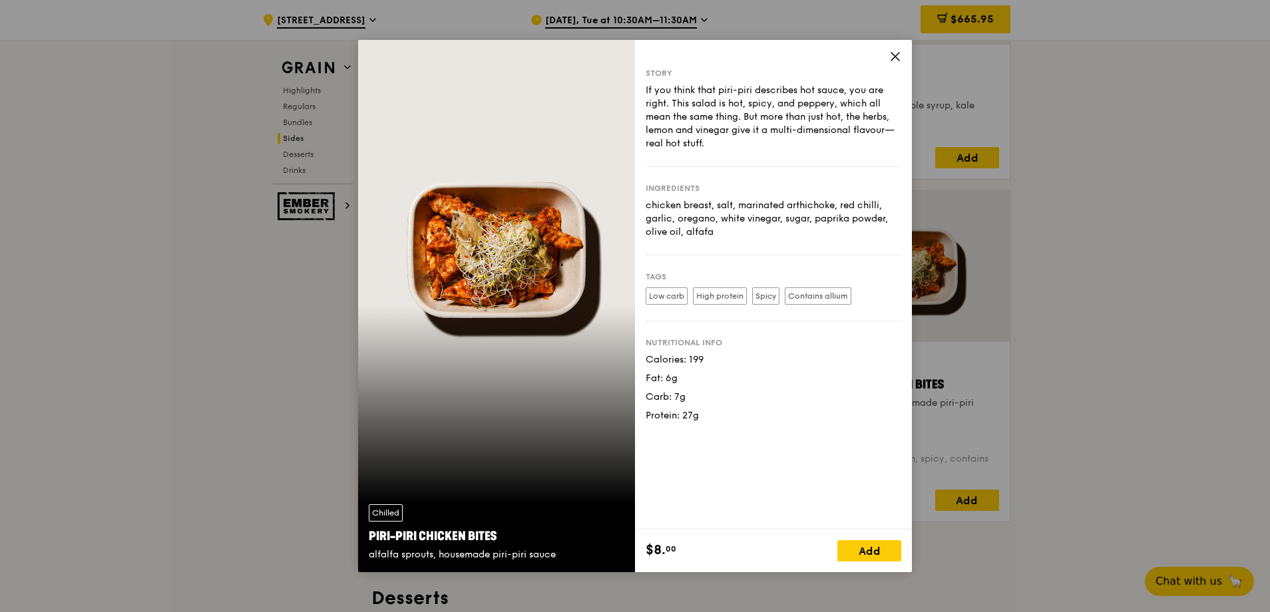
drag, startPoint x: 662, startPoint y: 218, endPoint x: 638, endPoint y: 221, distance: 24.8
click at [637, 221] on div "Story If you think that piri-piri describes hot sauce, you are right. This sala…" at bounding box center [773, 285] width 277 height 490
click at [907, 53] on div "Story If you think that piri-piri describes hot sauce, you are right. This sala…" at bounding box center [773, 285] width 277 height 490
click at [895, 59] on icon at bounding box center [895, 57] width 12 height 12
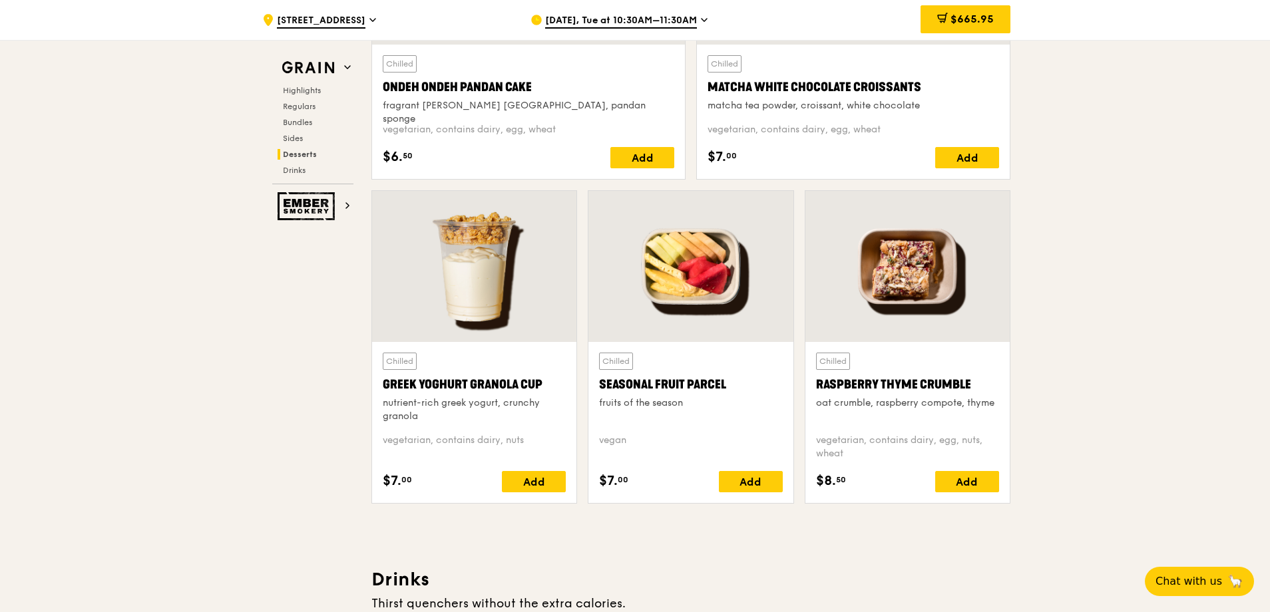
scroll to position [4061, 0]
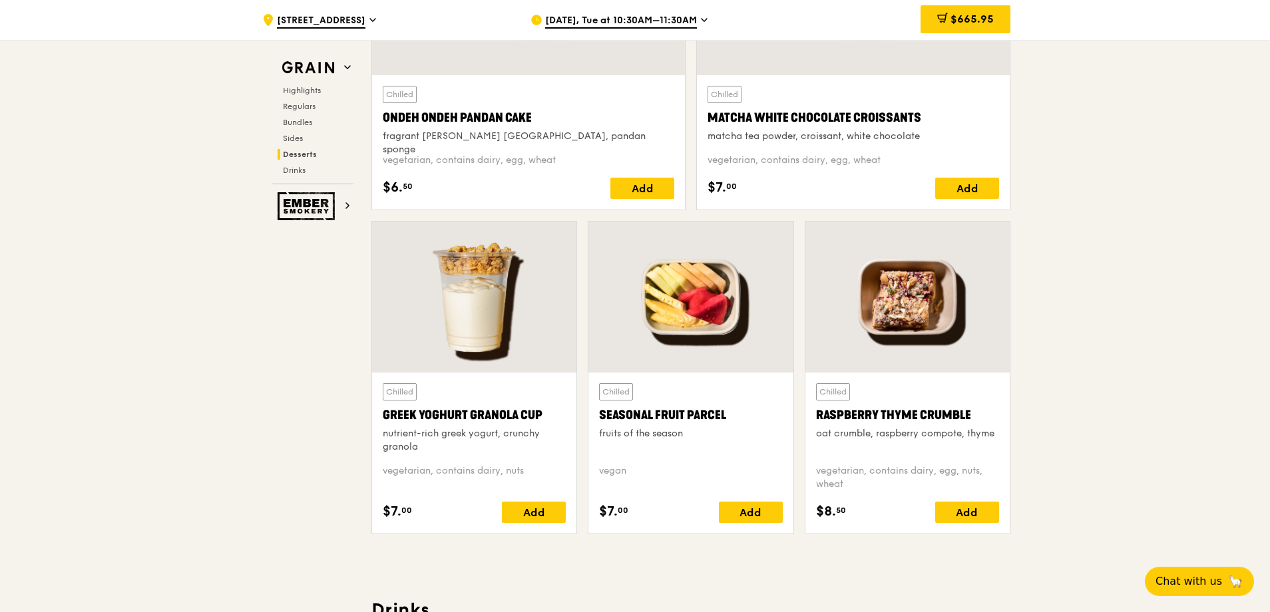
drag, startPoint x: 772, startPoint y: 296, endPoint x: 784, endPoint y: 288, distance: 14.0
click at [784, 288] on div at bounding box center [691, 297] width 204 height 151
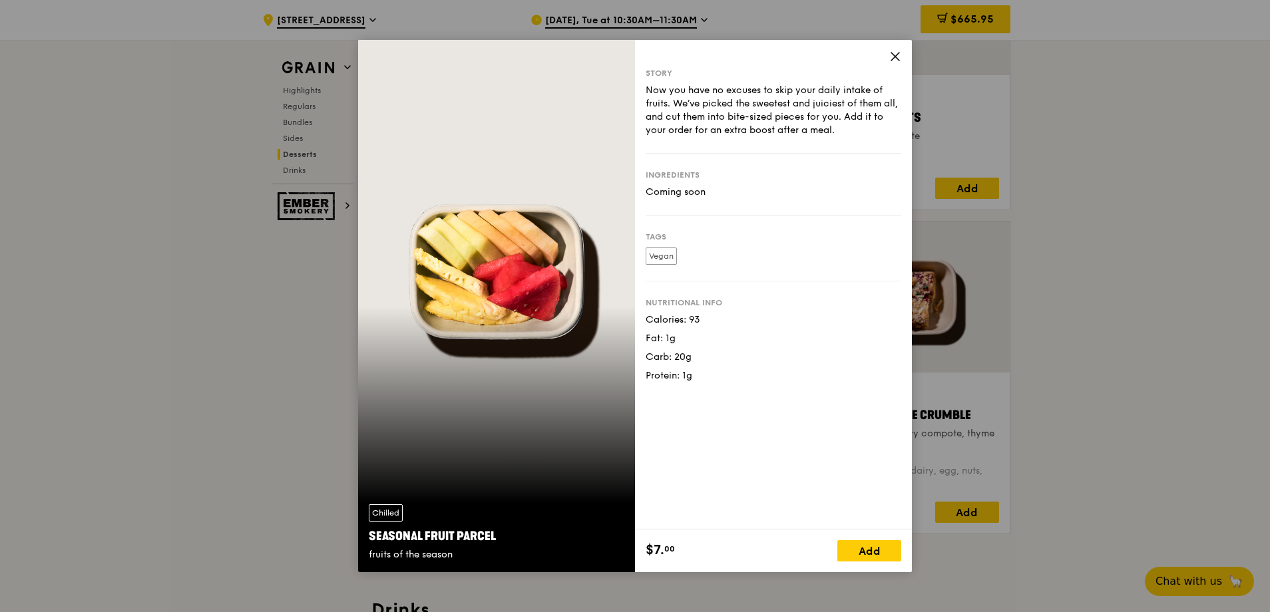
click at [897, 58] on icon at bounding box center [895, 57] width 8 height 8
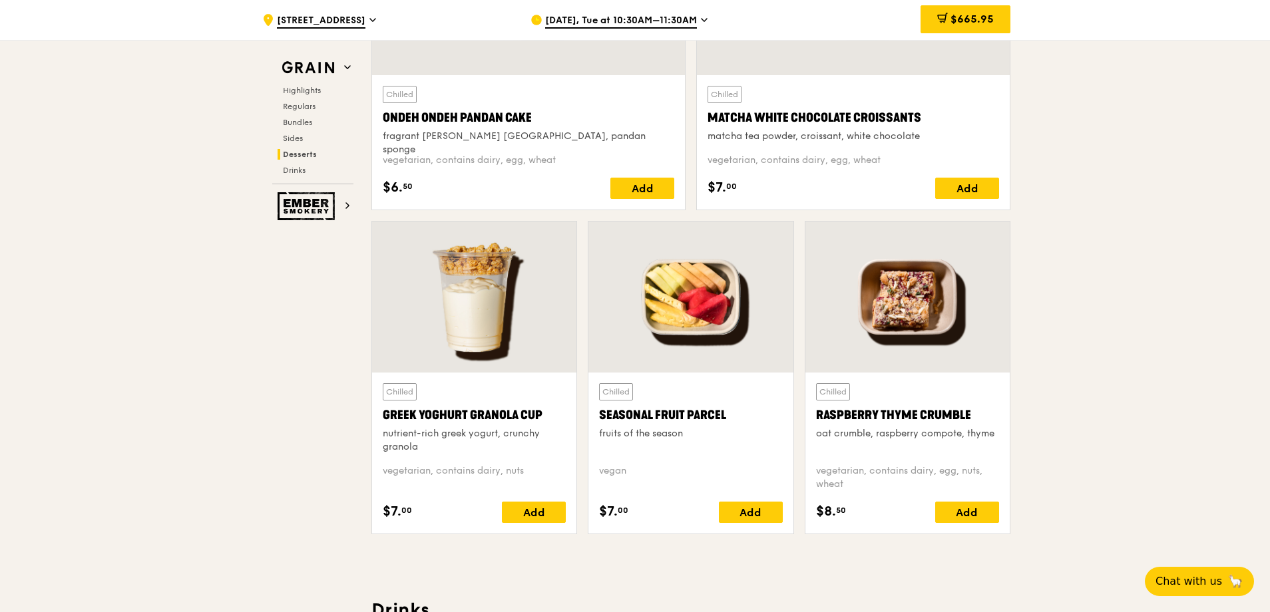
click at [485, 352] on div at bounding box center [474, 297] width 204 height 151
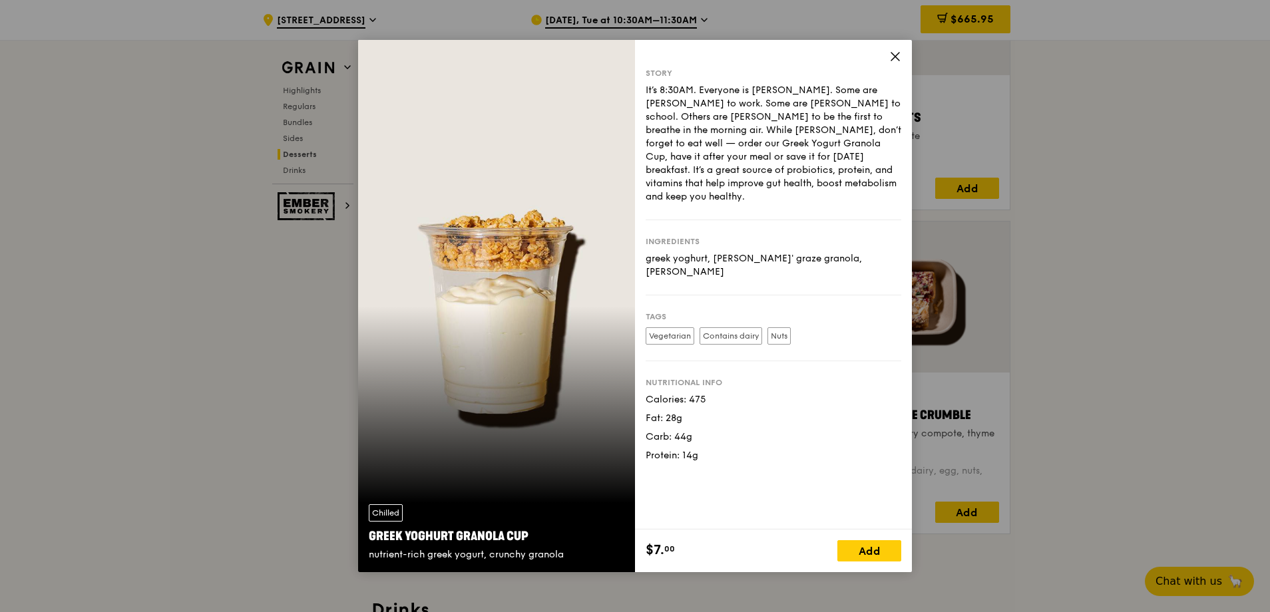
click at [888, 56] on div "Story It’s 8:30AM. Everyone is [PERSON_NAME]. Some are [PERSON_NAME] to work. S…" at bounding box center [773, 285] width 277 height 490
click at [899, 58] on icon at bounding box center [895, 57] width 12 height 12
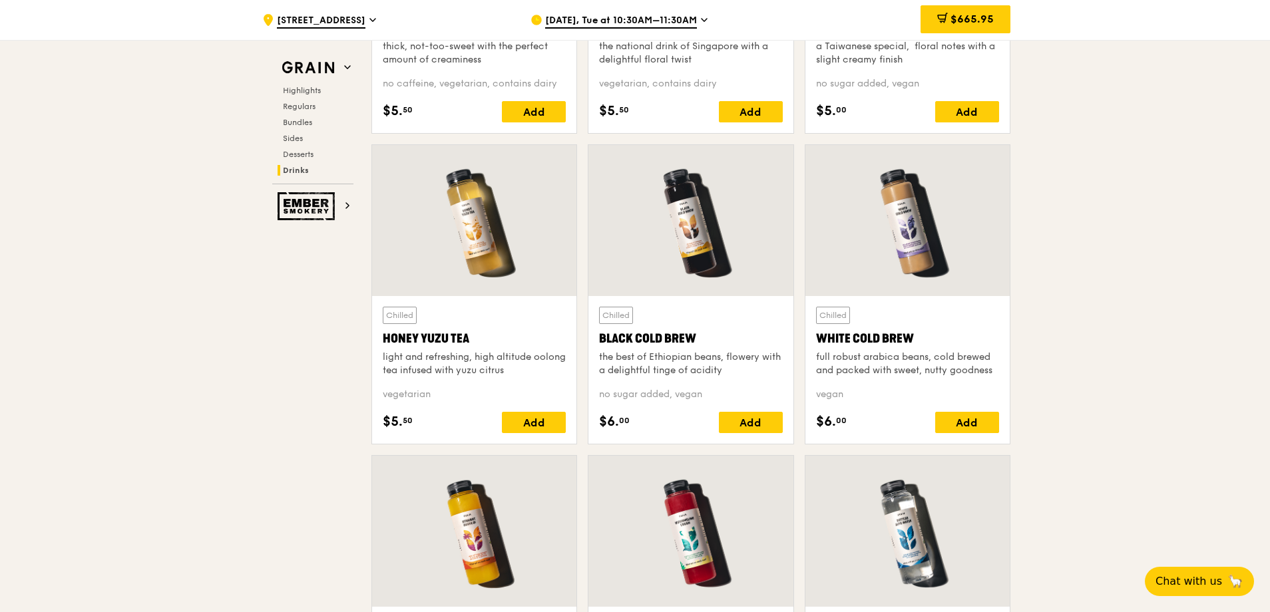
scroll to position [4860, 0]
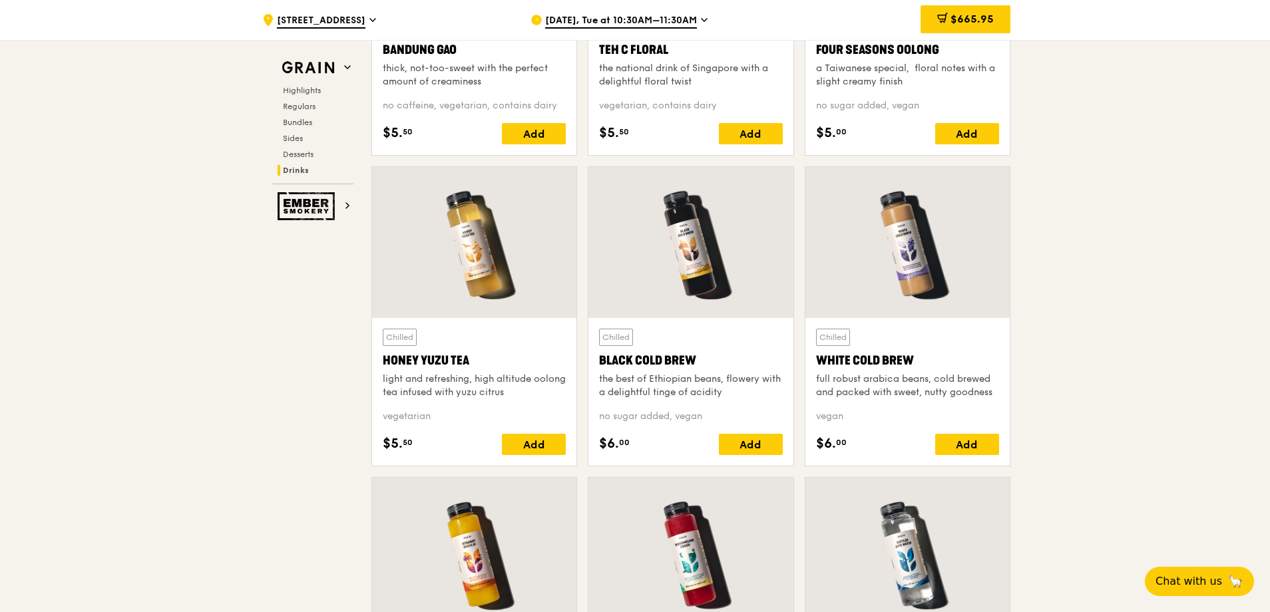
drag, startPoint x: 429, startPoint y: 234, endPoint x: 440, endPoint y: 234, distance: 11.3
click at [440, 234] on div at bounding box center [474, 242] width 204 height 151
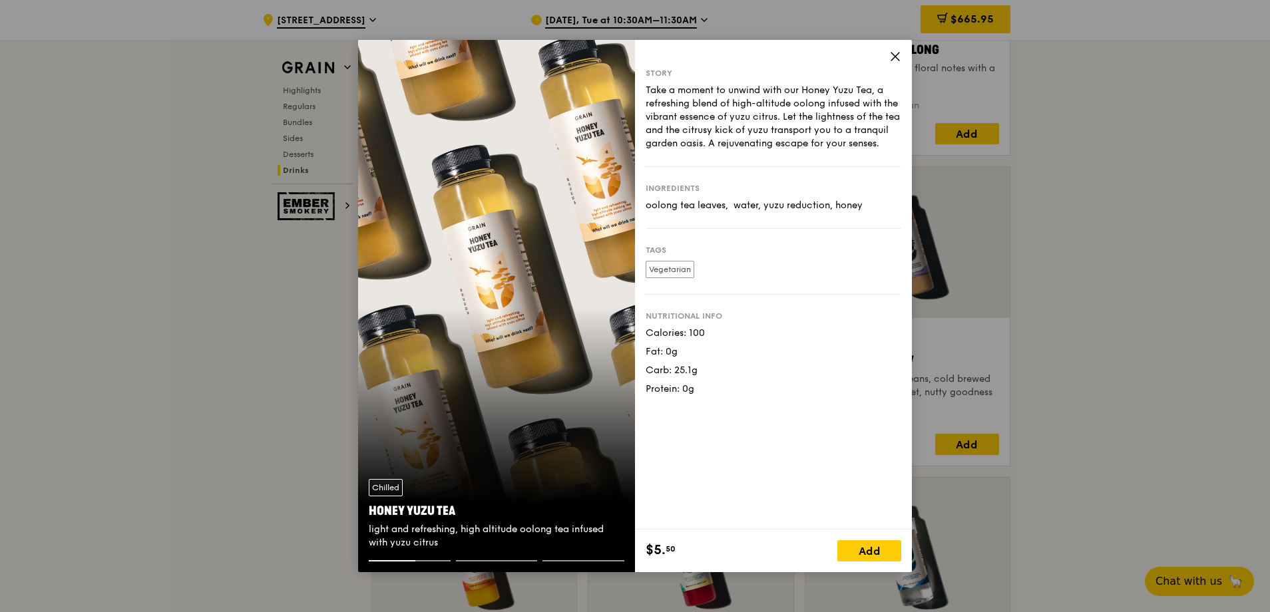
click at [899, 59] on icon at bounding box center [895, 57] width 12 height 12
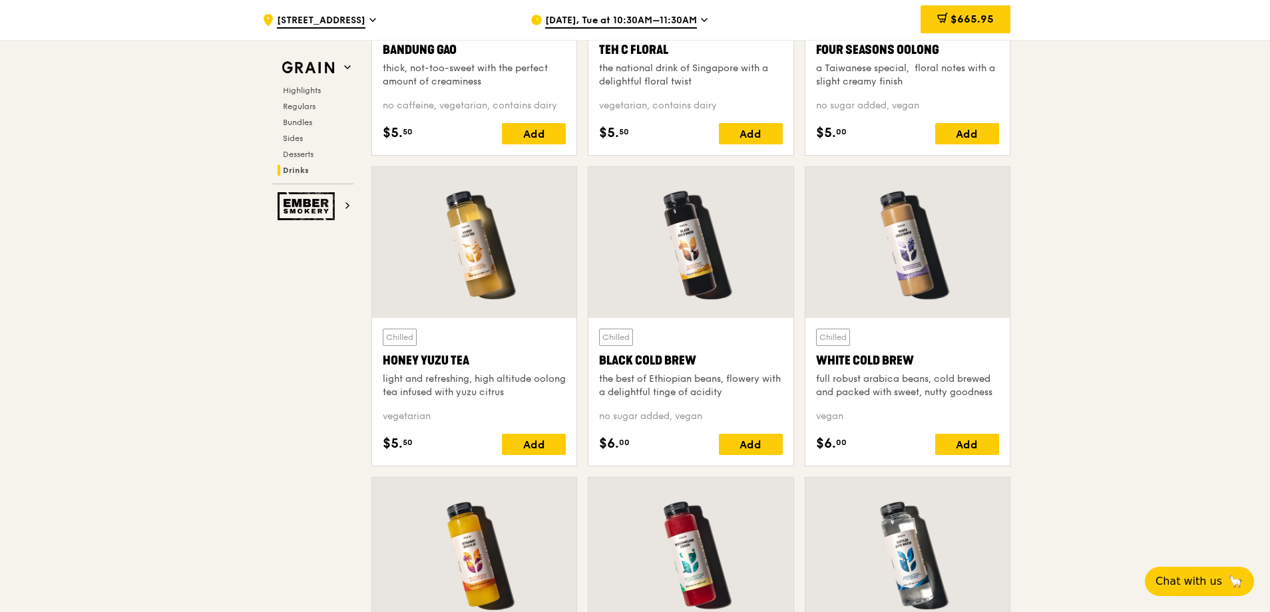
click at [485, 241] on div at bounding box center [474, 242] width 204 height 151
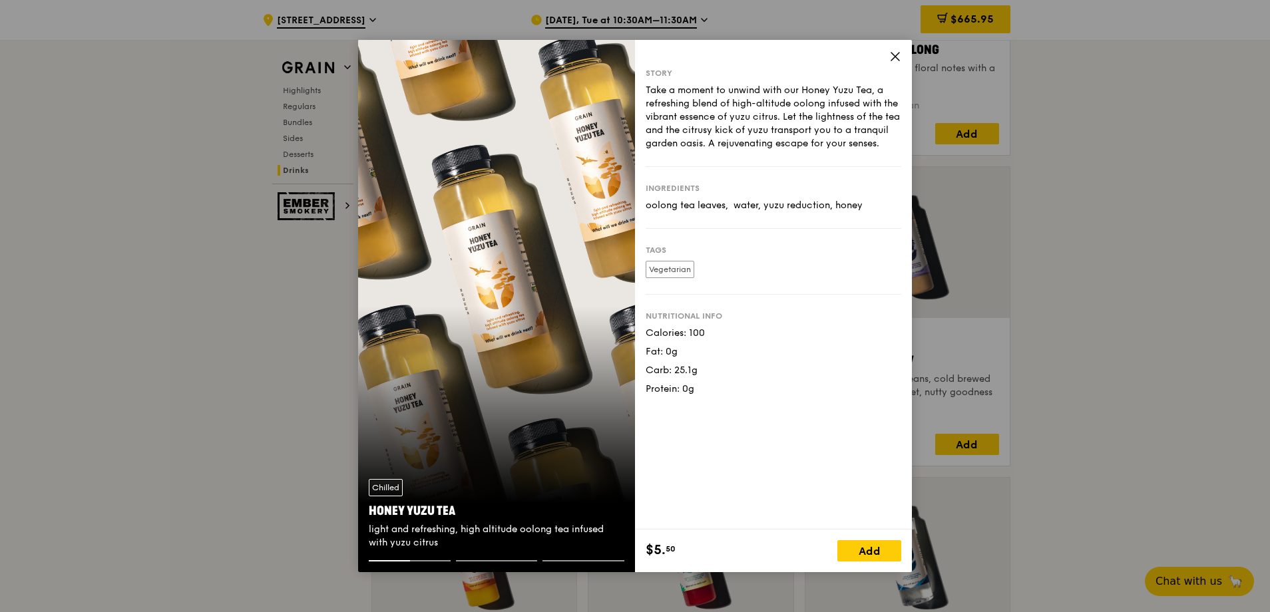
click at [895, 57] on icon at bounding box center [895, 57] width 8 height 8
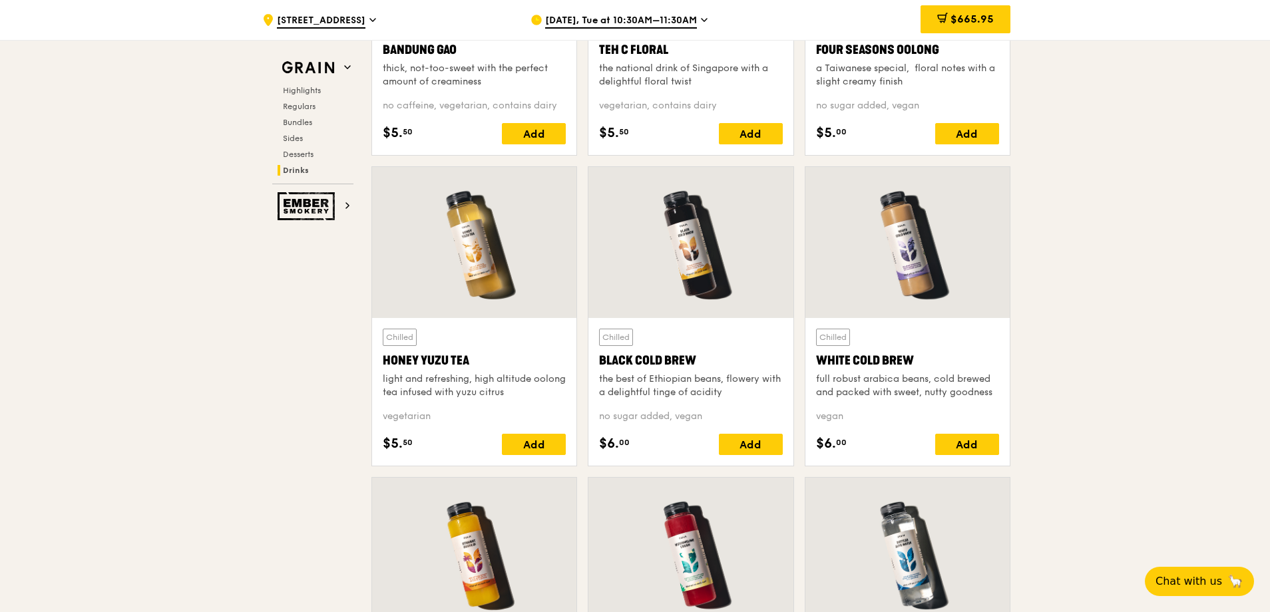
click at [458, 248] on div at bounding box center [474, 242] width 204 height 151
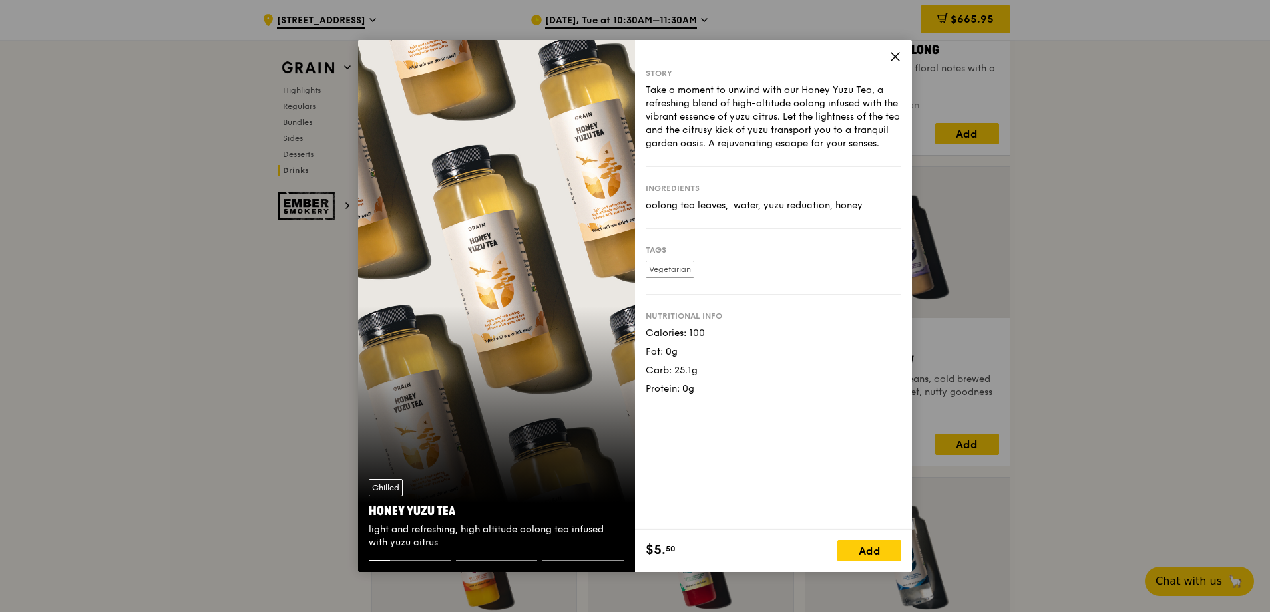
click at [898, 49] on div "Story Take a moment to unwind with our Honey Yuzu Tea, a refreshing blend of hi…" at bounding box center [773, 285] width 277 height 490
click at [893, 52] on icon at bounding box center [895, 57] width 12 height 12
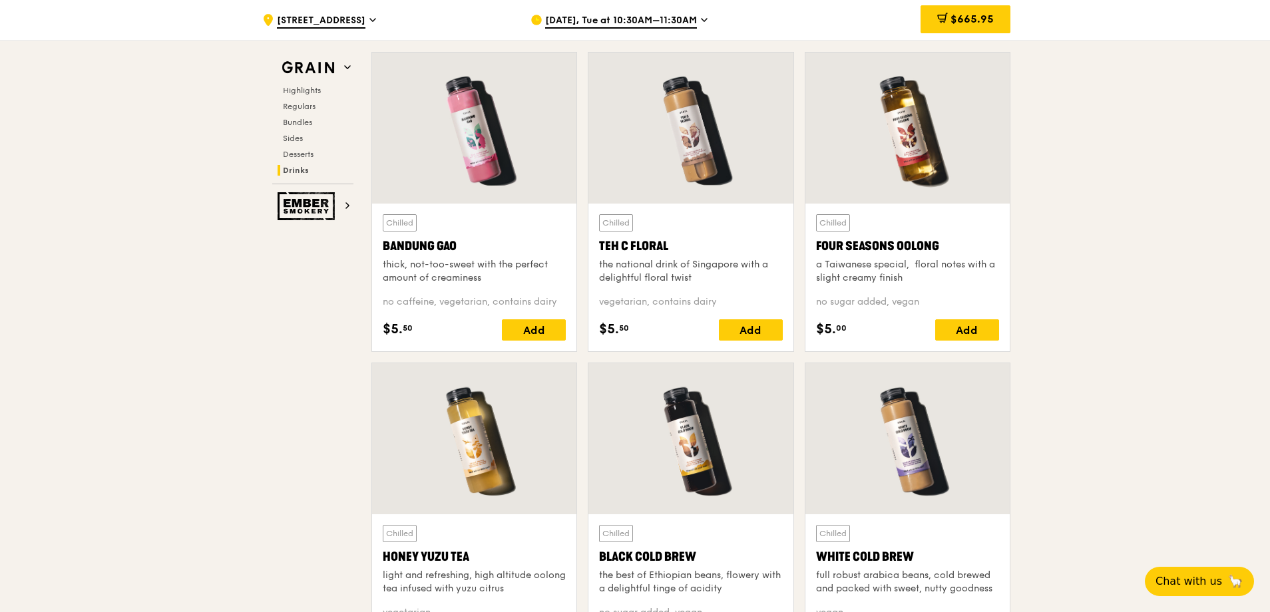
scroll to position [4660, 0]
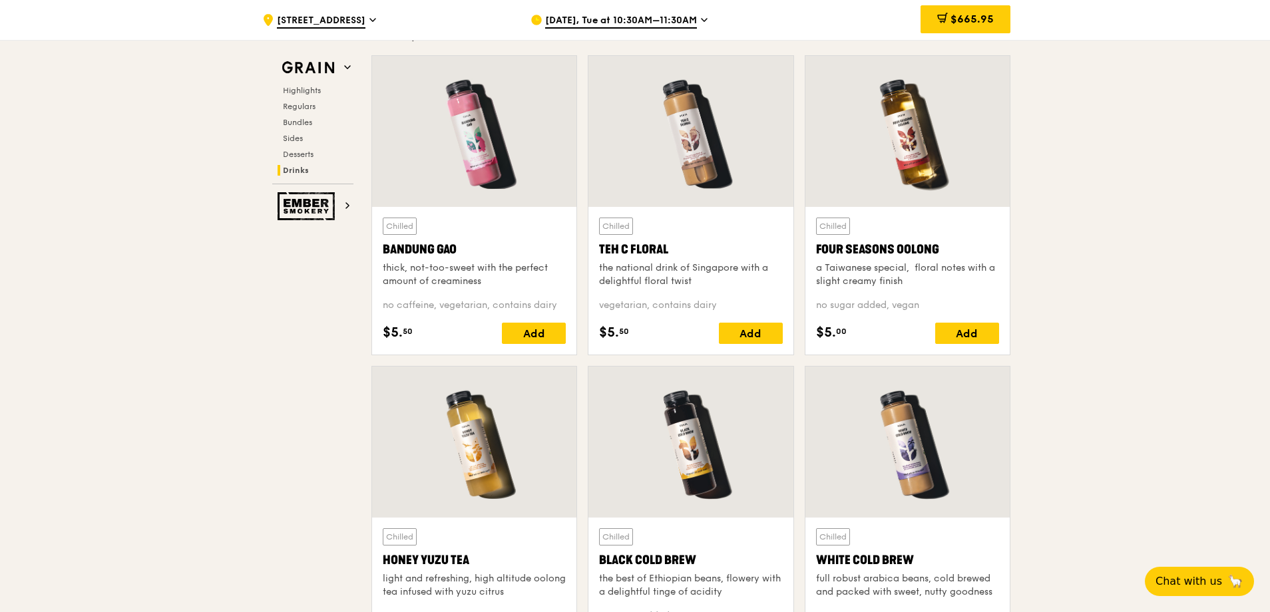
click at [682, 157] on div at bounding box center [691, 131] width 204 height 151
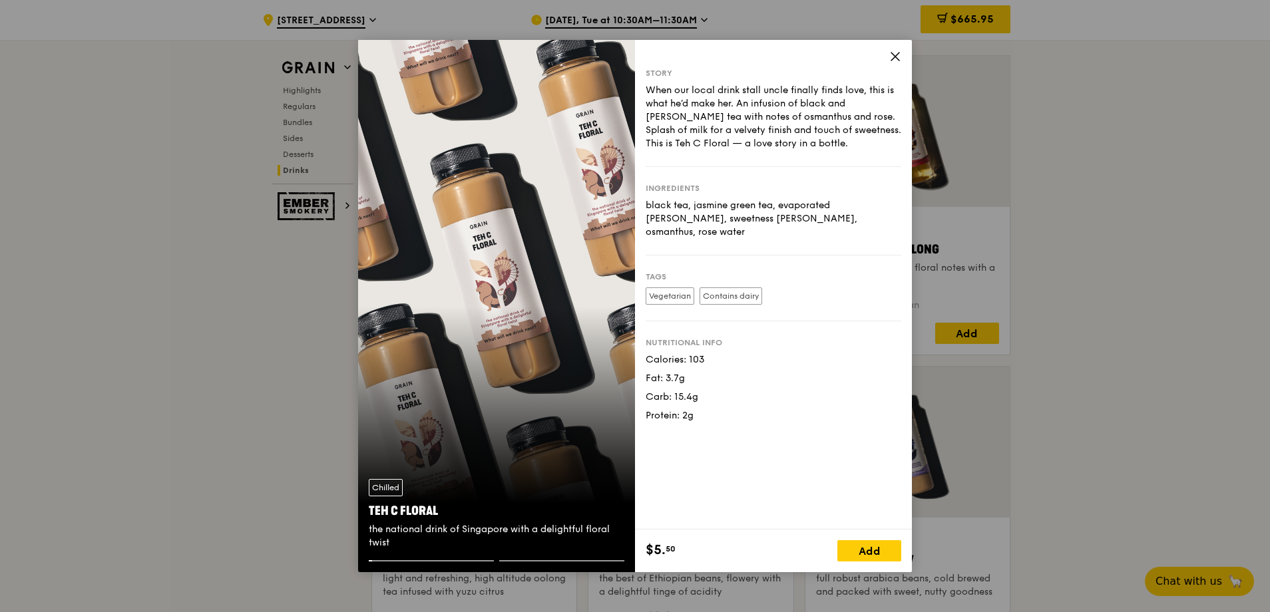
click at [893, 61] on icon at bounding box center [895, 57] width 12 height 12
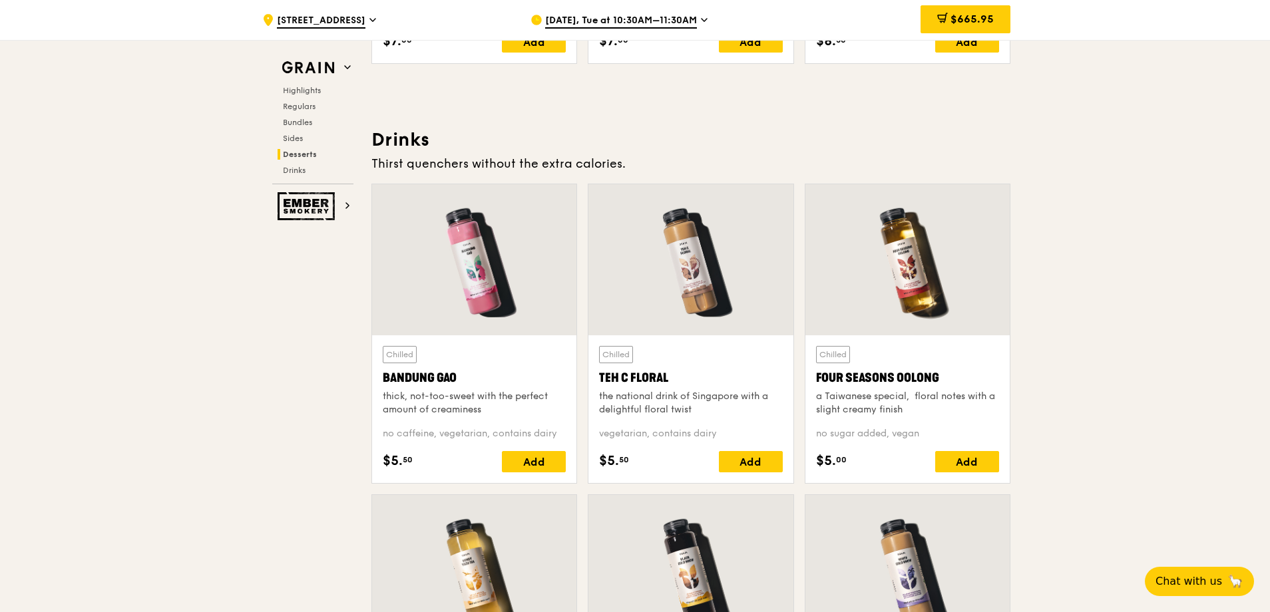
scroll to position [4527, 0]
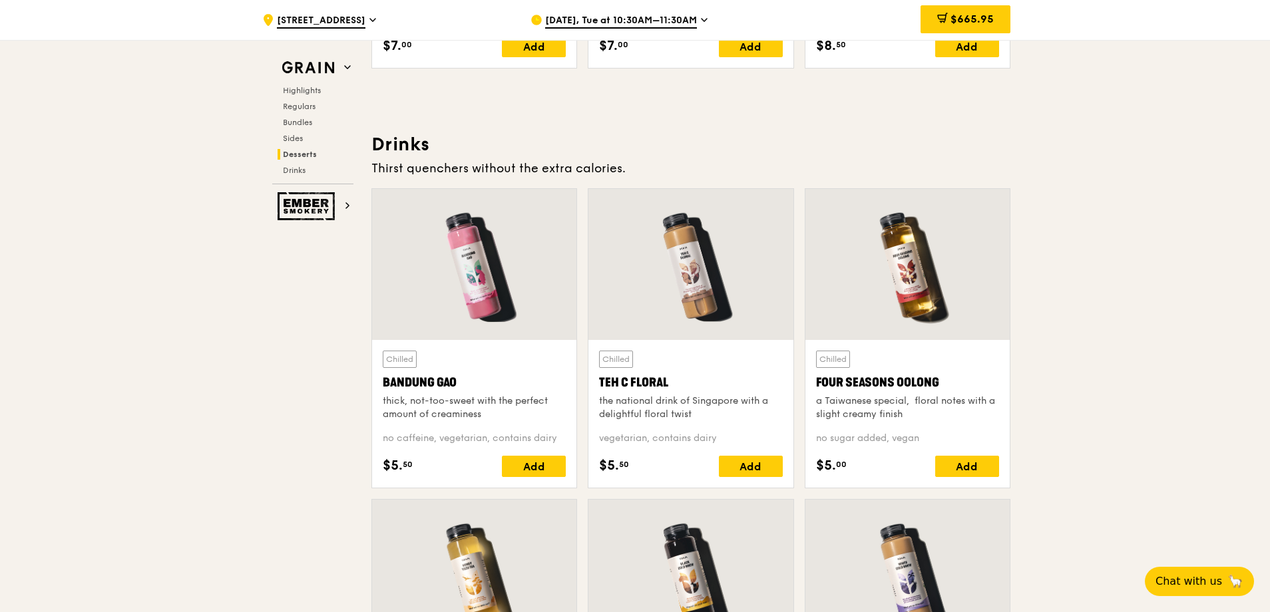
click at [469, 311] on div at bounding box center [474, 264] width 204 height 151
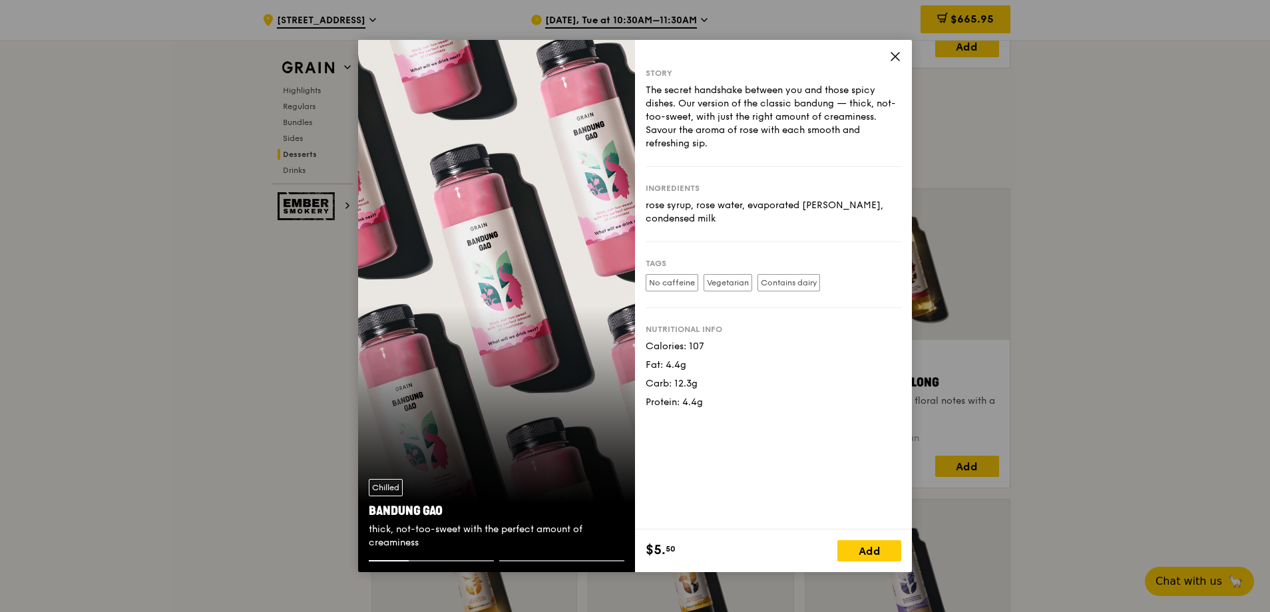
click at [895, 63] on span at bounding box center [895, 58] width 12 height 15
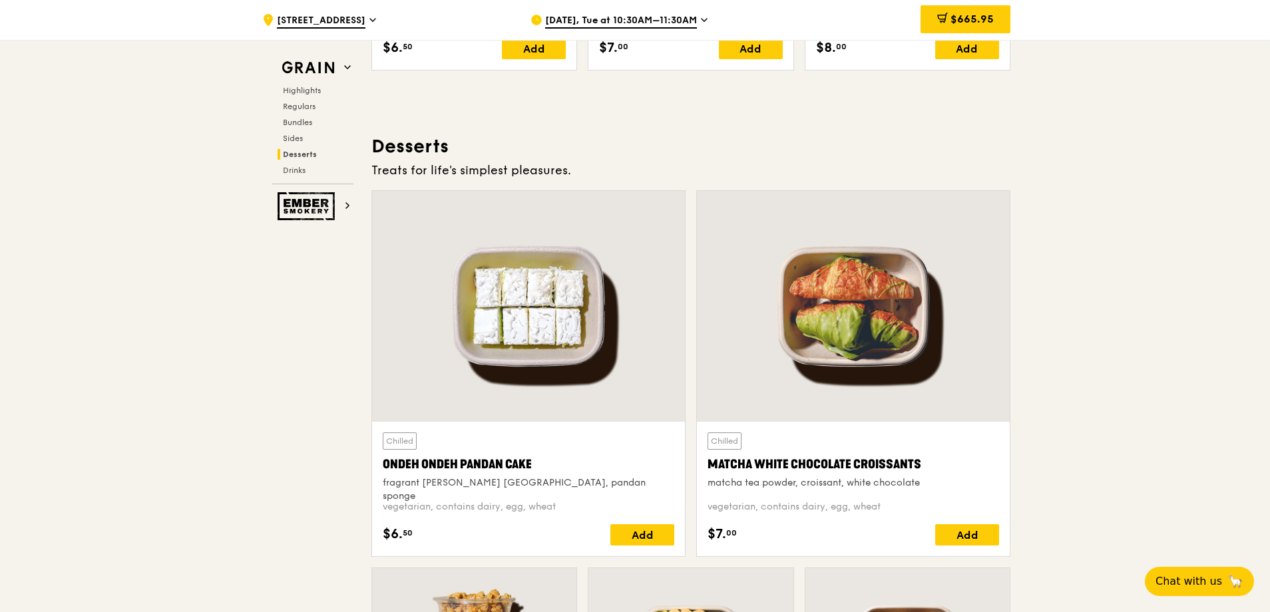
scroll to position [3861, 0]
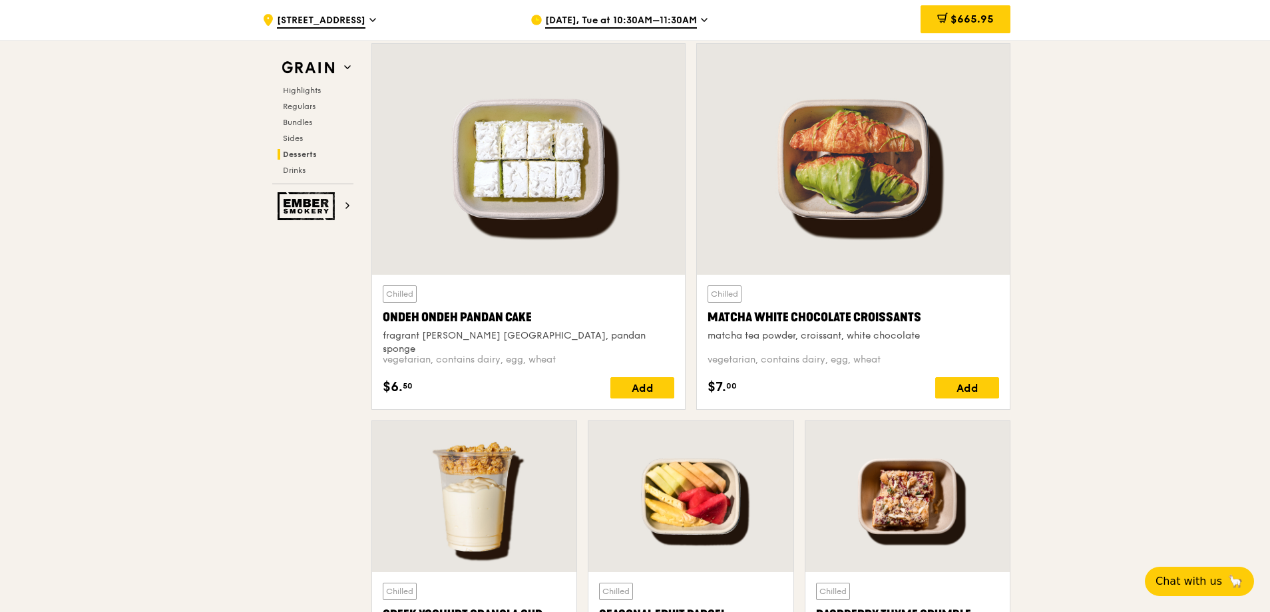
click at [508, 182] on div at bounding box center [528, 159] width 313 height 231
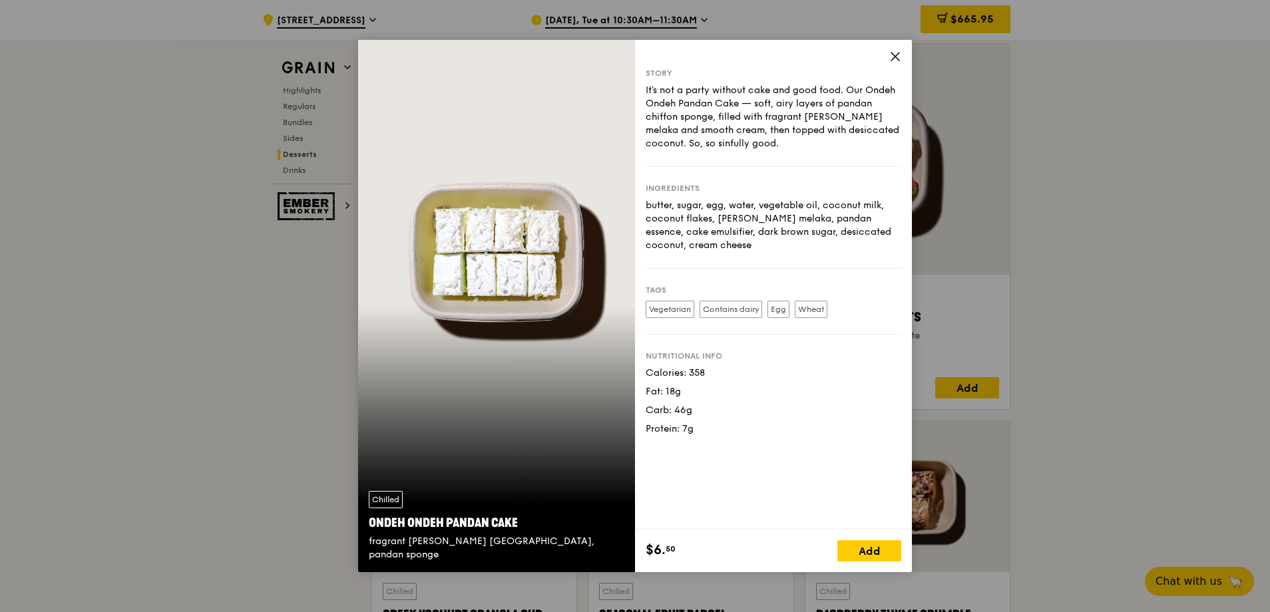
click at [897, 60] on icon at bounding box center [895, 57] width 12 height 12
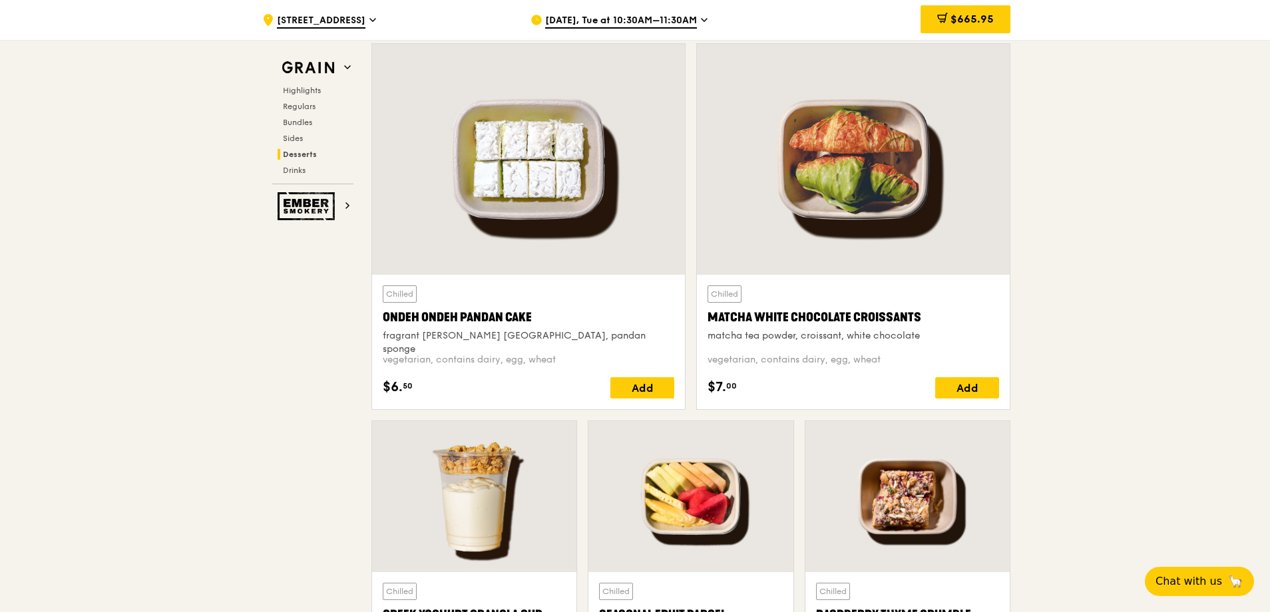
click at [816, 137] on div at bounding box center [853, 159] width 313 height 231
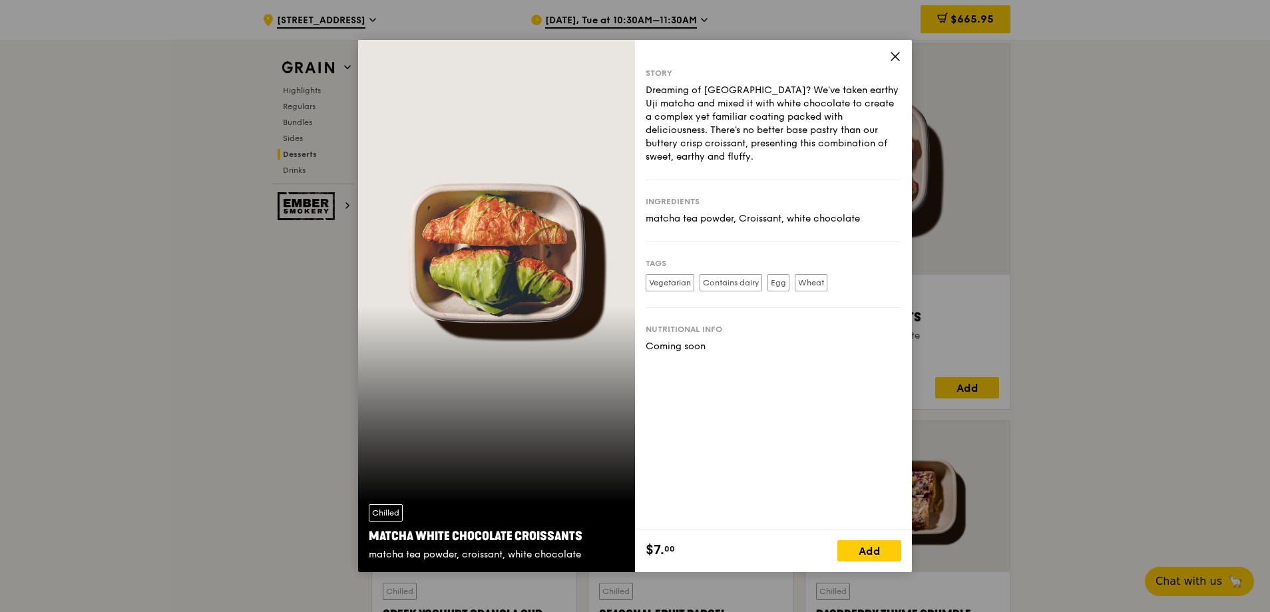
click at [895, 56] on icon at bounding box center [895, 57] width 8 height 8
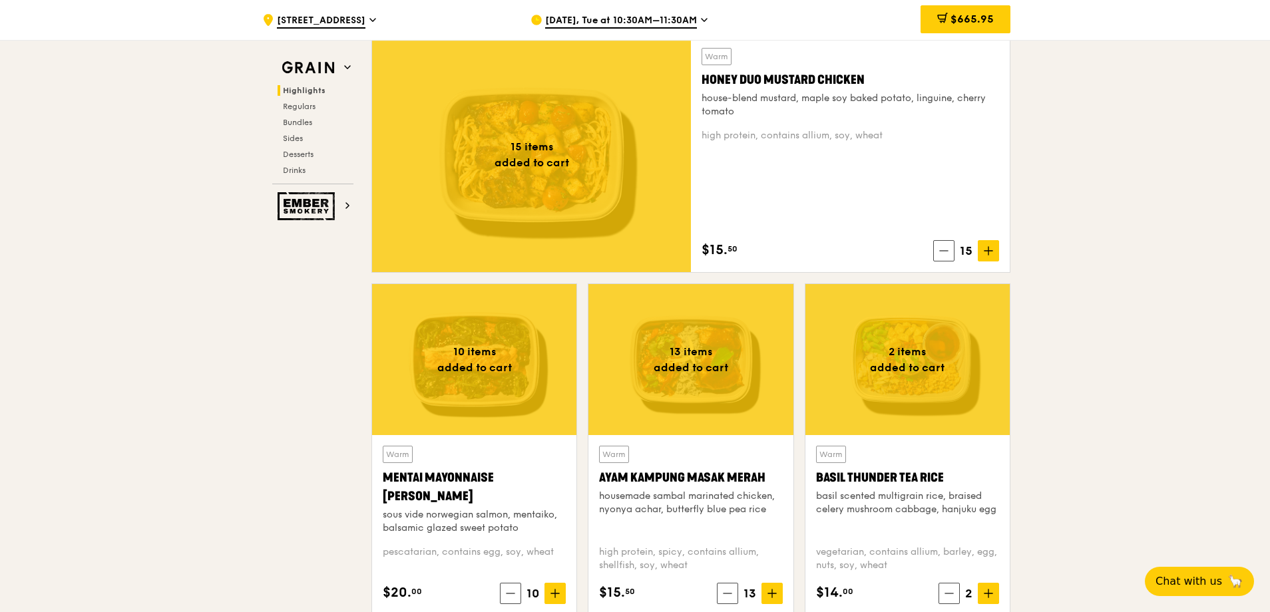
scroll to position [1132, 0]
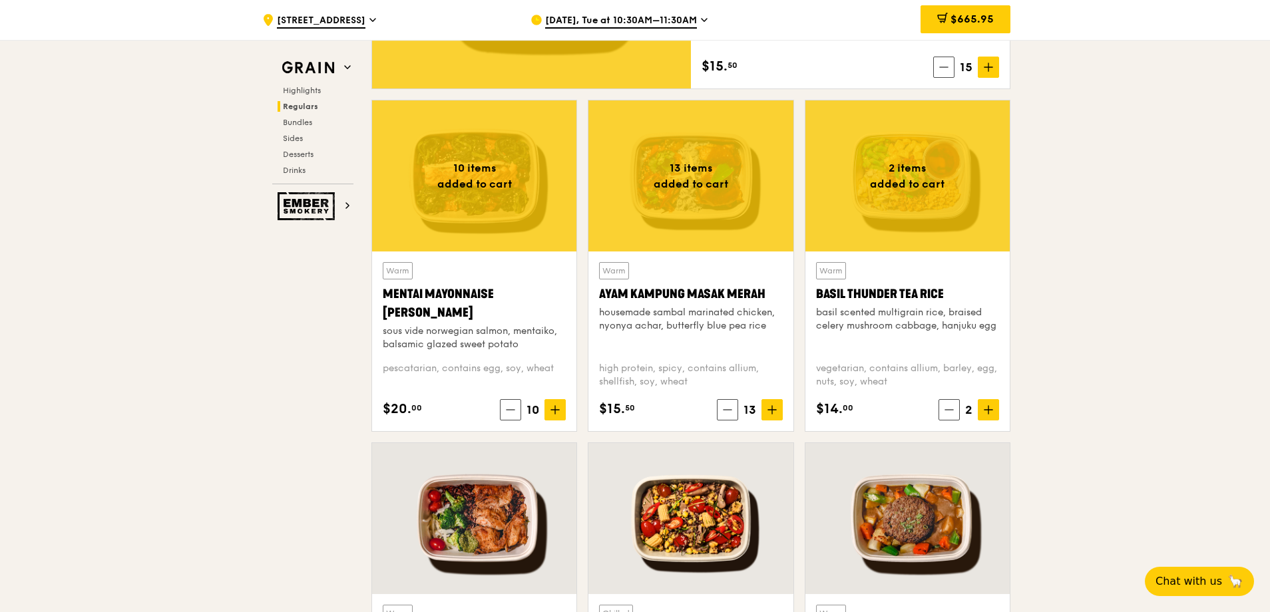
click at [496, 175] on div at bounding box center [474, 176] width 204 height 151
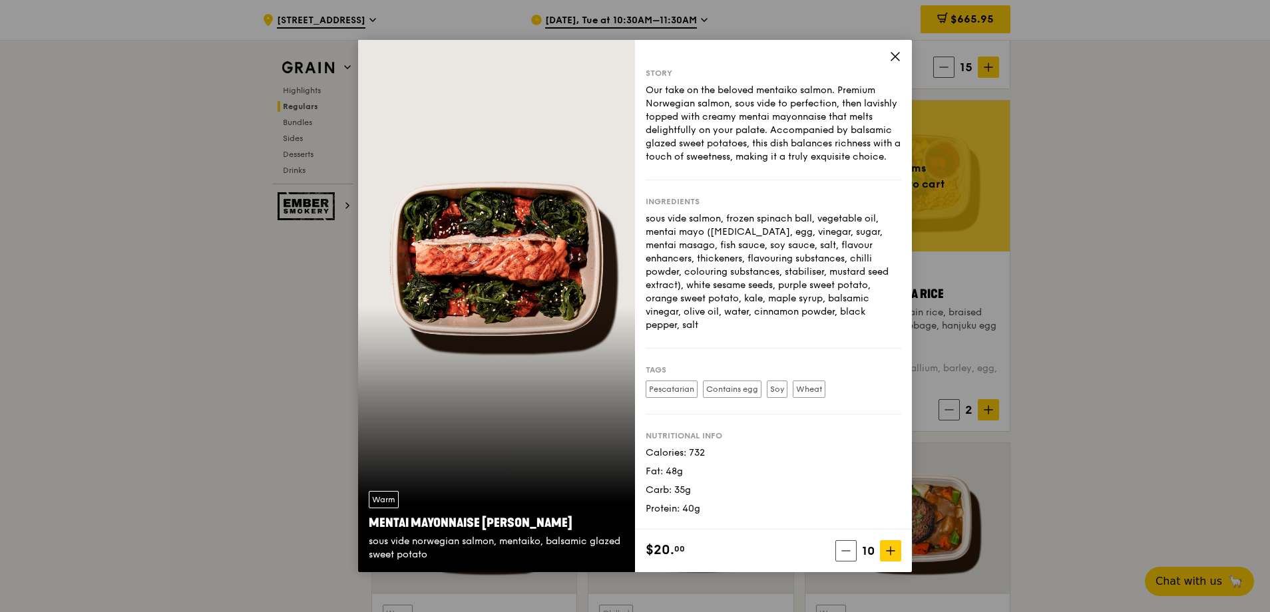
drag, startPoint x: 682, startPoint y: 431, endPoint x: 712, endPoint y: 439, distance: 30.2
click at [712, 439] on div "Nutritional info Calories: 732 Fat: 48g Carb: 35g Protein: 40g" at bounding box center [774, 465] width 256 height 101
click at [712, 447] on div "Calories: 732" at bounding box center [774, 453] width 256 height 13
click at [899, 55] on icon at bounding box center [895, 57] width 12 height 12
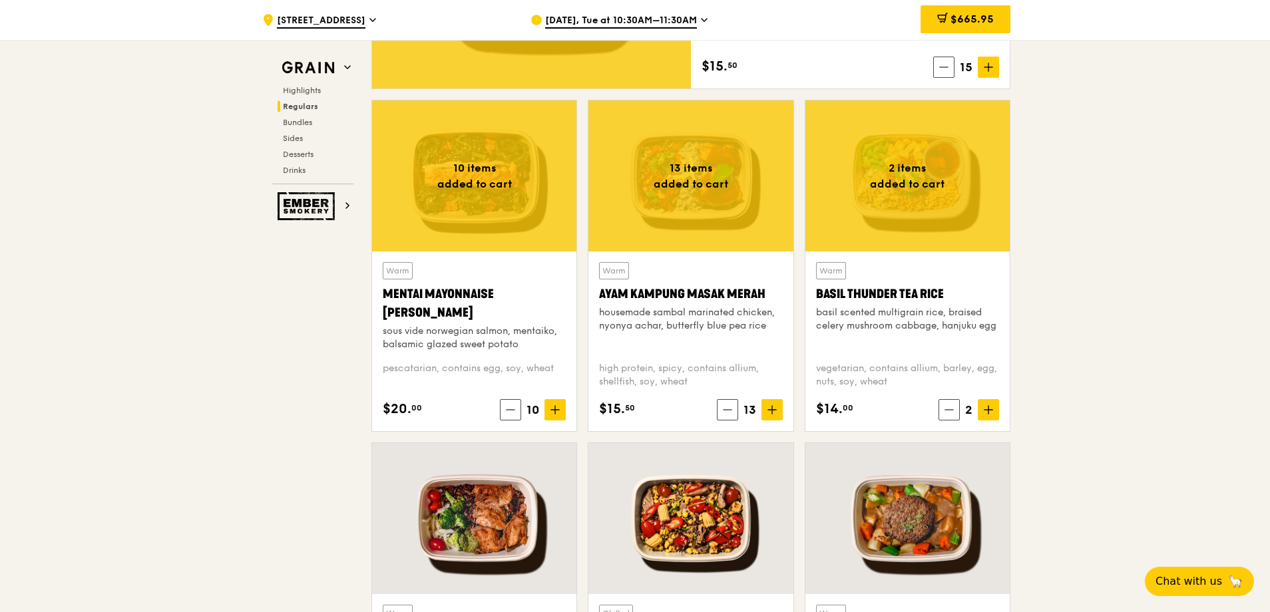
click at [736, 171] on div at bounding box center [691, 176] width 204 height 151
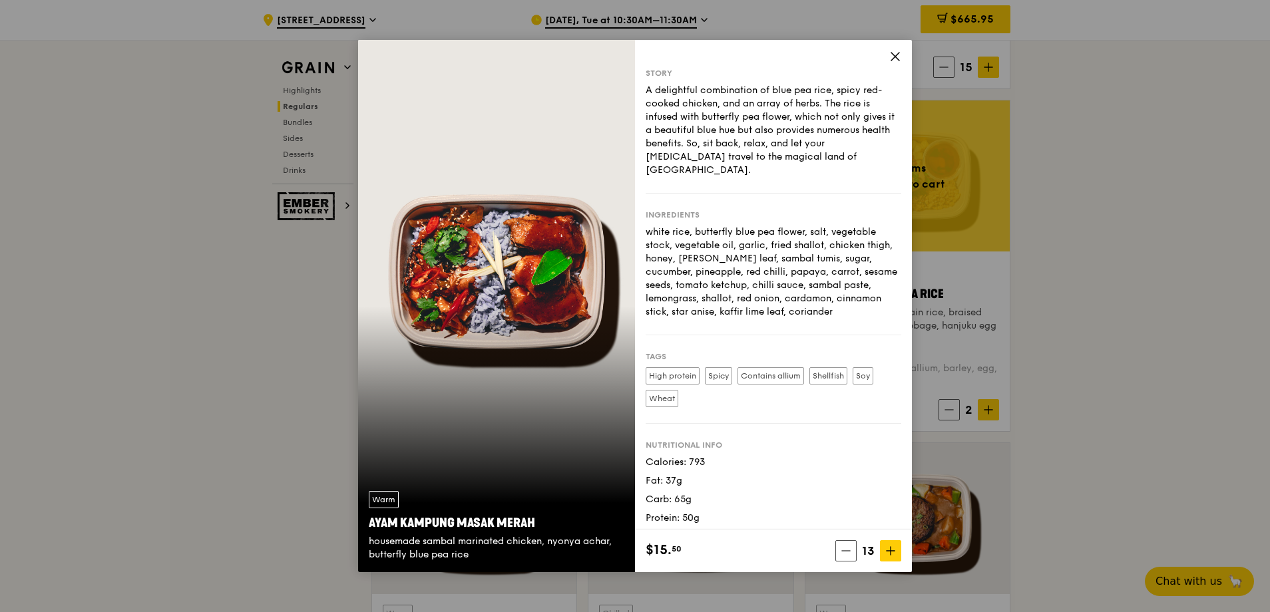
drag, startPoint x: 707, startPoint y: 453, endPoint x: 648, endPoint y: 449, distance: 58.7
click at [648, 456] on div "Calories: 793" at bounding box center [774, 462] width 256 height 13
click at [894, 58] on icon at bounding box center [895, 57] width 8 height 8
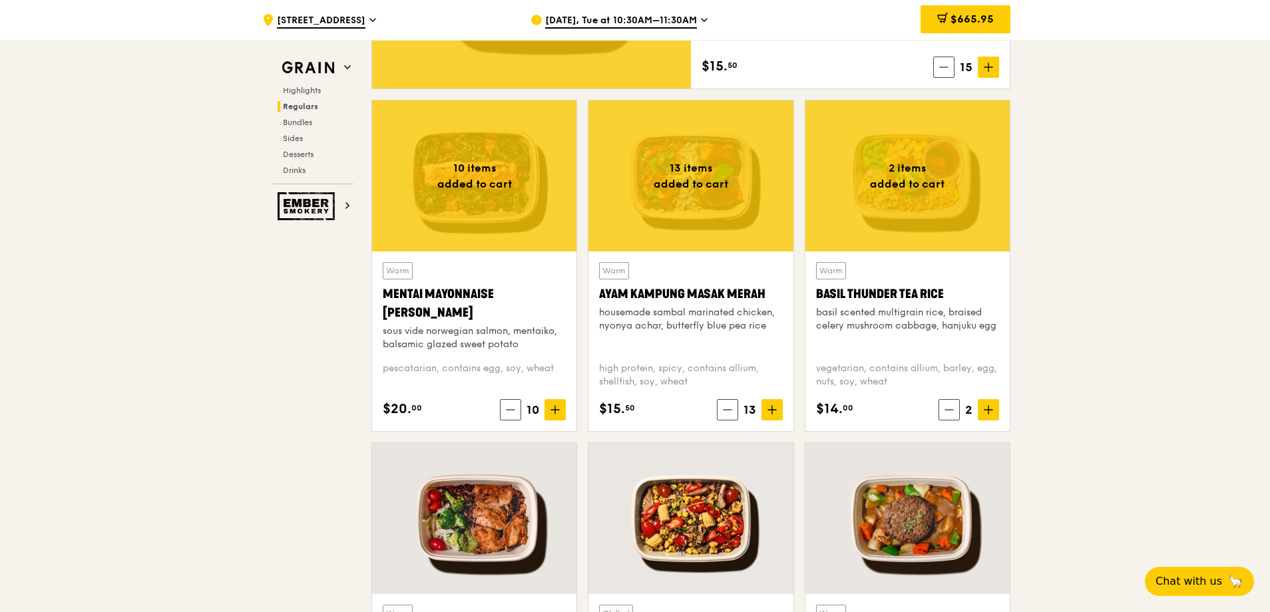
click at [921, 186] on div at bounding box center [908, 176] width 204 height 151
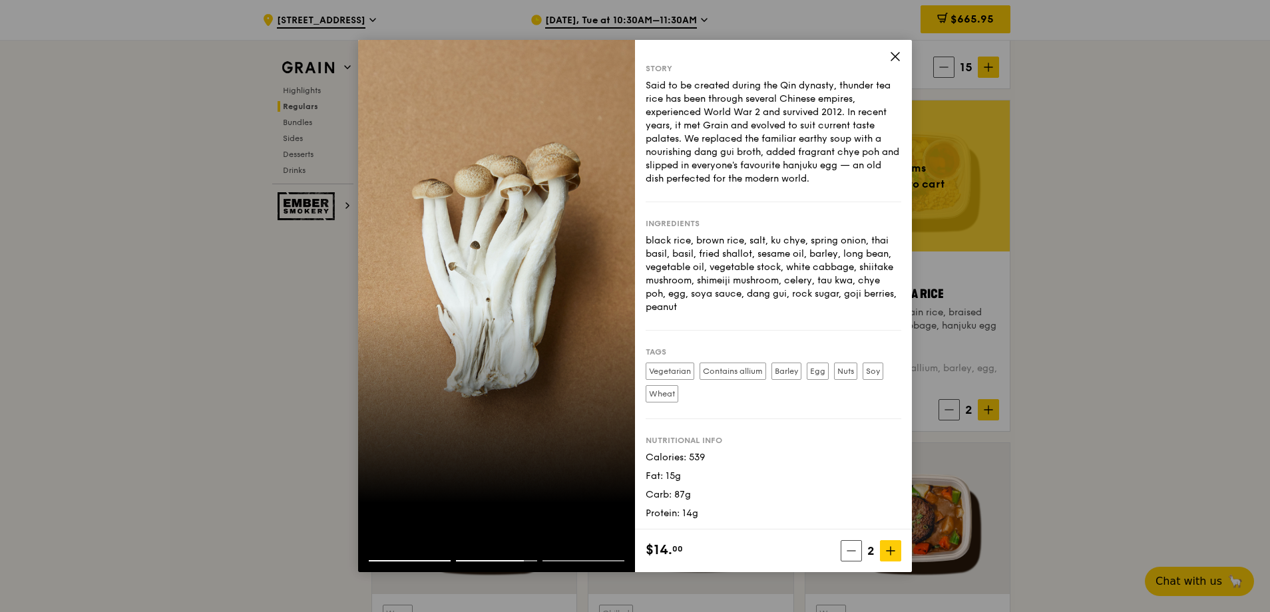
scroll to position [6, 0]
click at [804, 312] on div "black rice, brown rice, salt, ku chye, spring onion, thai basil, basil, fried s…" at bounding box center [774, 273] width 256 height 80
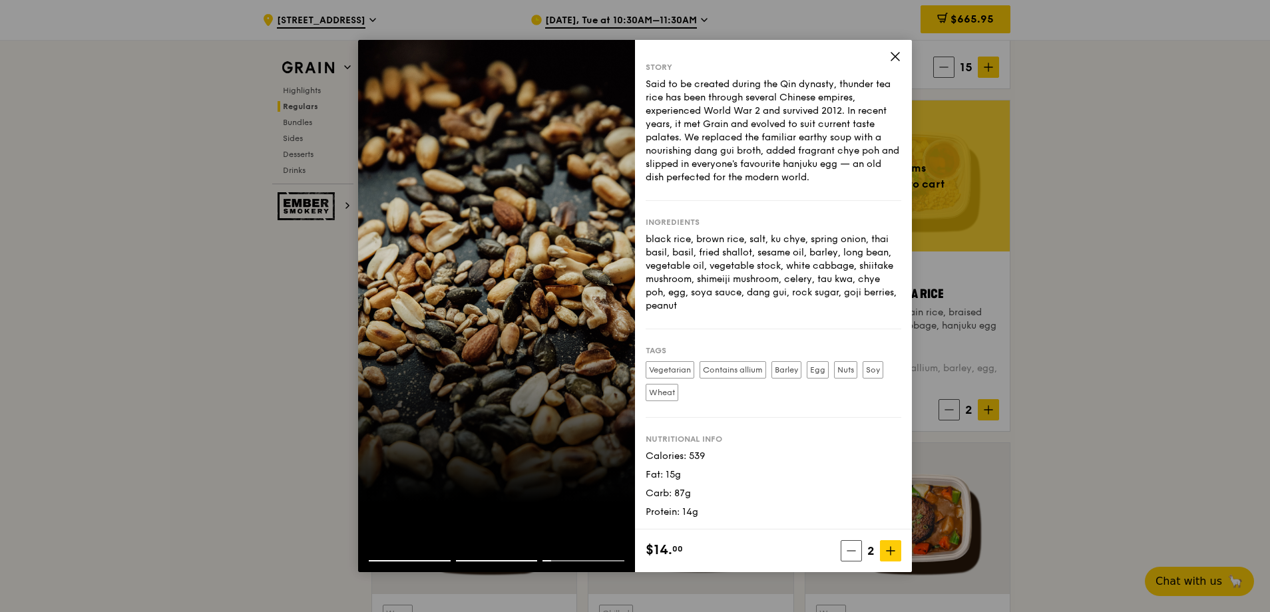
click at [400, 560] on div at bounding box center [496, 549] width 277 height 21
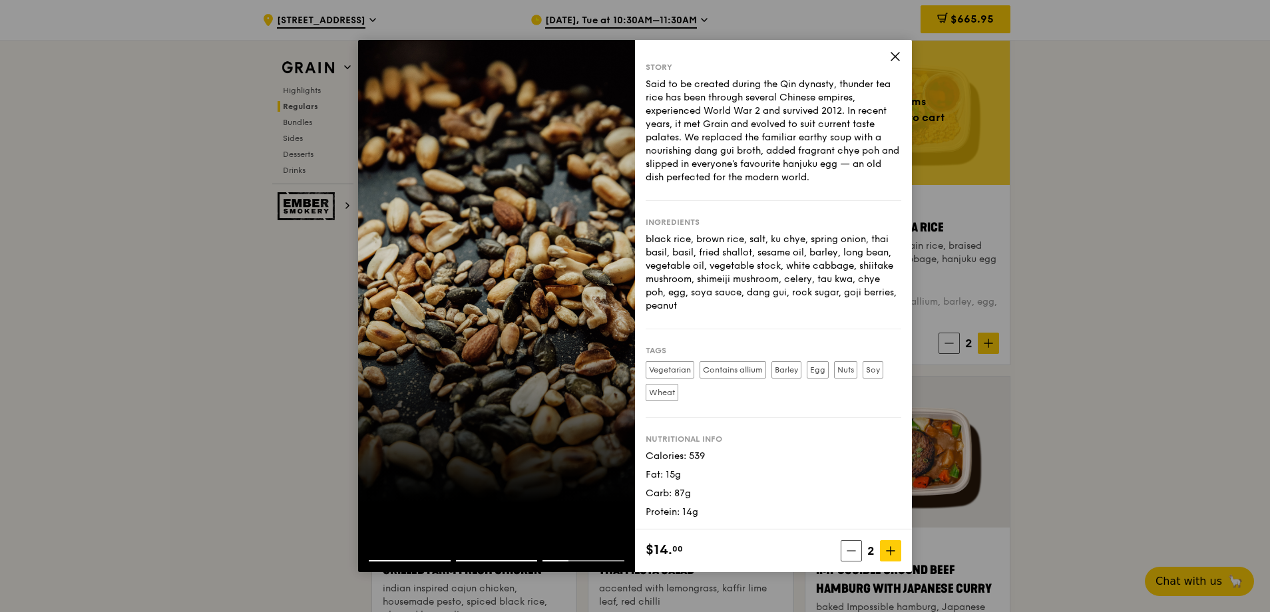
scroll to position [0, 0]
click at [895, 56] on icon at bounding box center [895, 57] width 8 height 8
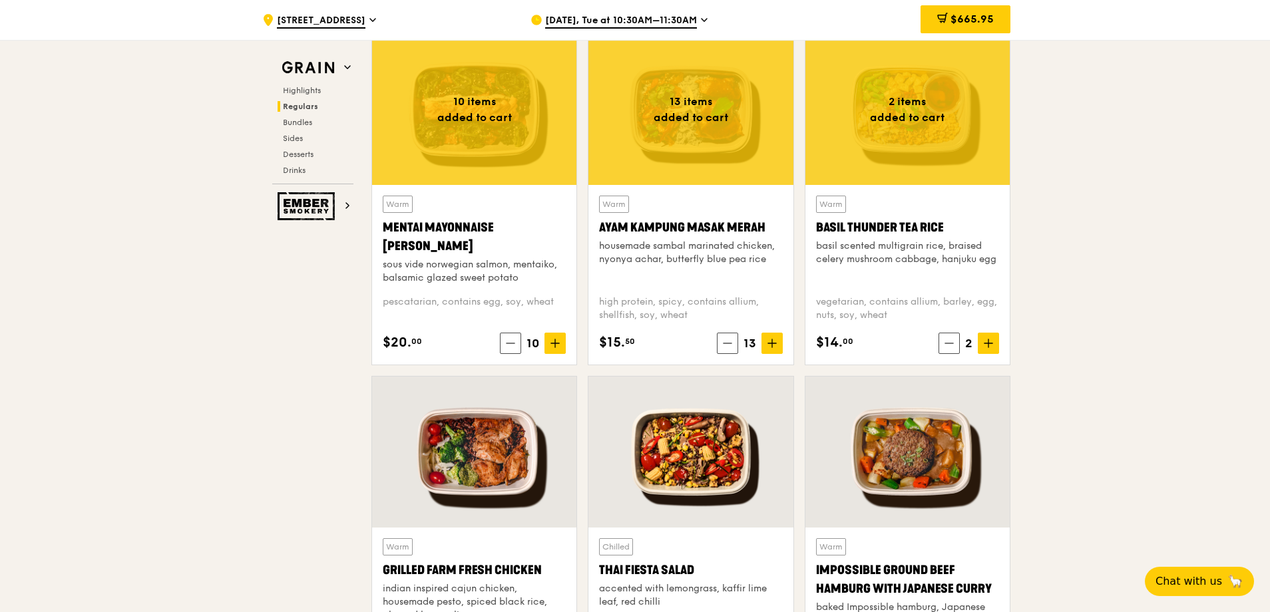
click at [917, 135] on div at bounding box center [908, 109] width 204 height 151
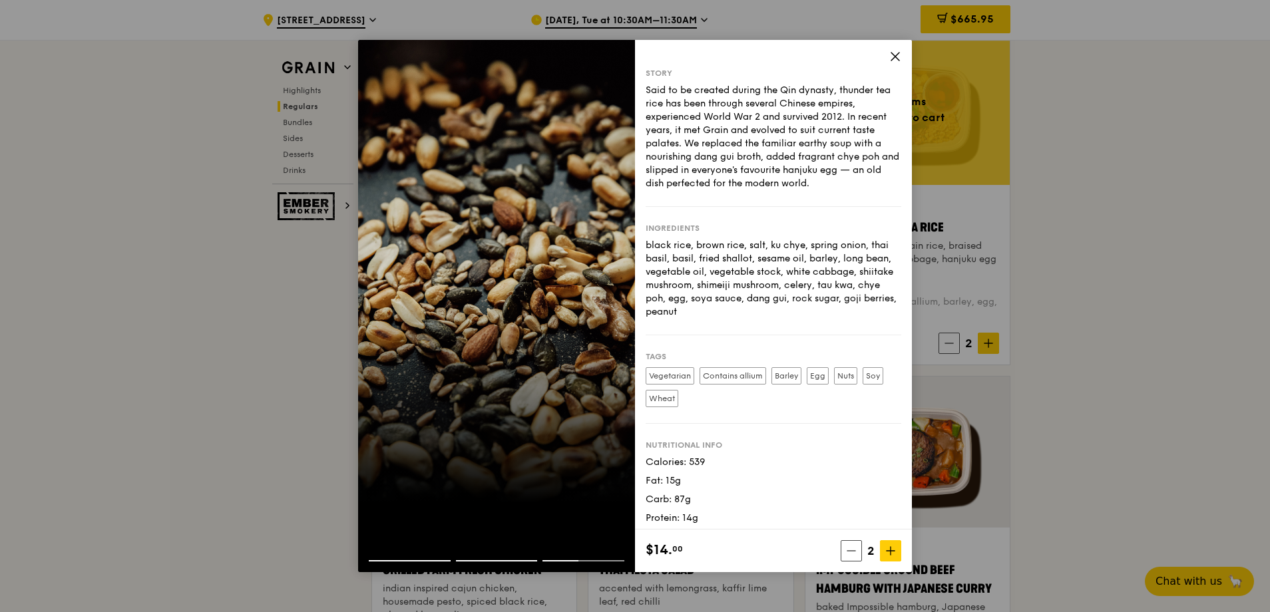
click at [534, 273] on div at bounding box center [496, 306] width 277 height 533
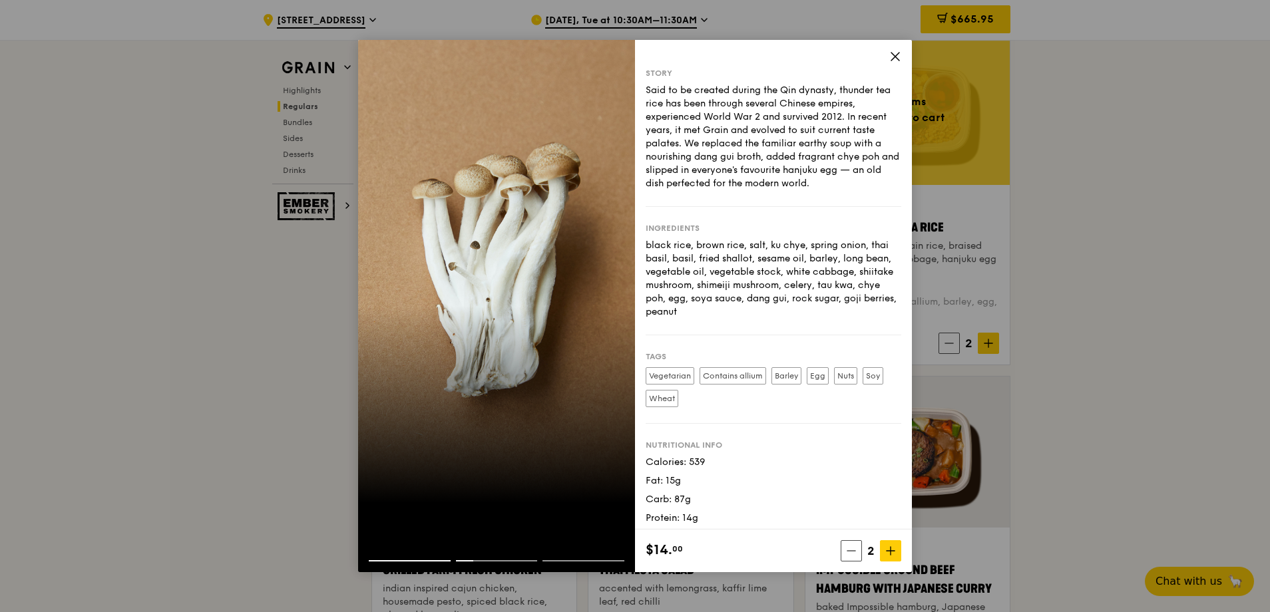
drag, startPoint x: 834, startPoint y: 296, endPoint x: 885, endPoint y: 296, distance: 51.3
click at [885, 296] on div "black rice, brown rice, salt, ku chye, spring onion, thai basil, basil, fried s…" at bounding box center [774, 279] width 256 height 80
click at [830, 343] on div "Tags Vegetarian Contains allium [GEOGRAPHIC_DATA] Egg Nuts Soy Wheat" at bounding box center [774, 380] width 256 height 89
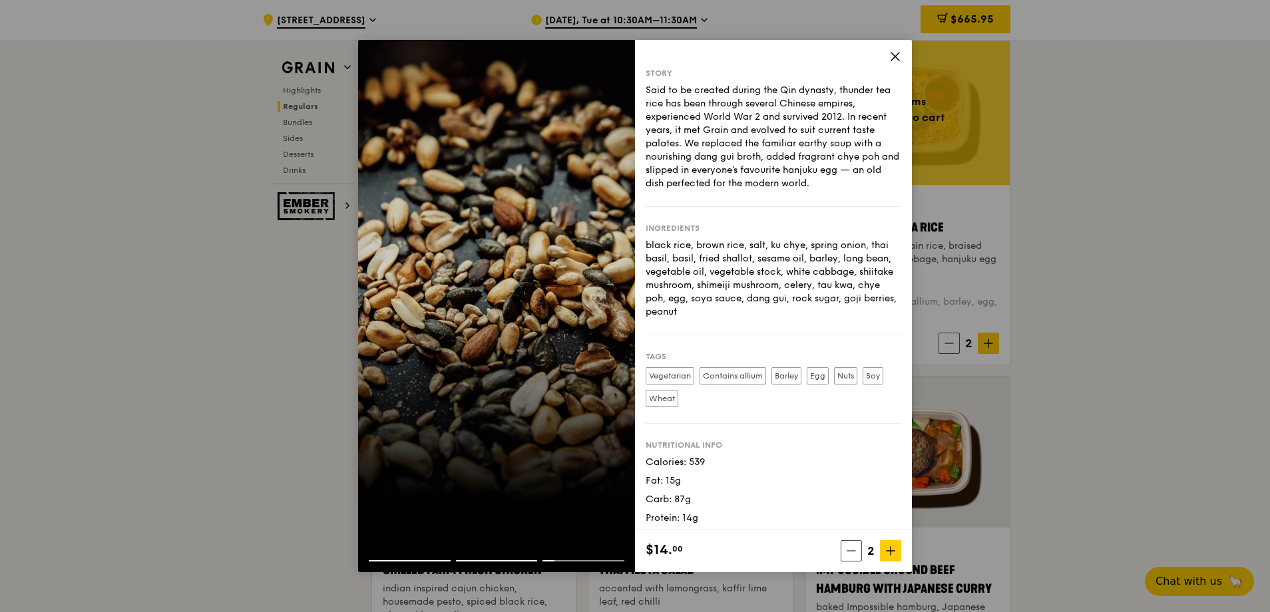
drag, startPoint x: 748, startPoint y: 94, endPoint x: 881, endPoint y: 186, distance: 161.8
click at [881, 188] on div "Said to be created during the Qin dynasty, thunder tea rice has been through se…" at bounding box center [774, 137] width 256 height 107
click at [881, 190] on div "Said to be created during the Qin dynasty, thunder tea rice has been through se…" at bounding box center [774, 137] width 256 height 107
drag, startPoint x: 834, startPoint y: 298, endPoint x: 796, endPoint y: 298, distance: 37.3
click at [796, 298] on div "black rice, brown rice, salt, ku chye, spring onion, thai basil, basil, fried s…" at bounding box center [774, 279] width 256 height 80
